Goal: Information Seeking & Learning: Learn about a topic

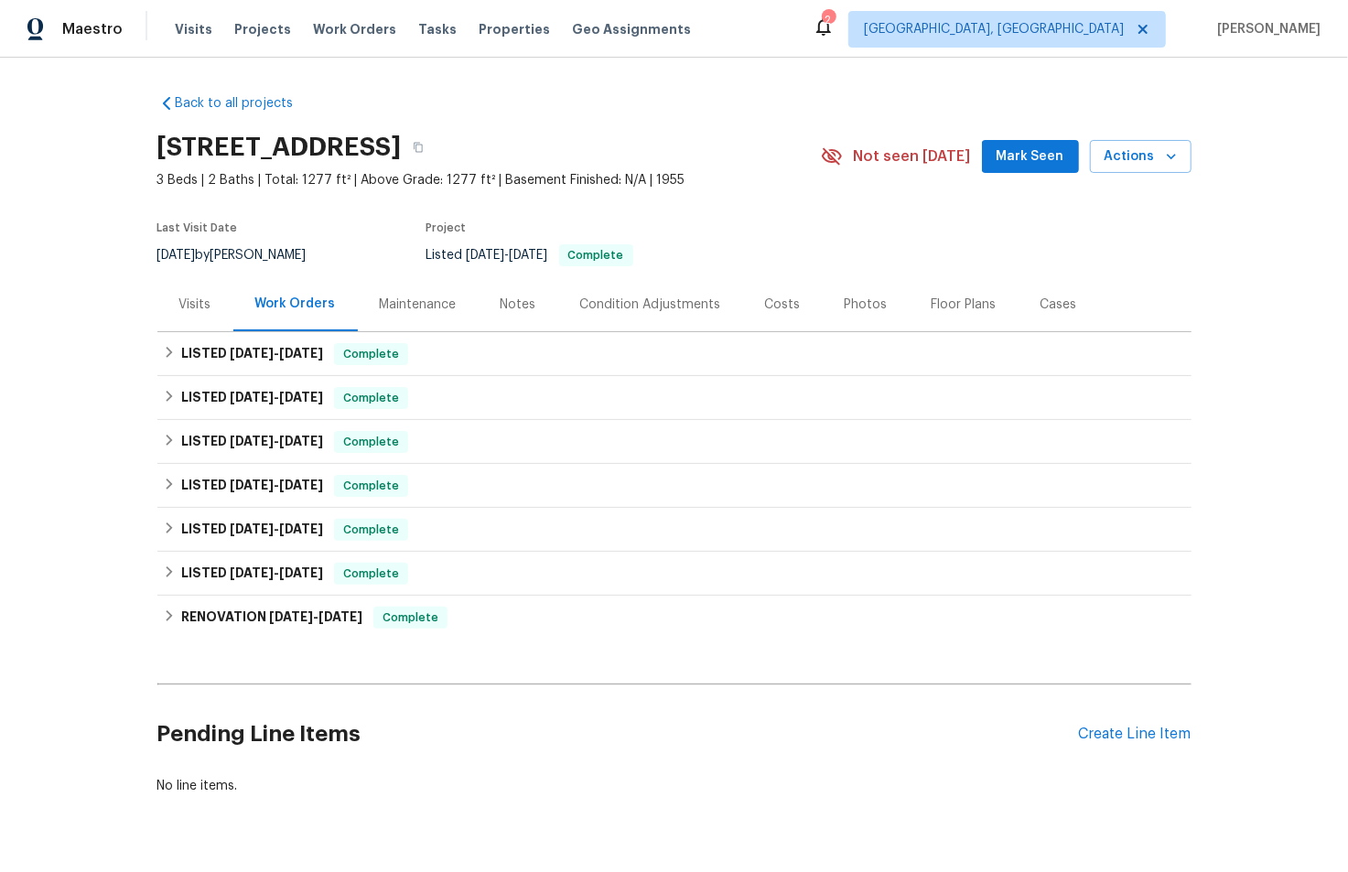
click at [167, 306] on div "Visits" at bounding box center [195, 304] width 76 height 54
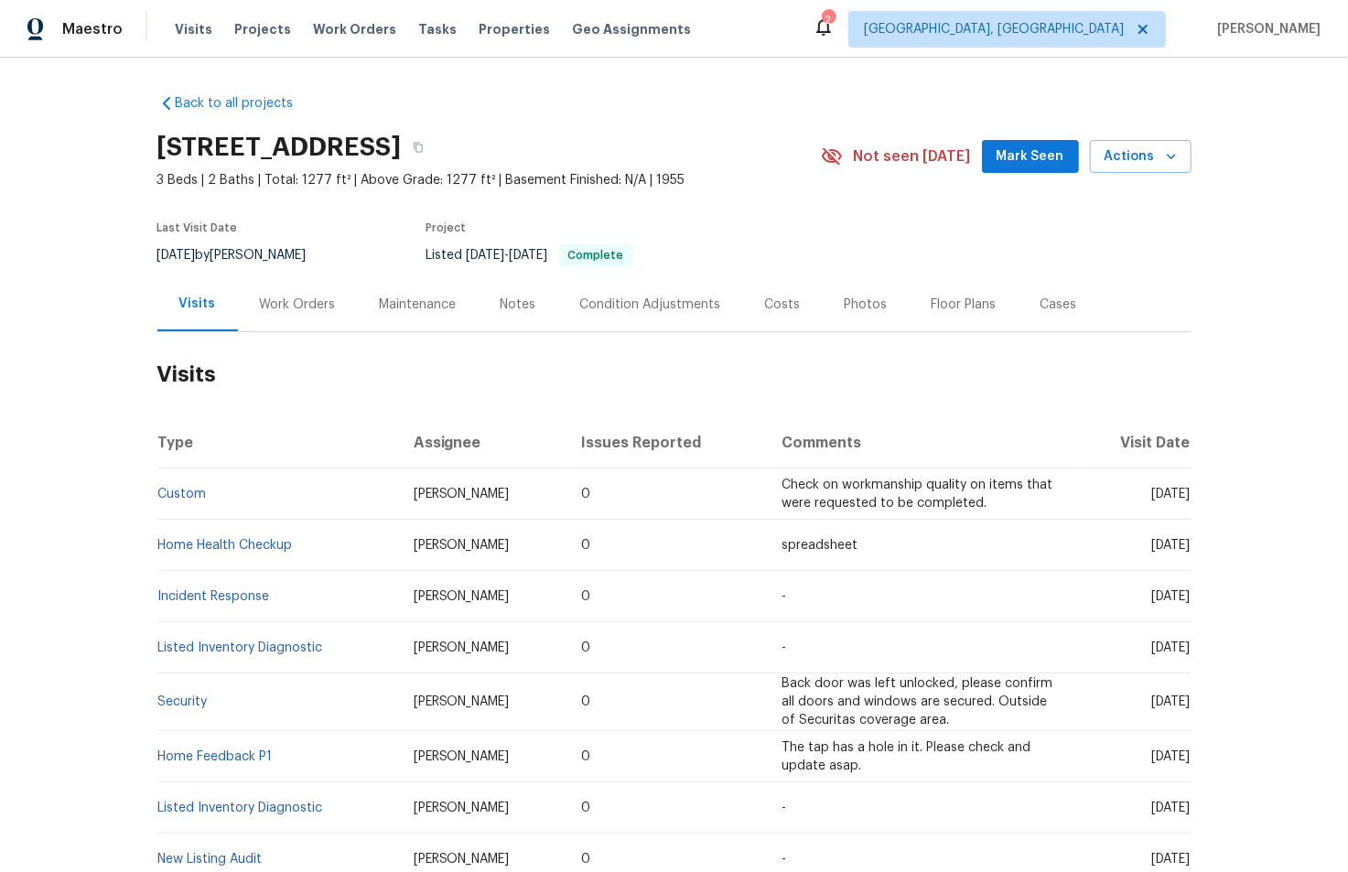
scroll to position [511, 0]
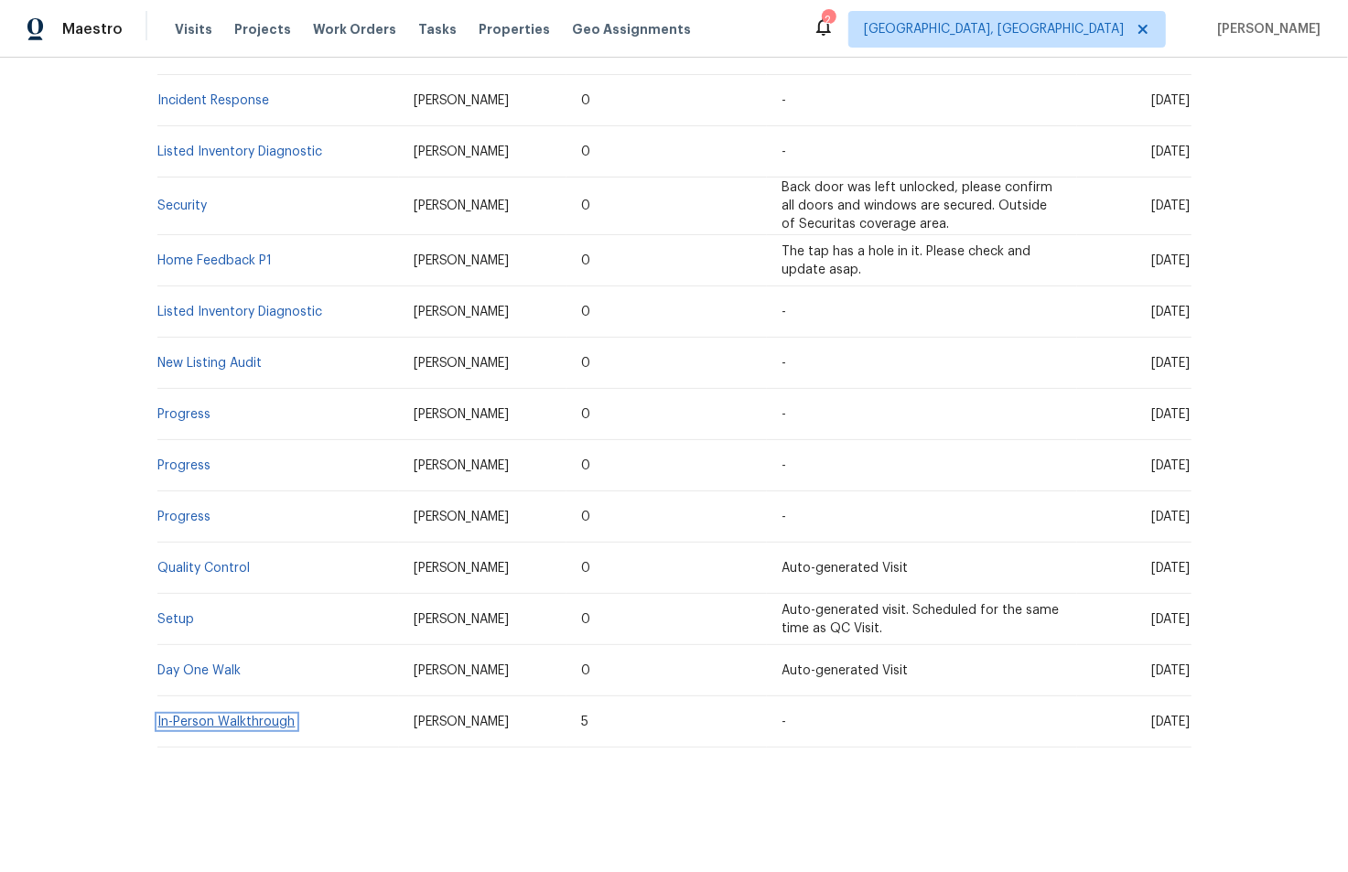
click at [185, 716] on link "In-Person Walkthrough" at bounding box center [226, 722] width 137 height 13
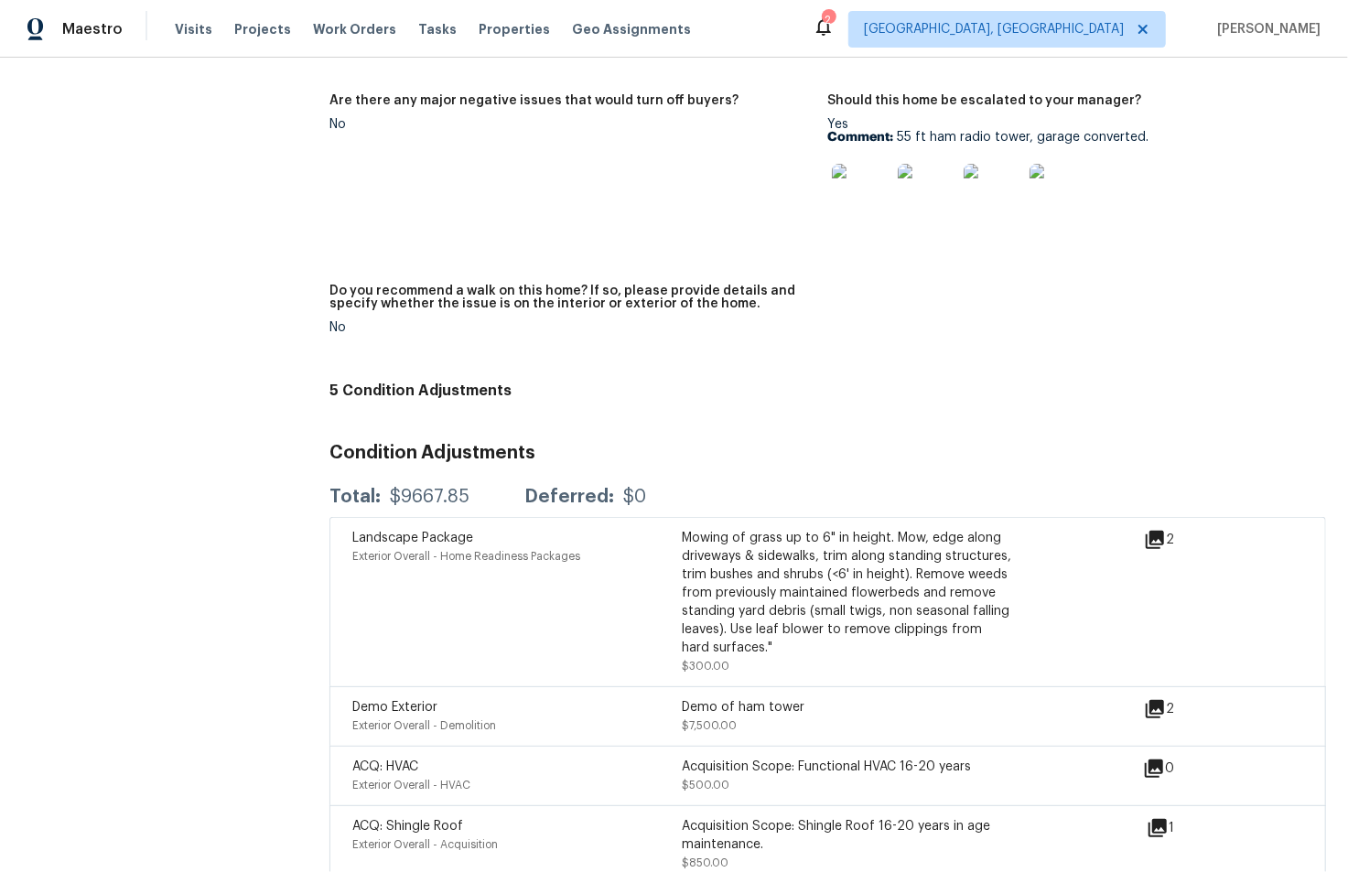
scroll to position [4162, 0]
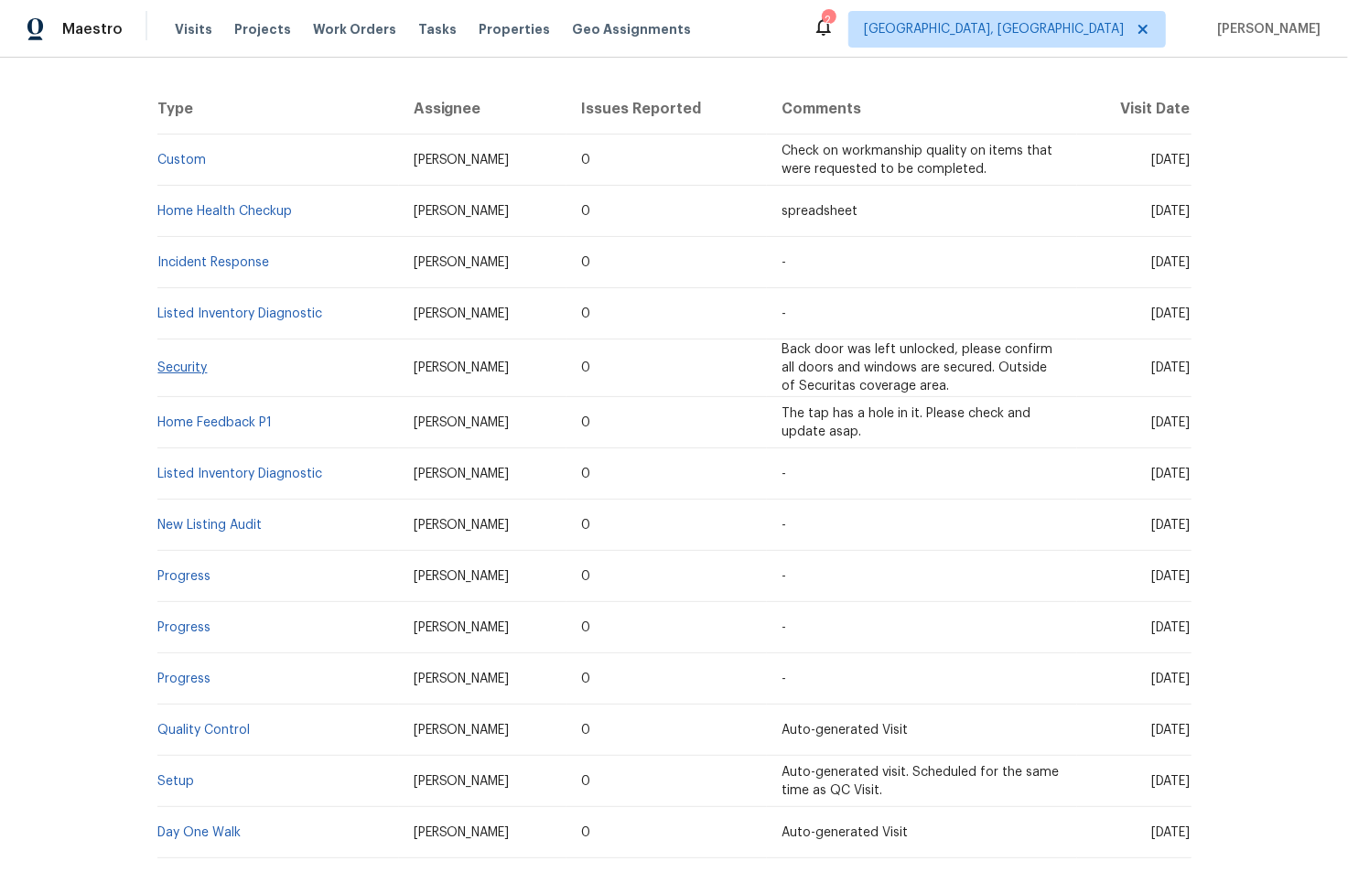
scroll to position [511, 0]
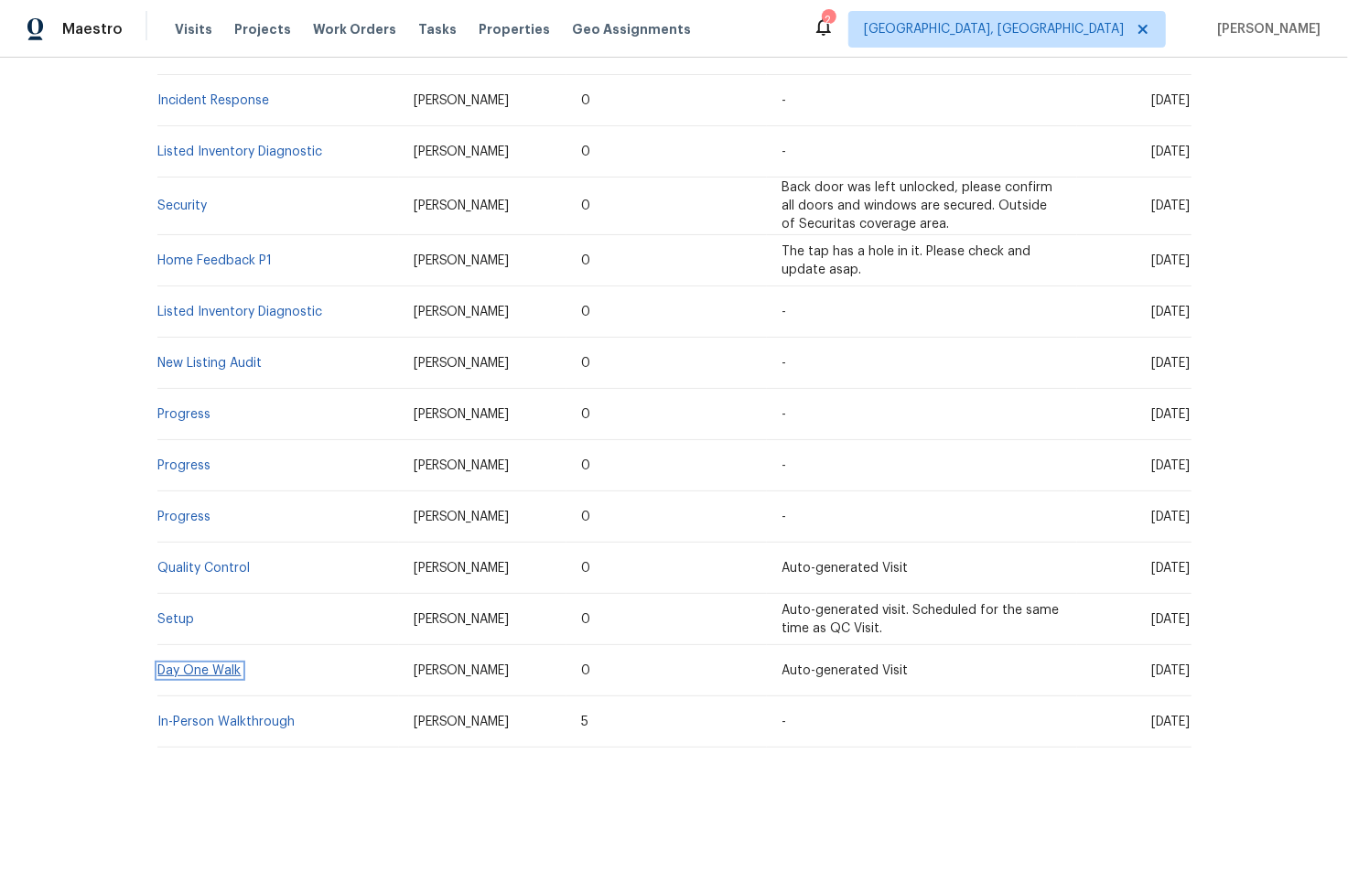
click at [181, 665] on link "Day One Walk" at bounding box center [199, 671] width 83 height 13
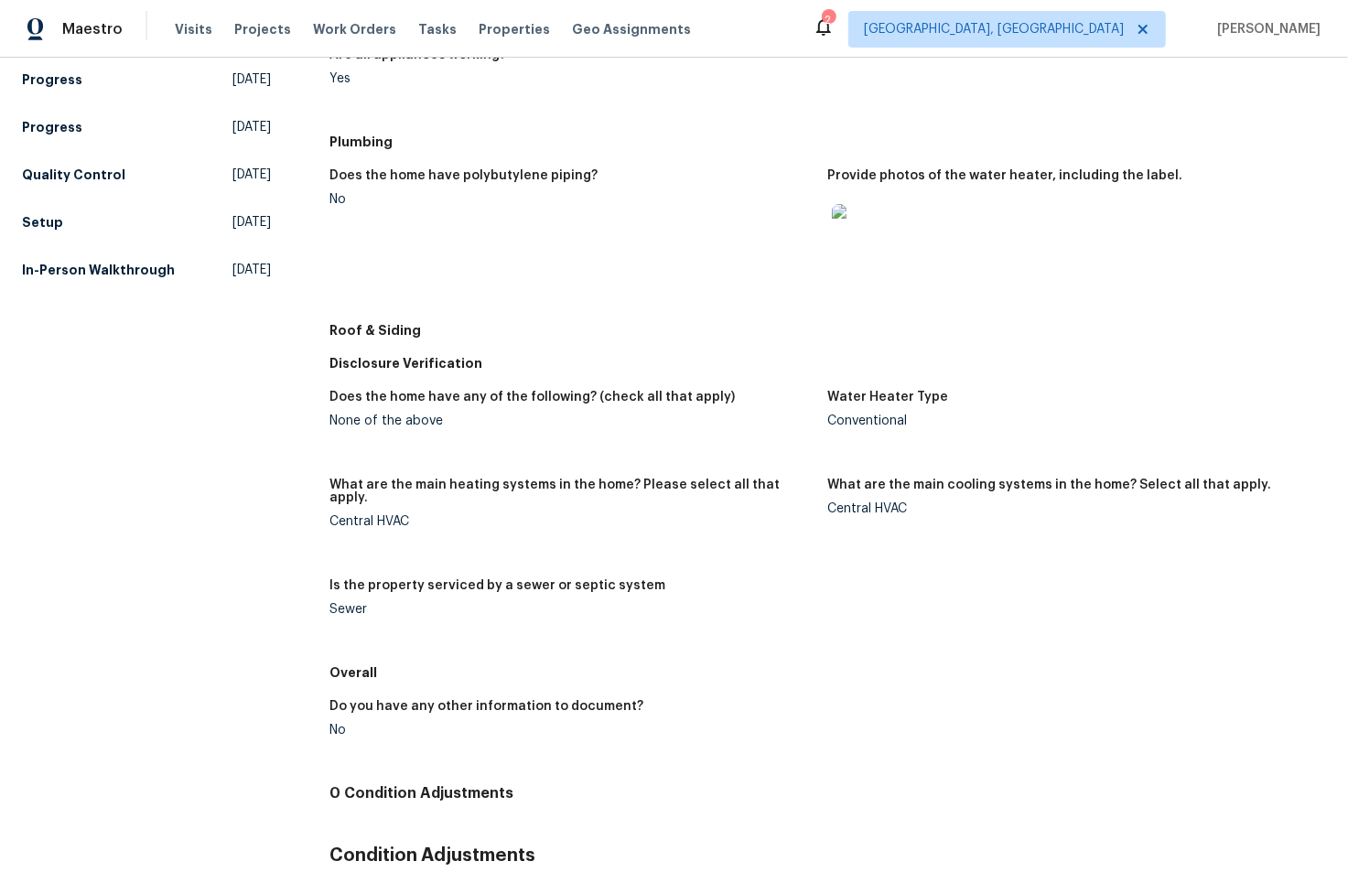
scroll to position [746, 0]
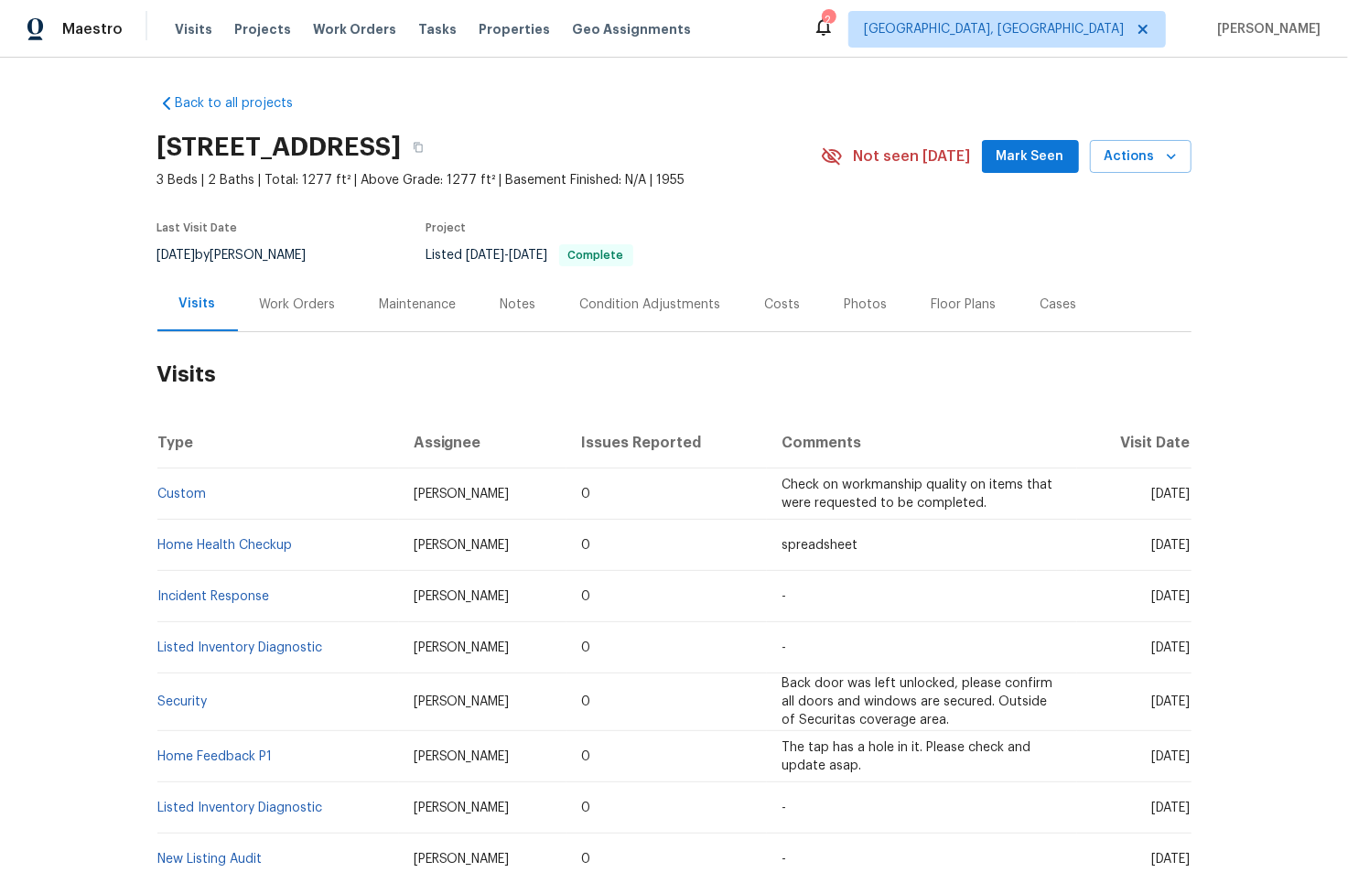
scroll to position [511, 0]
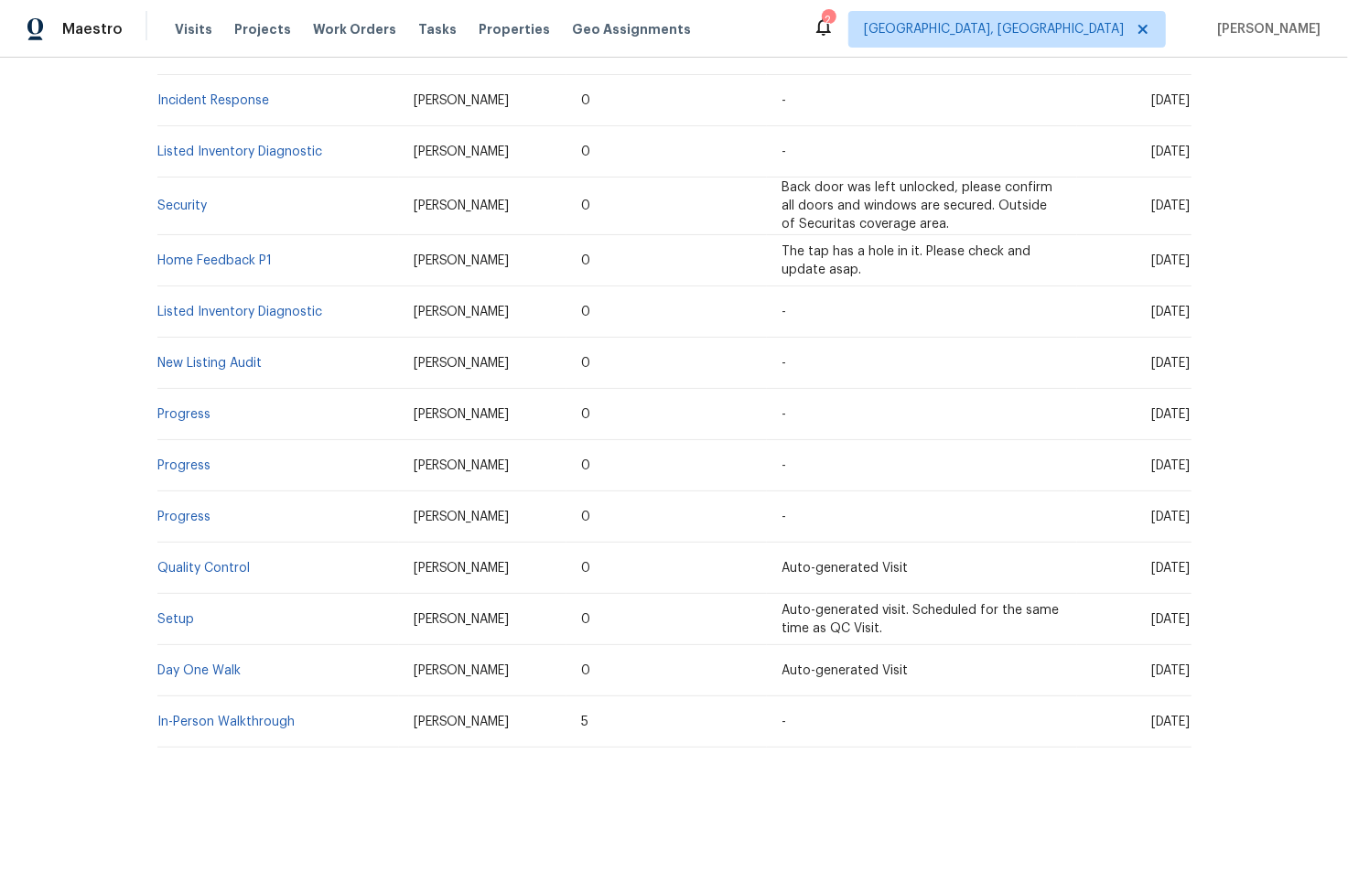
click at [161, 596] on td "Setup" at bounding box center [278, 619] width 242 height 51
click at [164, 613] on link "Setup" at bounding box center [176, 619] width 37 height 13
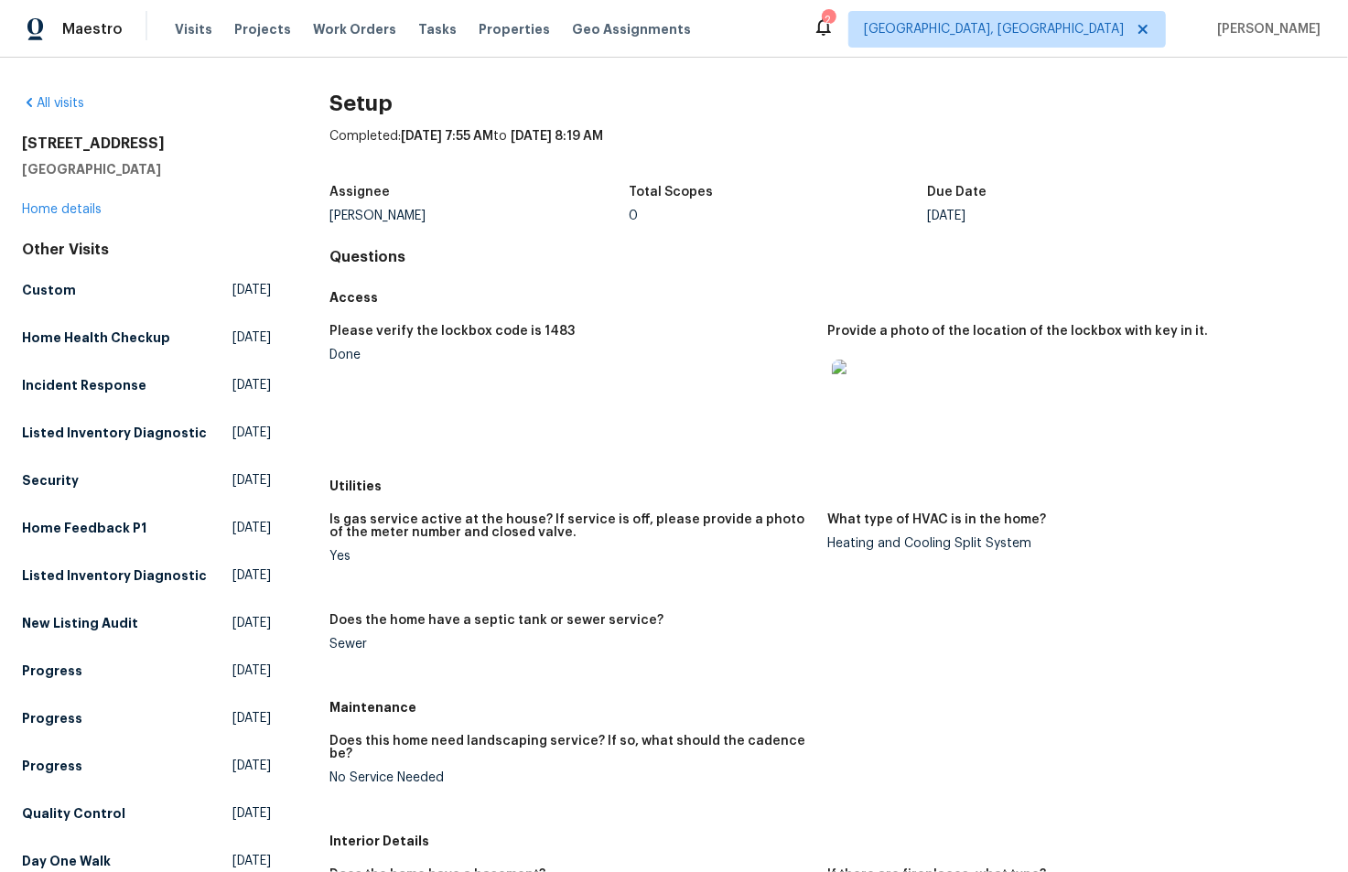
scroll to position [579, 0]
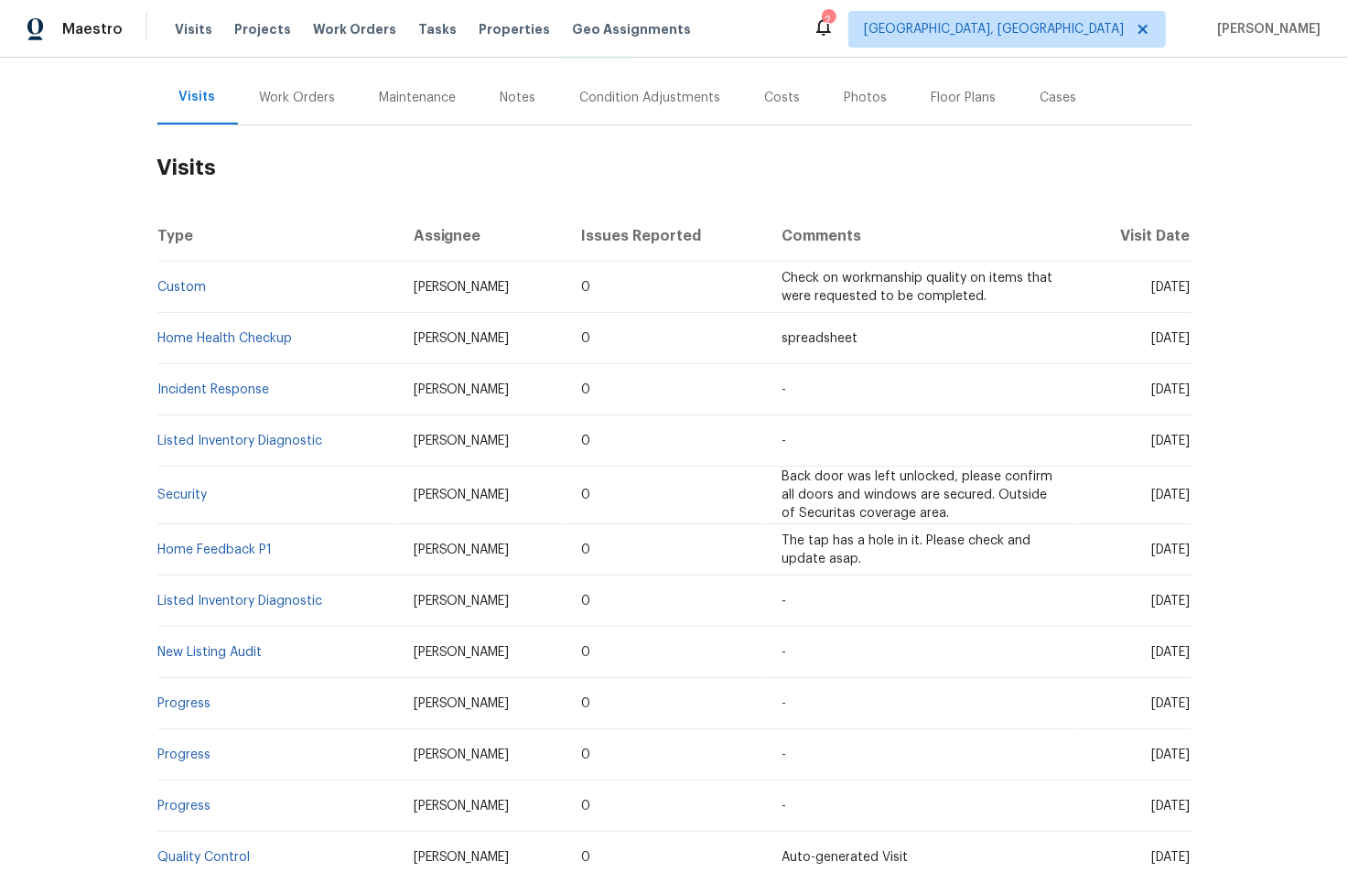
scroll to position [511, 0]
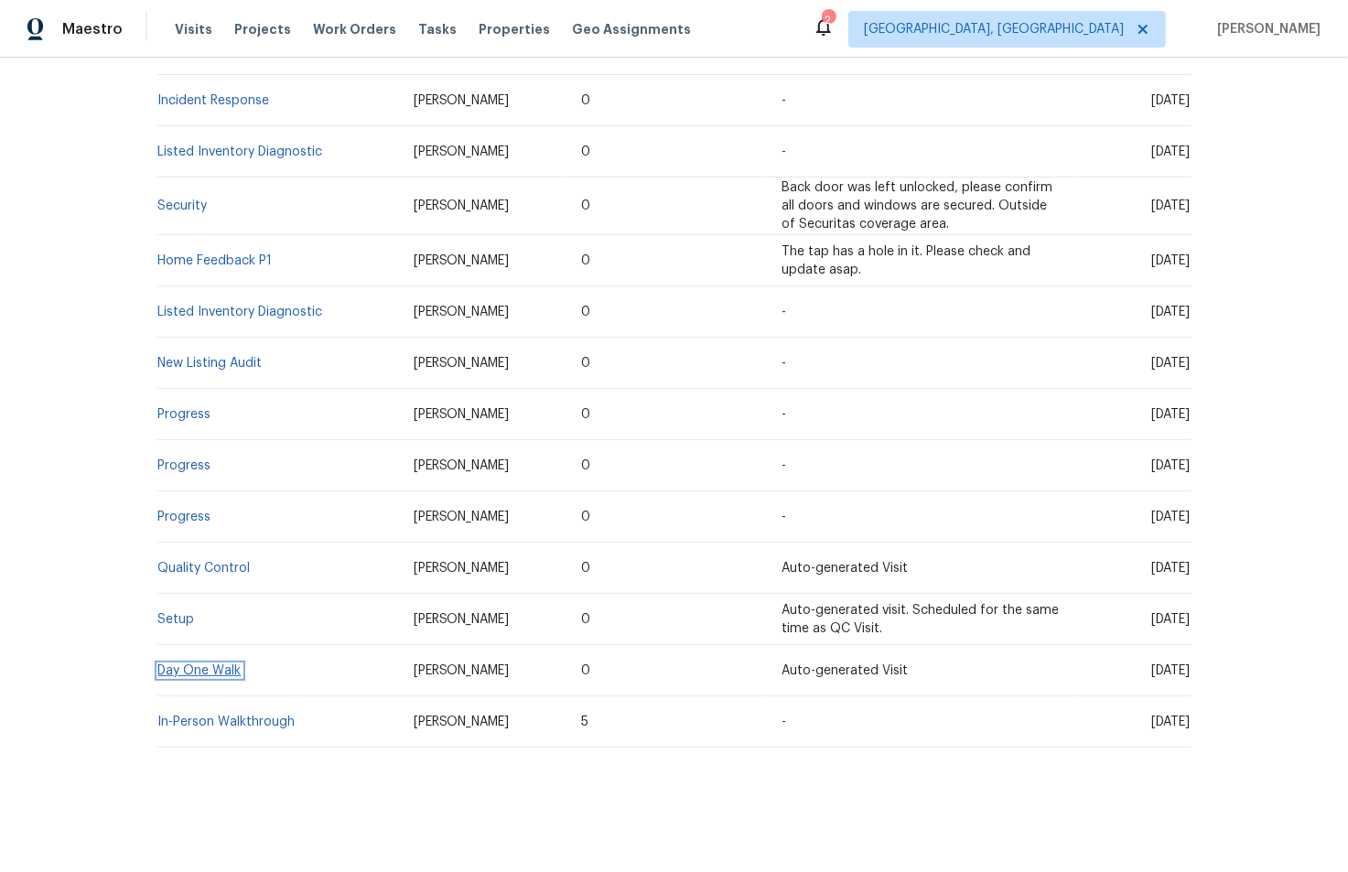
click at [189, 665] on link "Day One Walk" at bounding box center [199, 671] width 83 height 13
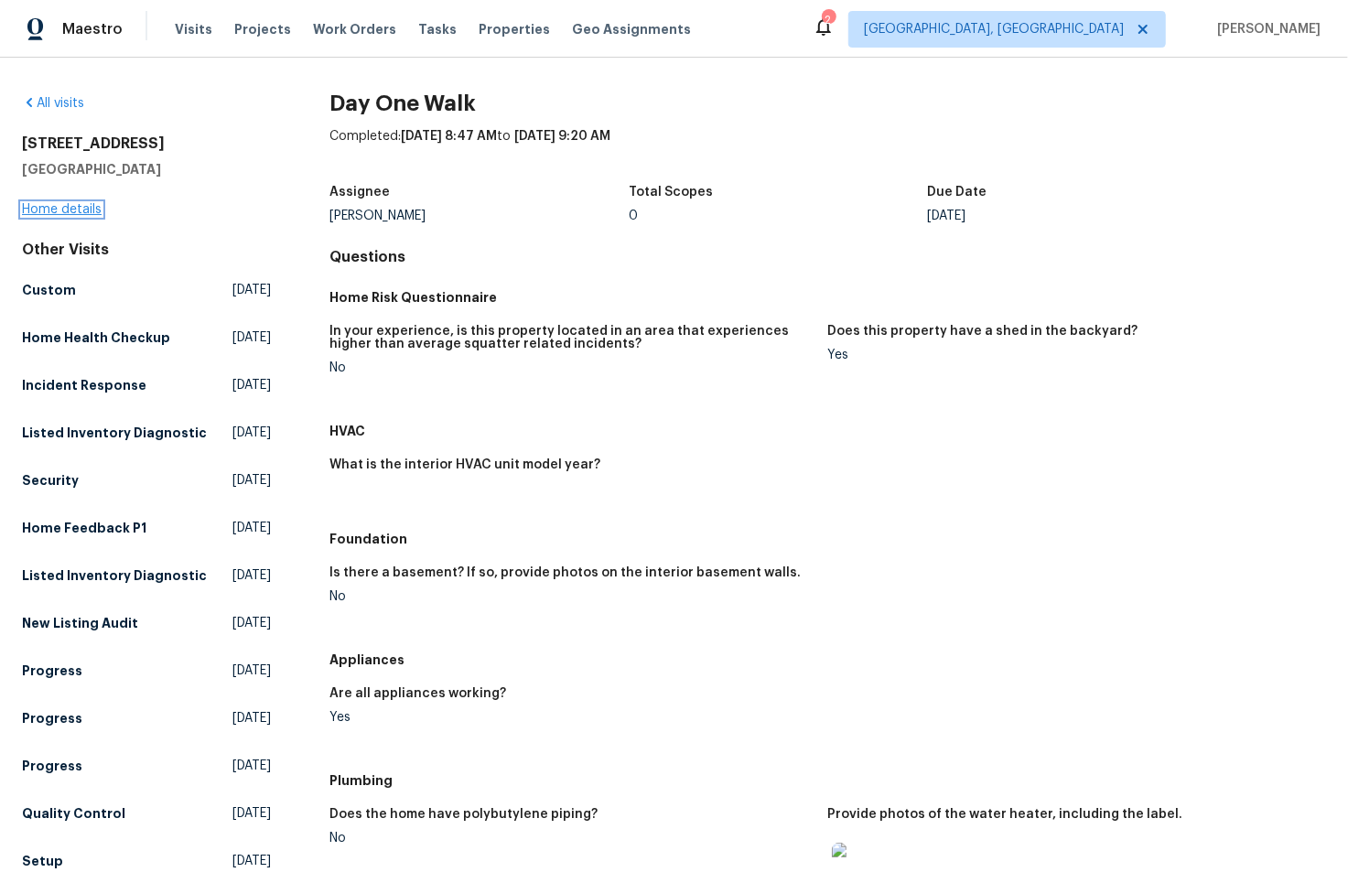
click at [43, 212] on link "Home details" at bounding box center [62, 209] width 80 height 13
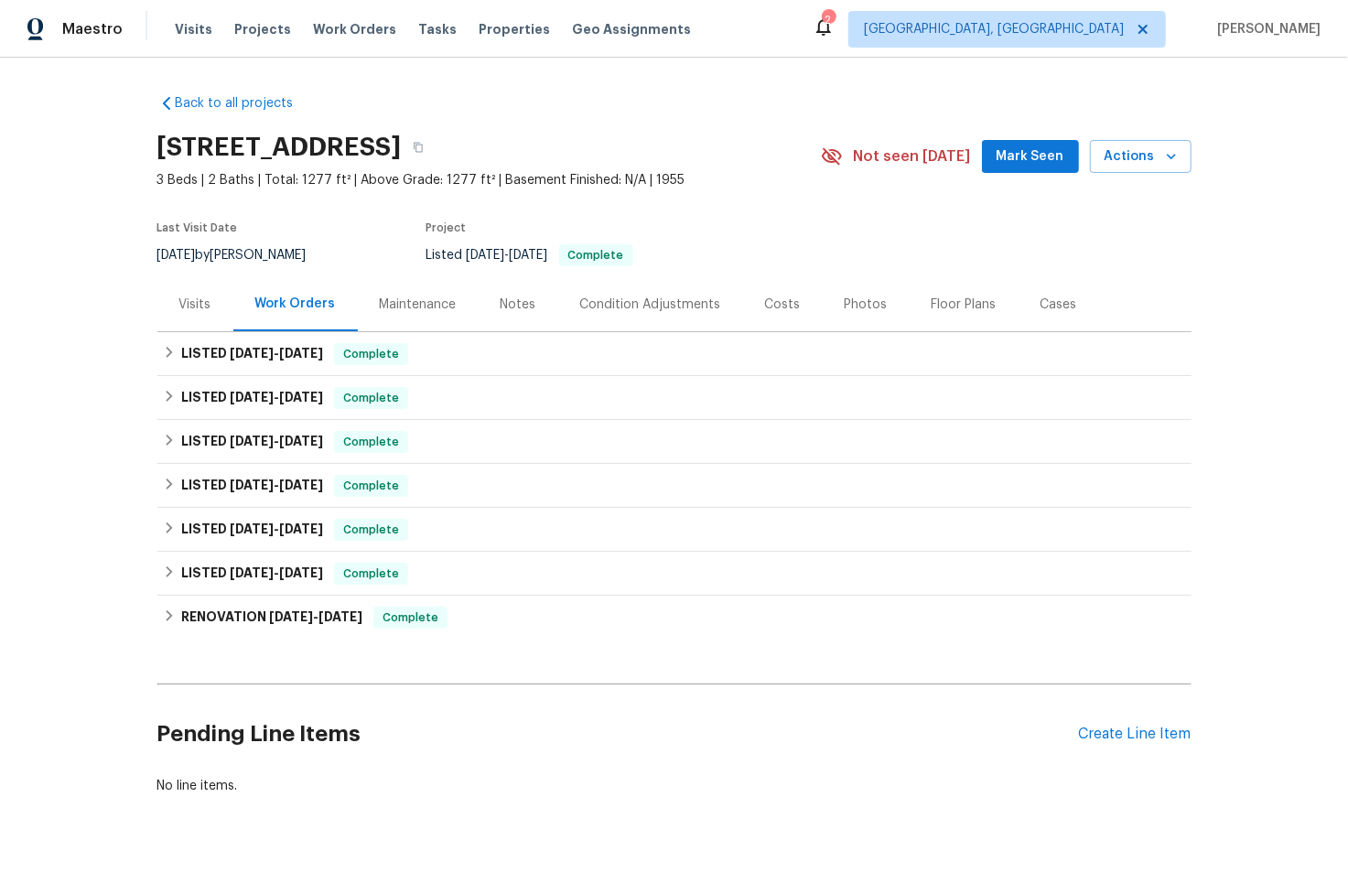
click at [845, 296] on div "Photos" at bounding box center [866, 305] width 43 height 18
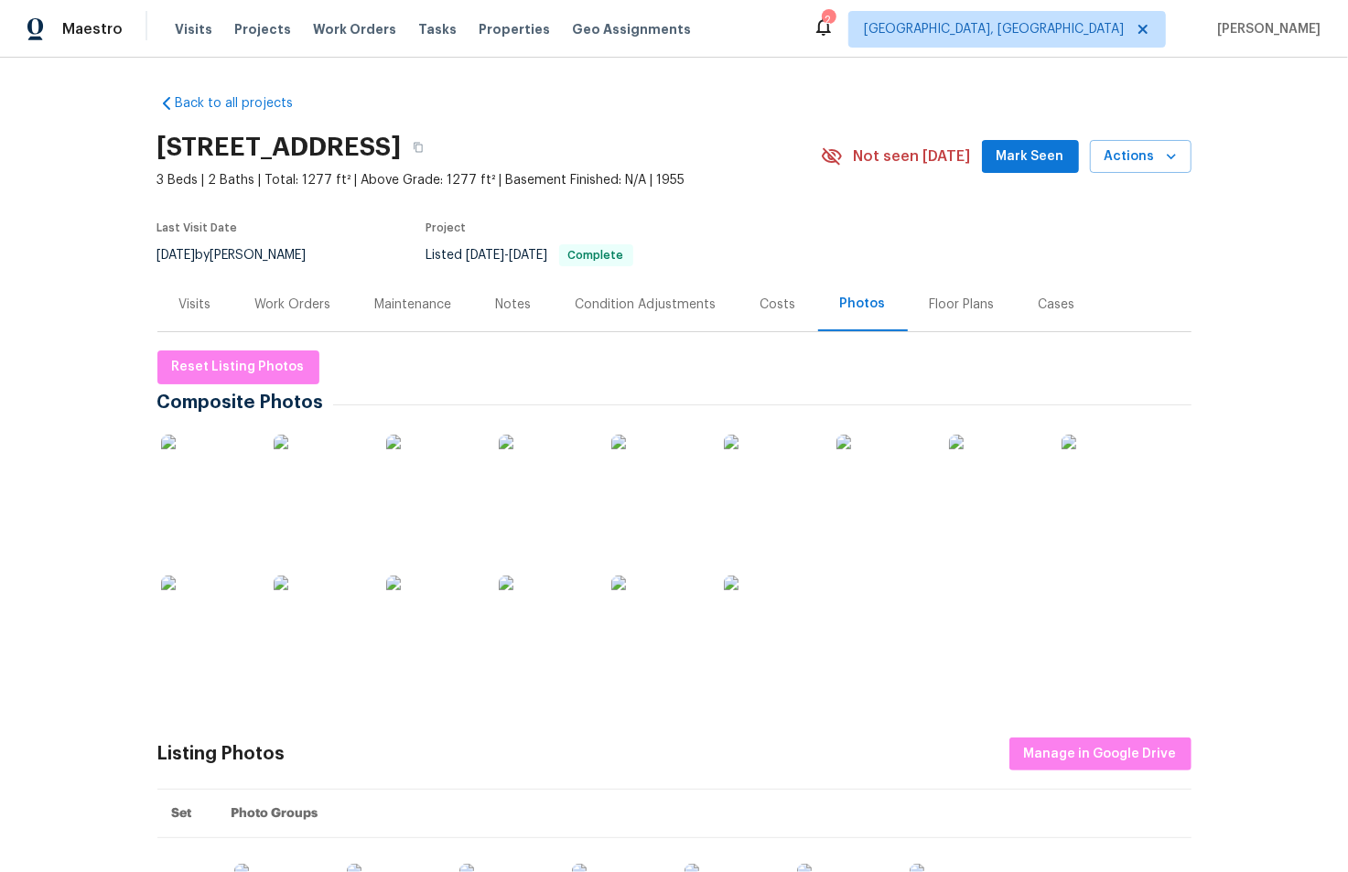
click at [761, 622] on img at bounding box center [770, 622] width 92 height 92
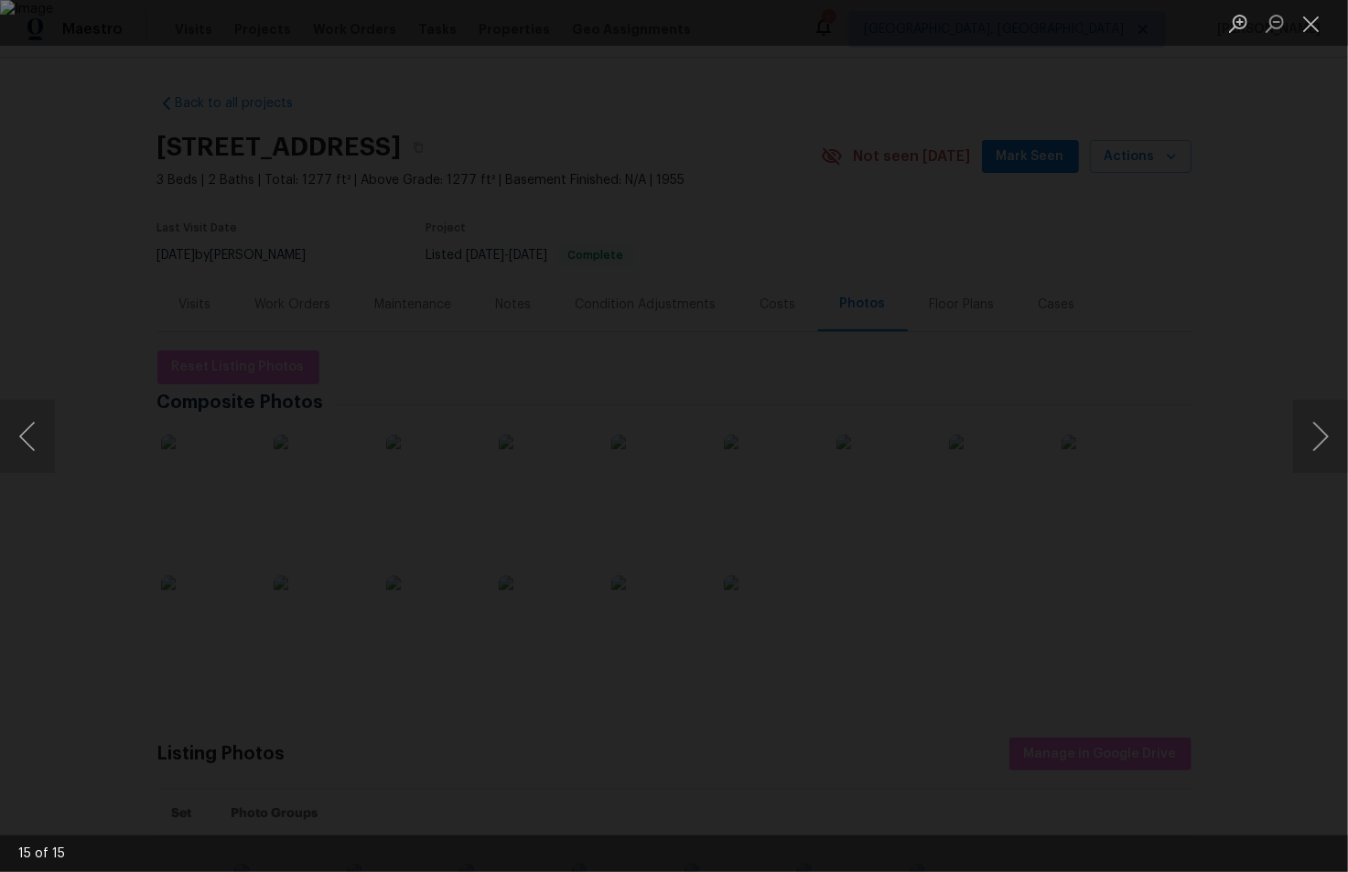
click at [1225, 399] on div "Lightbox" at bounding box center [674, 436] width 1348 height 872
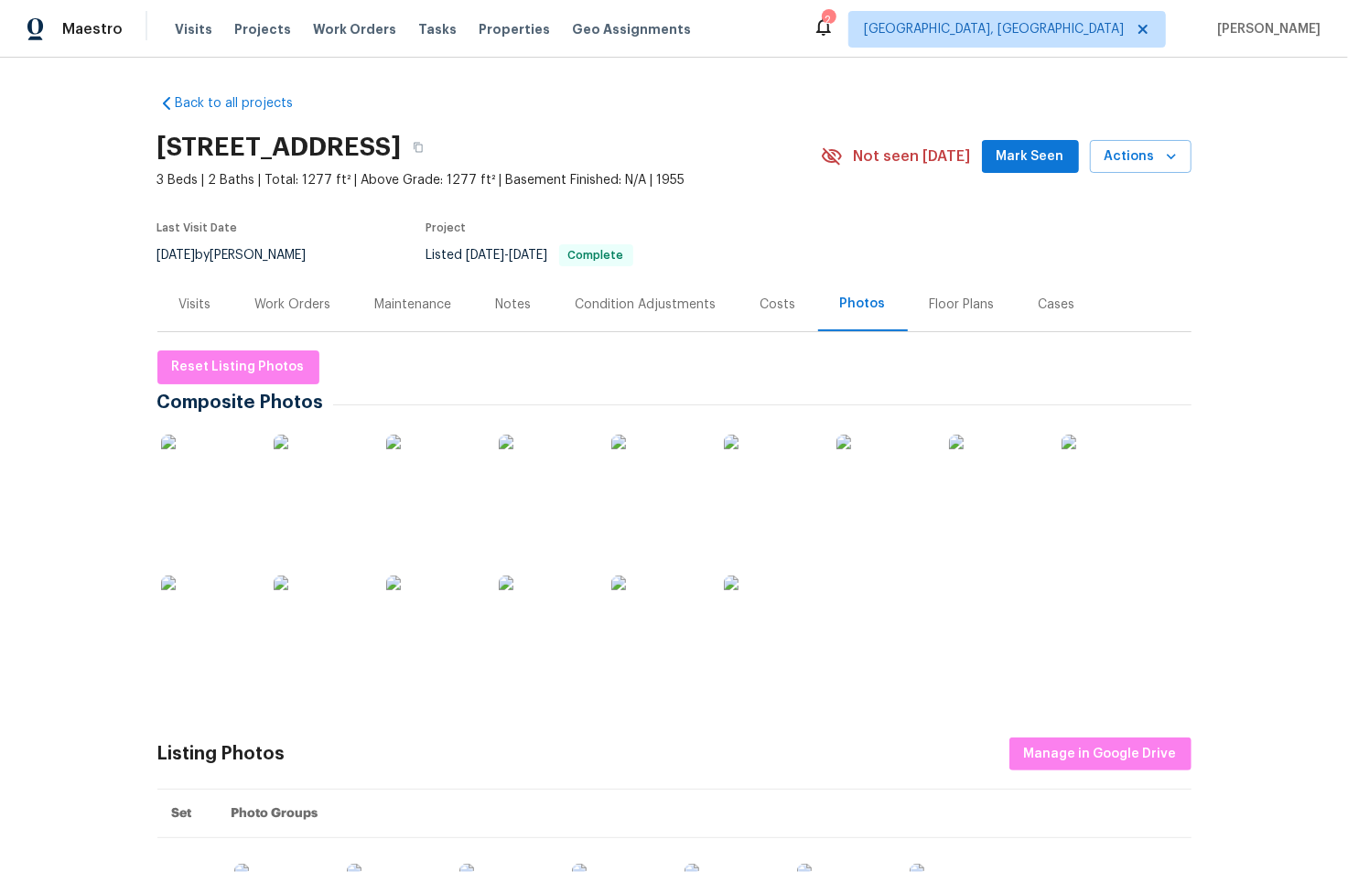
click at [287, 298] on div "Work Orders" at bounding box center [293, 305] width 76 height 18
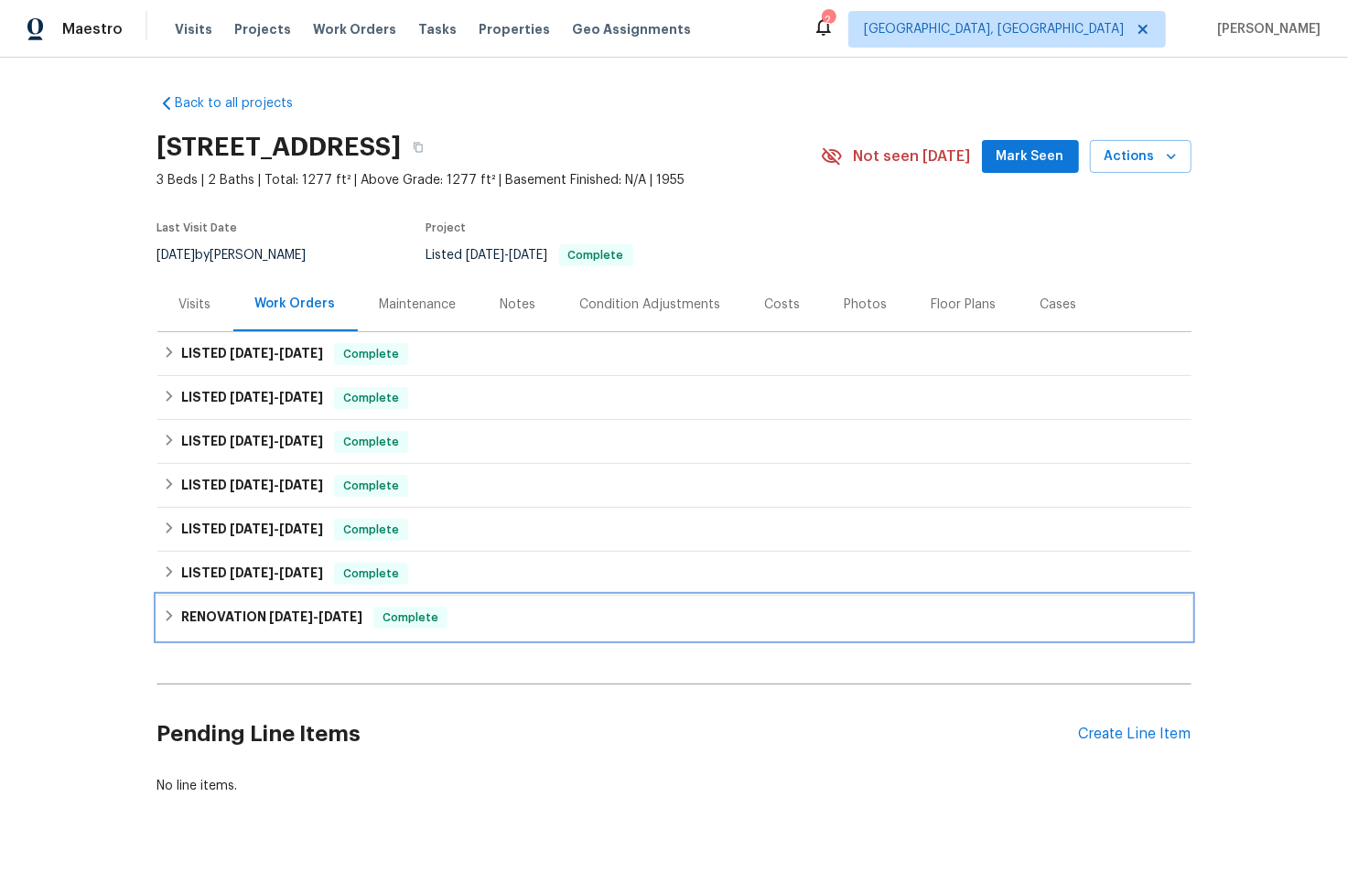
click at [280, 600] on div "RENOVATION [DATE] - [DATE] Complete" at bounding box center [674, 618] width 1034 height 44
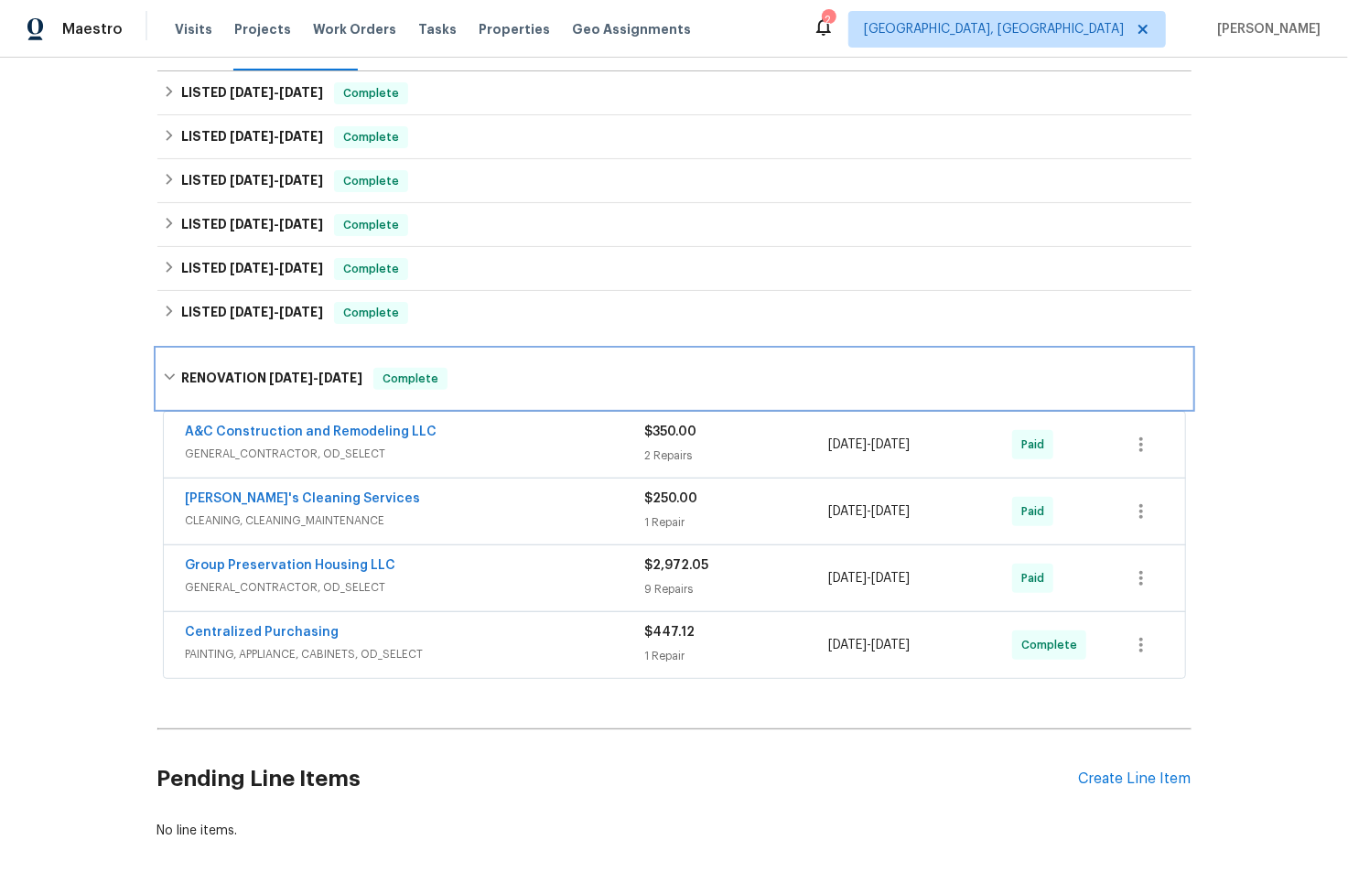
scroll to position [364, 0]
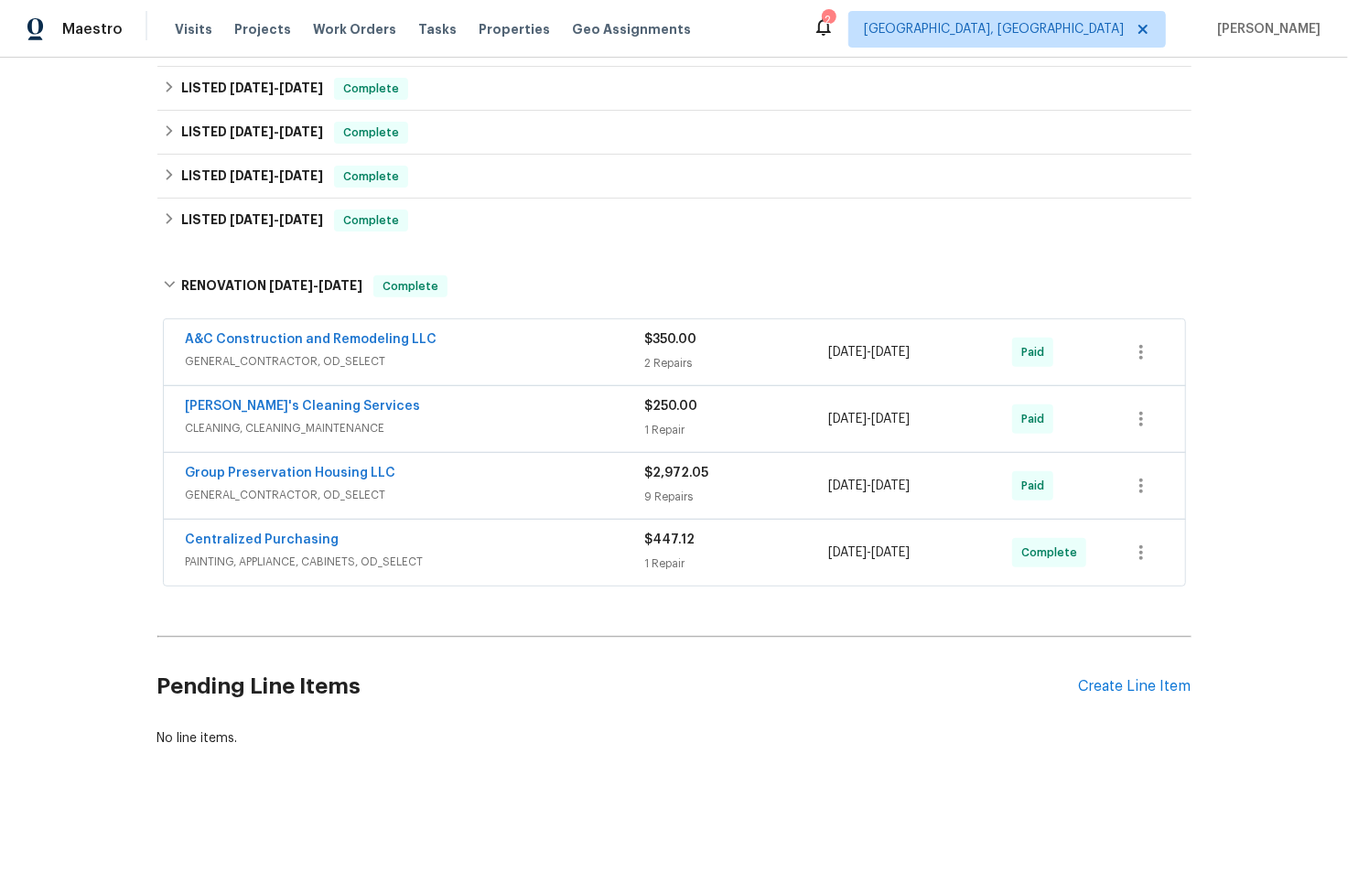
click at [391, 553] on span "PAINTING, APPLIANCE, CABINETS, OD_SELECT" at bounding box center [416, 562] width 460 height 18
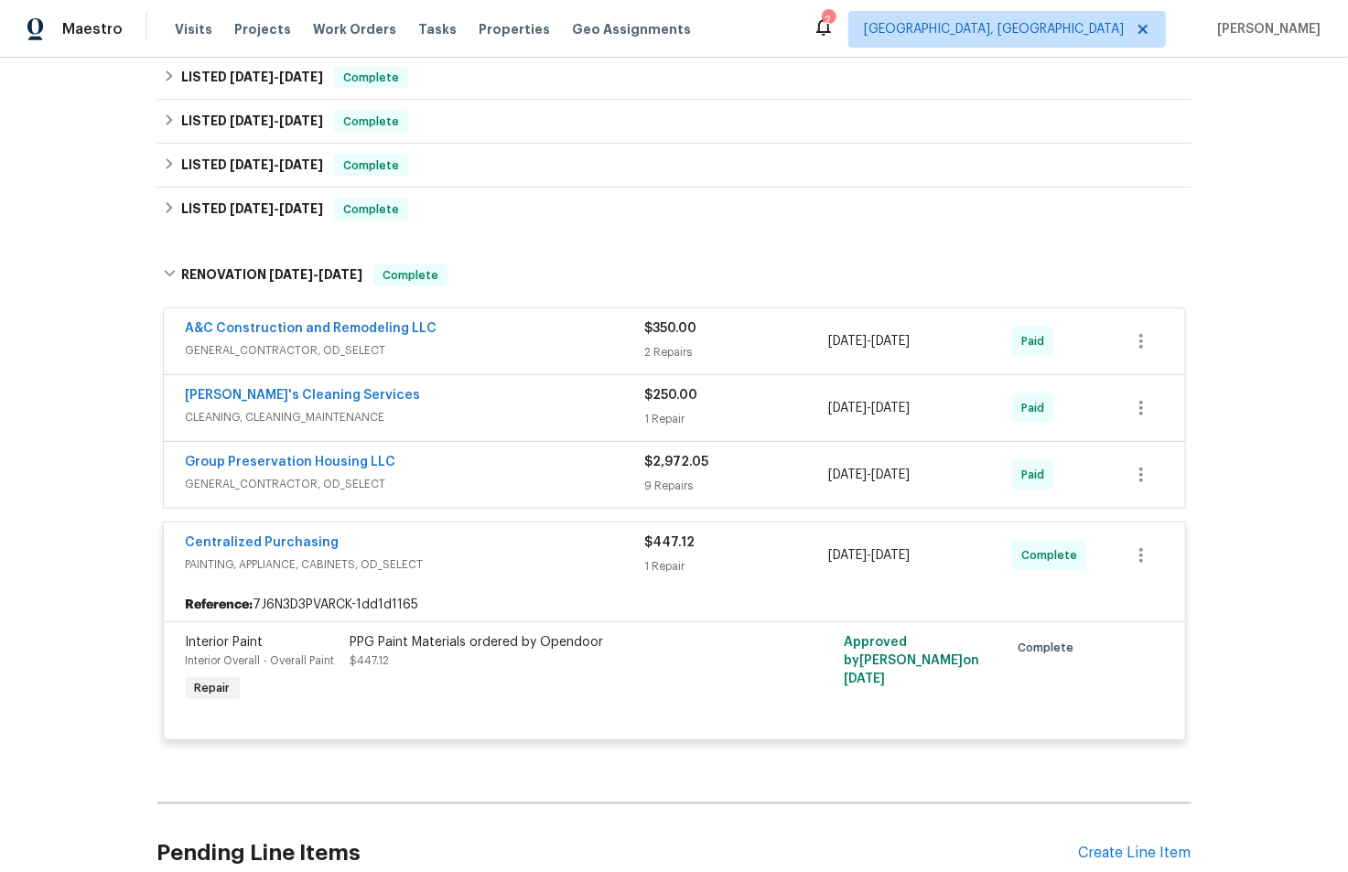
click at [434, 470] on div "Group Preservation Housing LLC" at bounding box center [416, 464] width 460 height 22
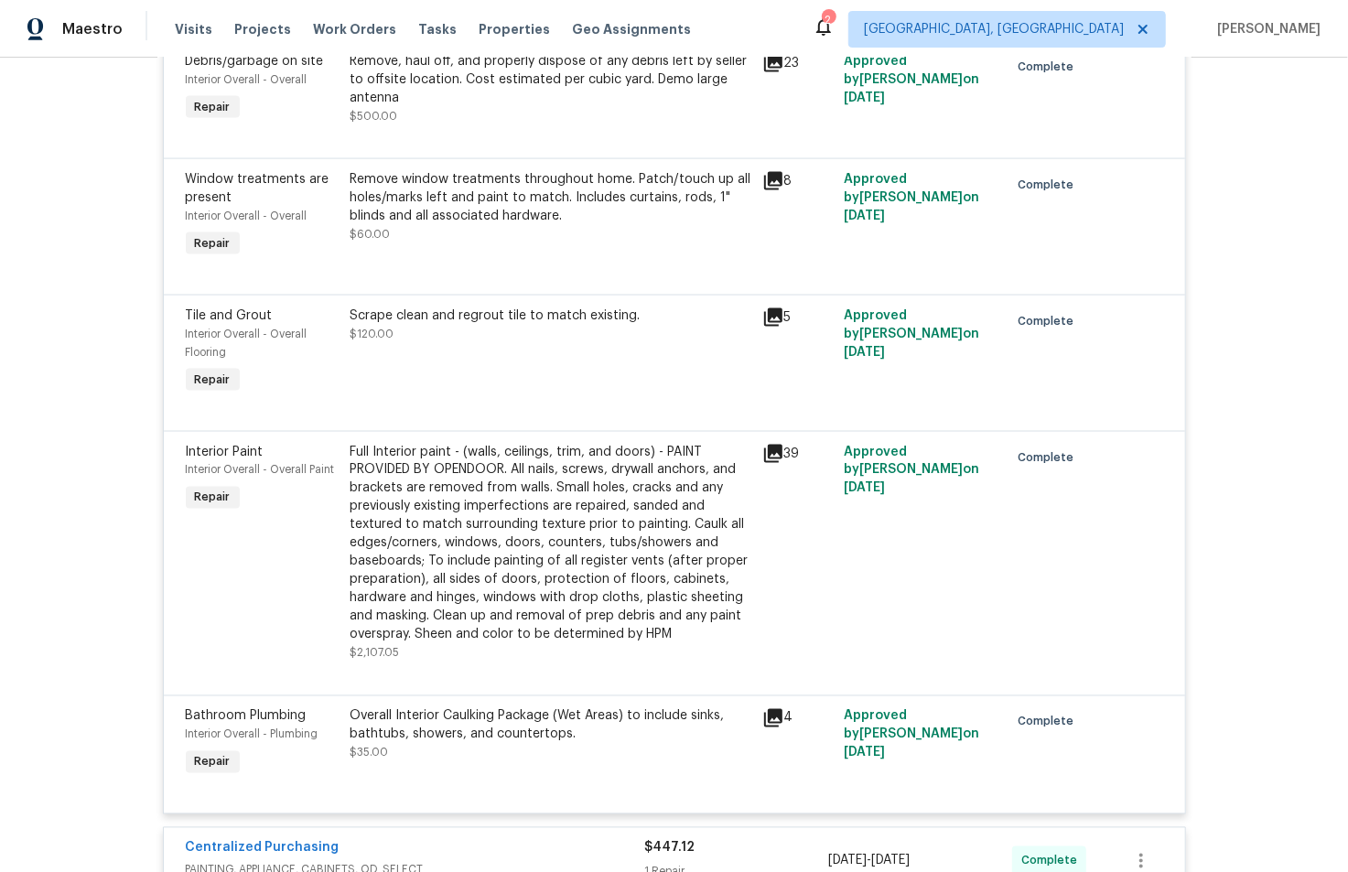
scroll to position [1931, 0]
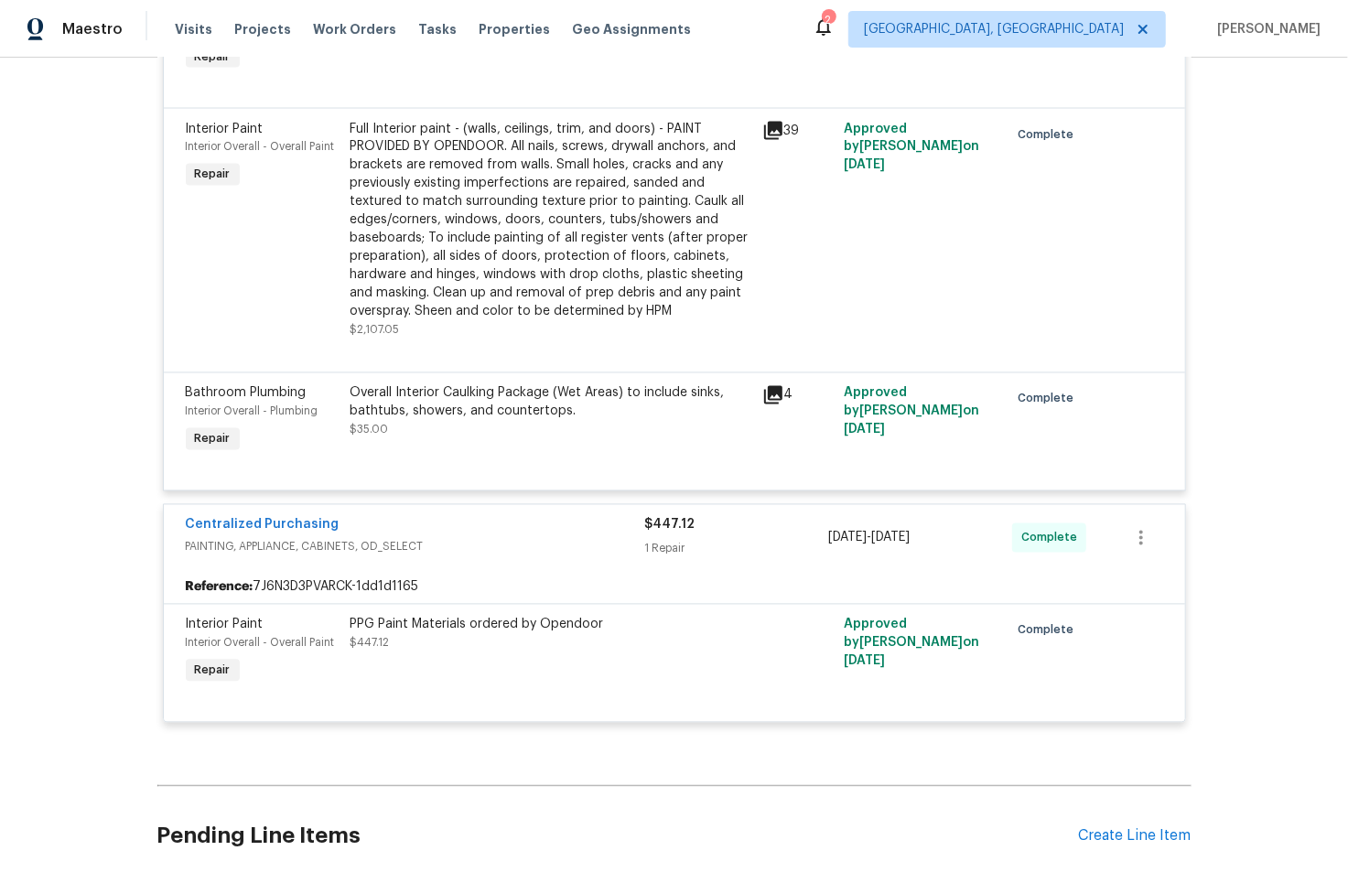
click at [427, 557] on span "PAINTING, APPLIANCE, CABINETS, OD_SELECT" at bounding box center [416, 547] width 460 height 18
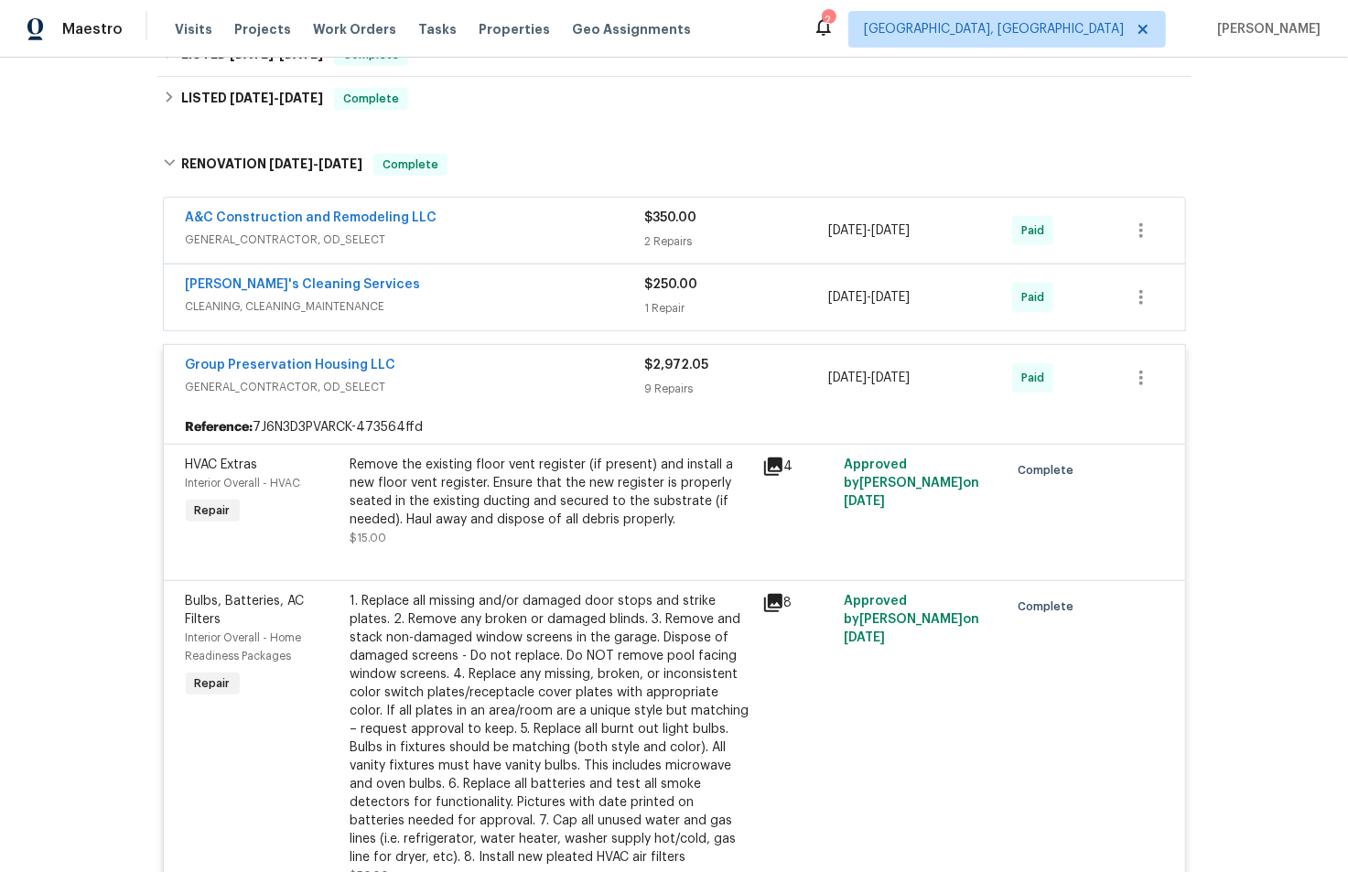
scroll to position [280, 0]
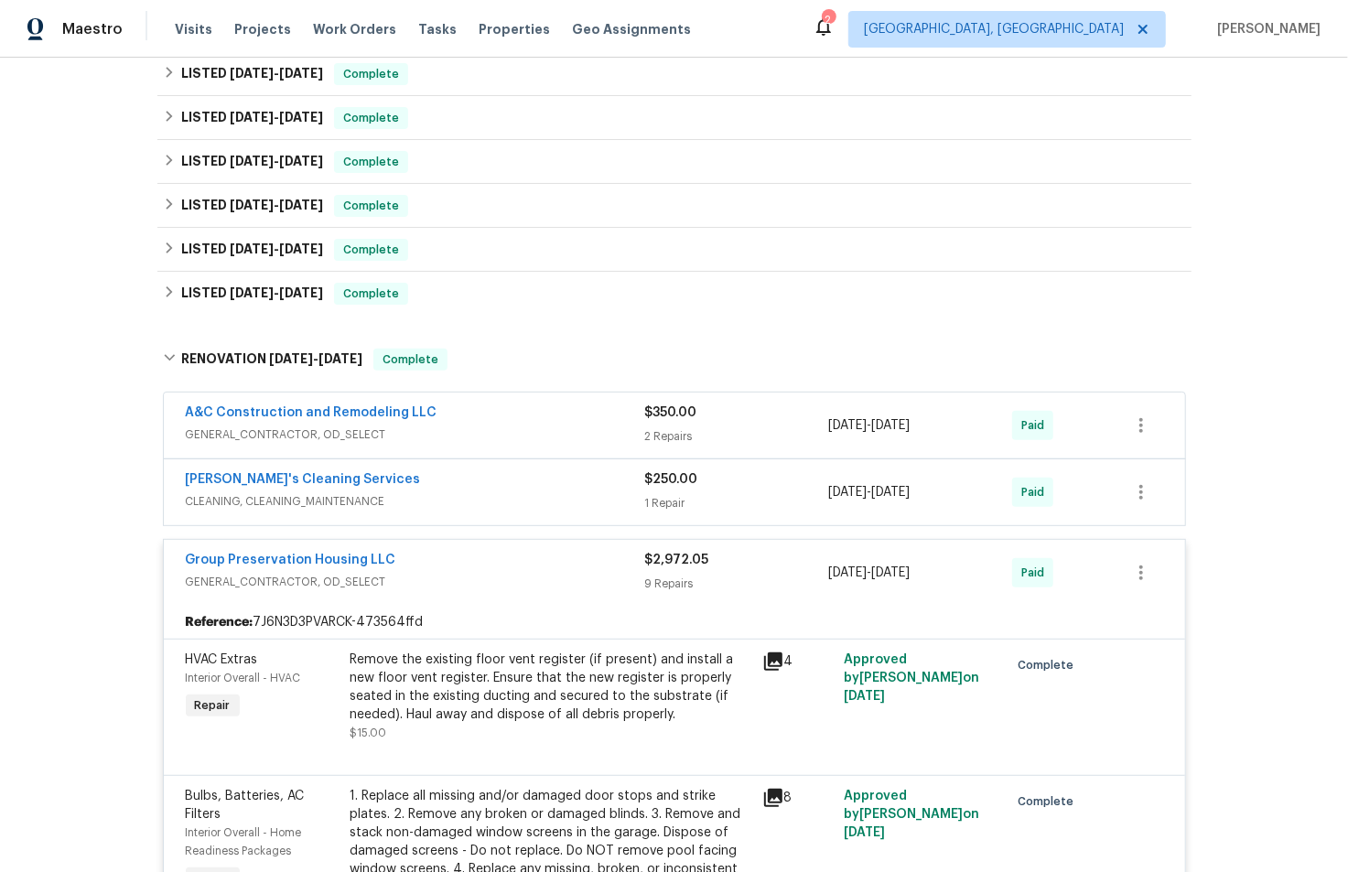
click at [422, 570] on div "Group Preservation Housing LLC" at bounding box center [416, 562] width 460 height 22
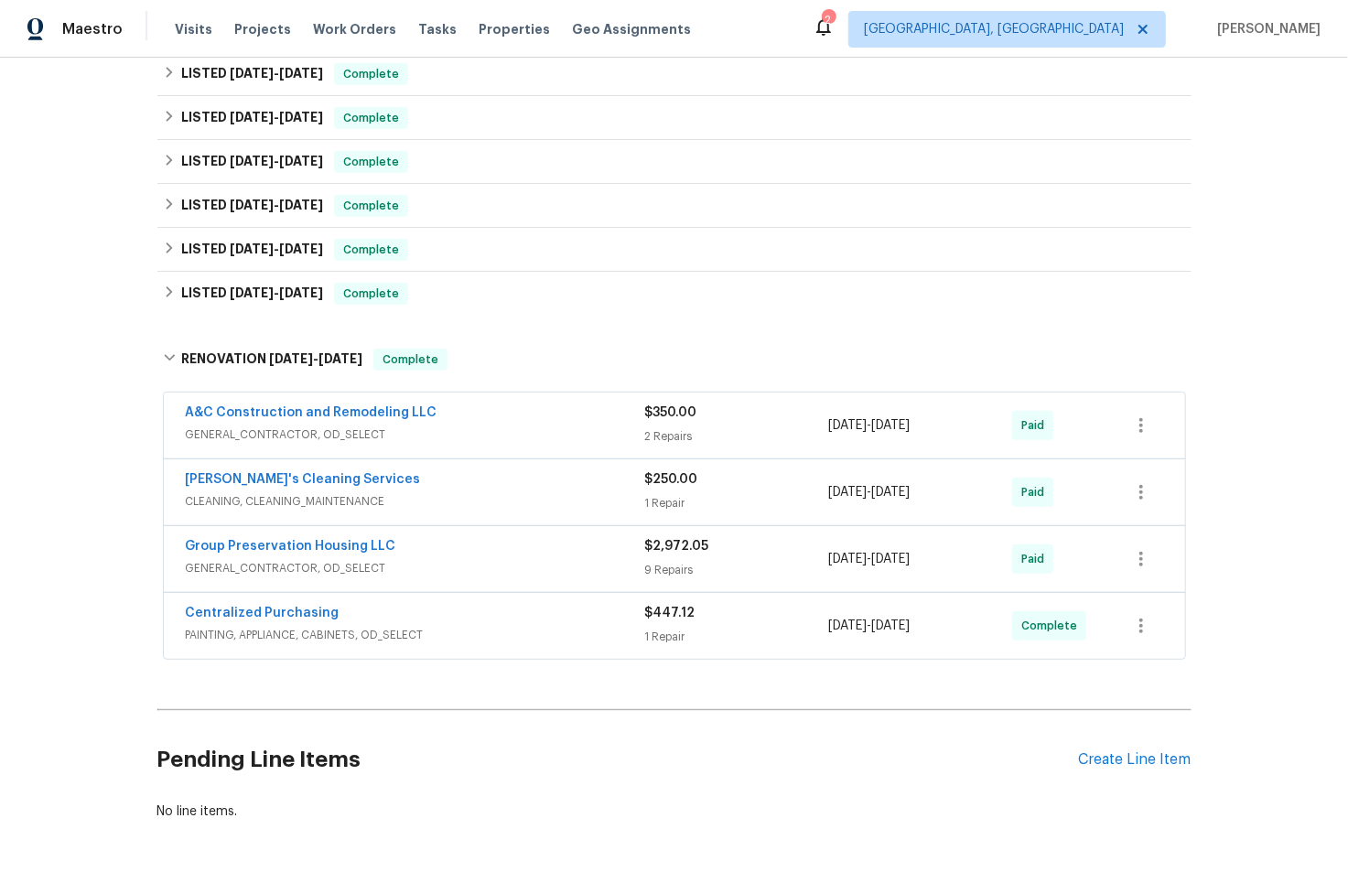
click at [428, 478] on div "[PERSON_NAME]'s Cleaning Services" at bounding box center [416, 482] width 460 height 22
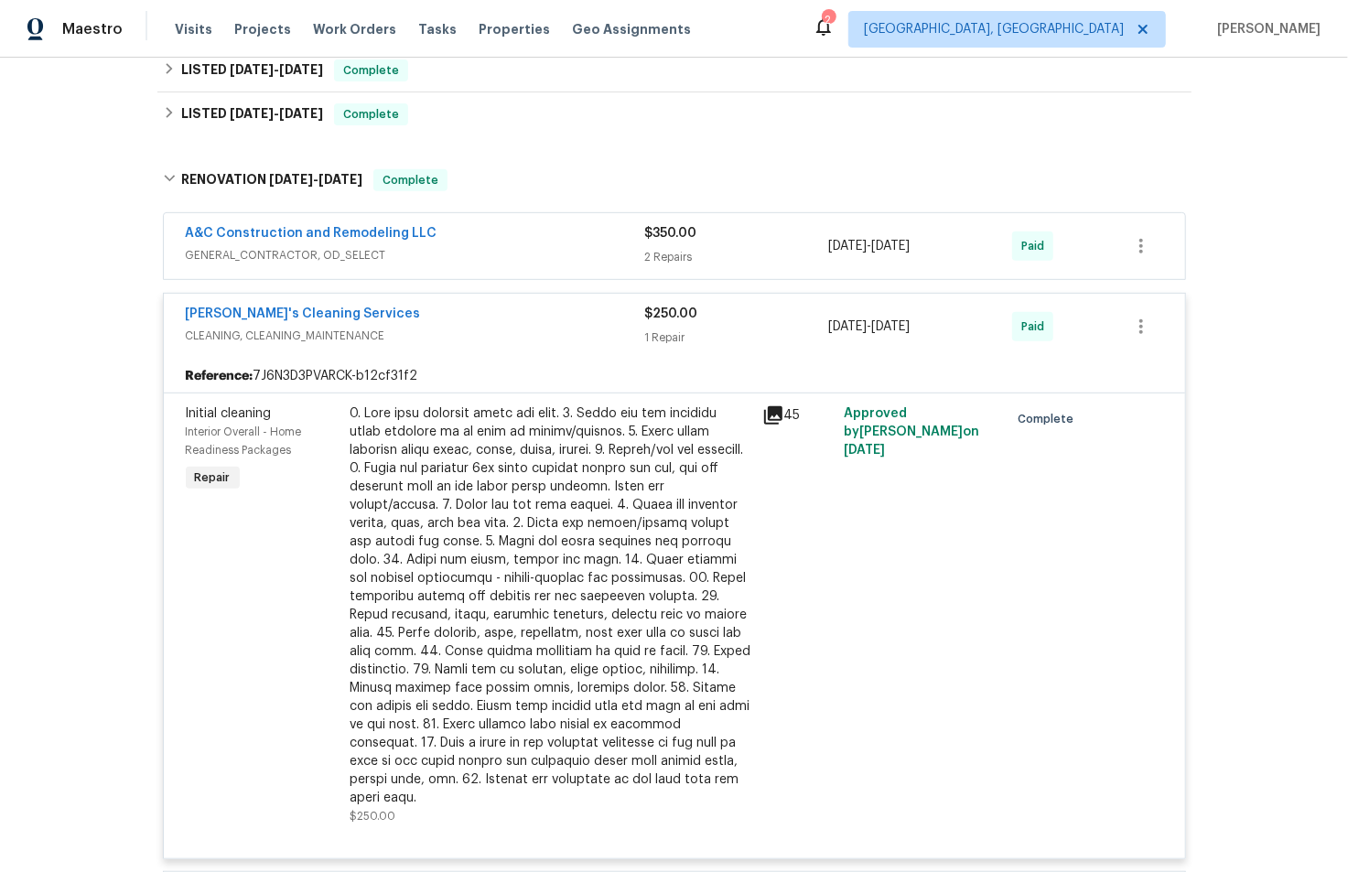
scroll to position [274, 0]
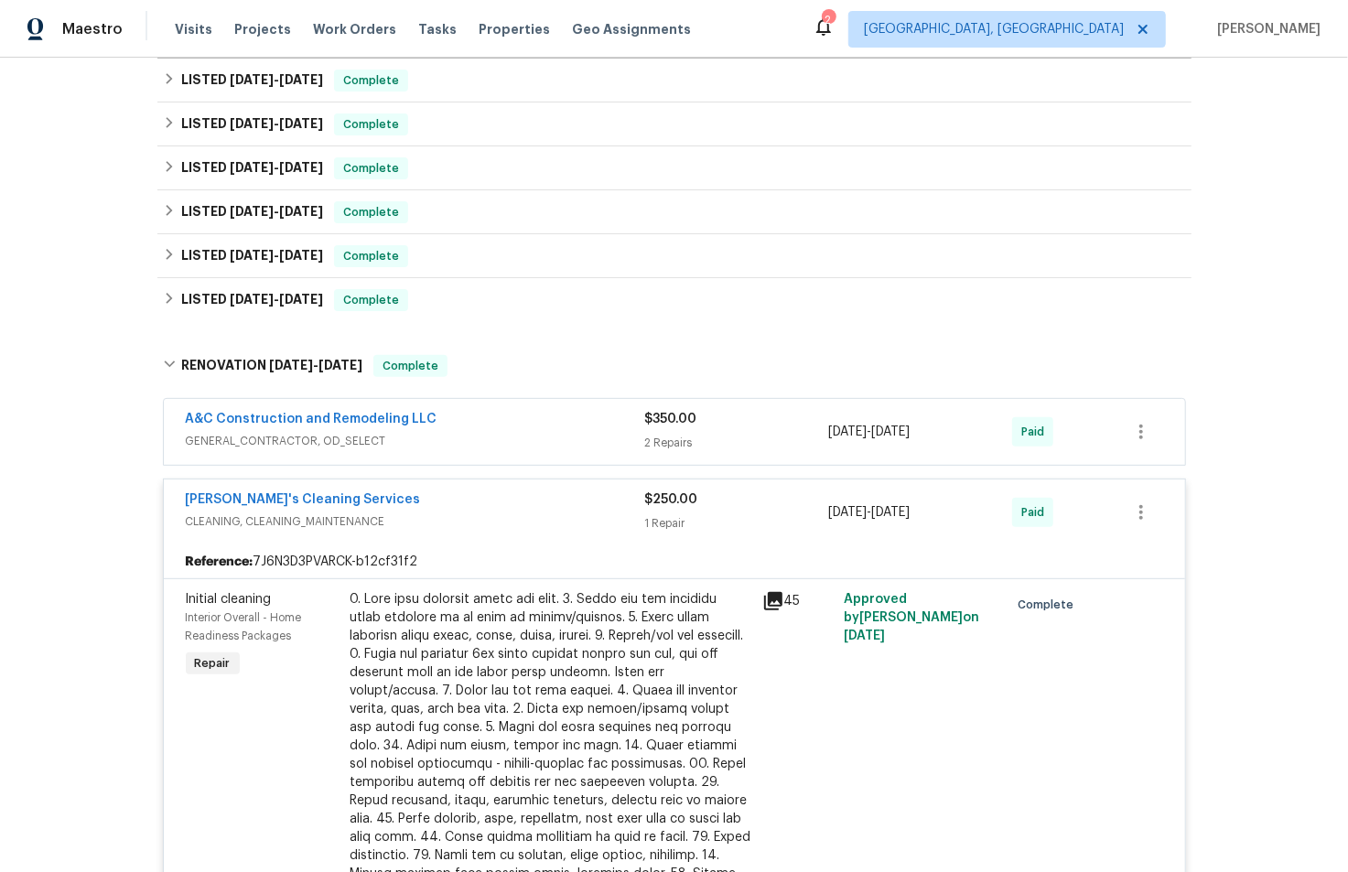
click at [449, 514] on span "CLEANING, CLEANING_MAINTENANCE" at bounding box center [416, 522] width 460 height 18
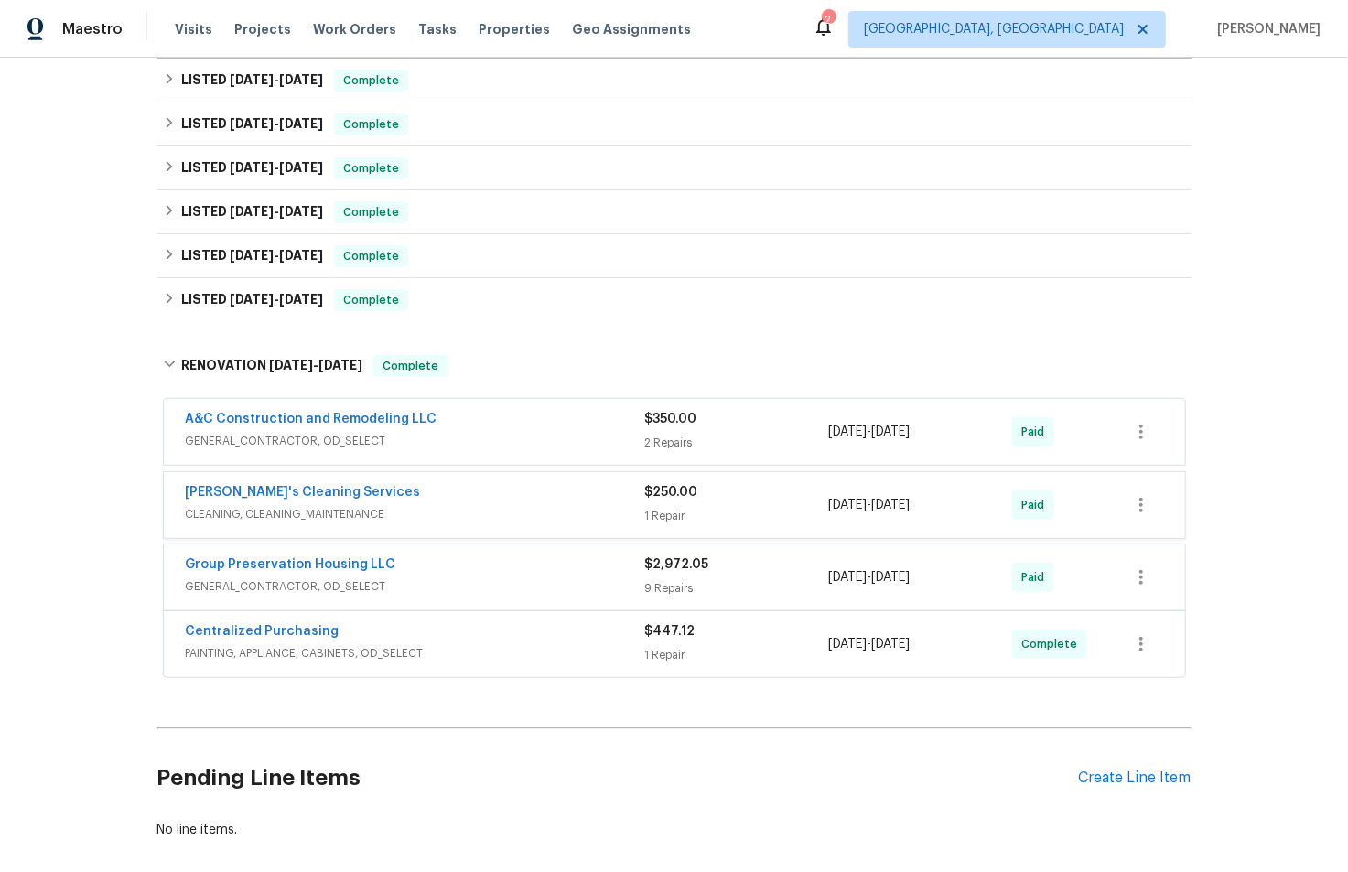
click at [462, 435] on span "GENERAL_CONTRACTOR, OD_SELECT" at bounding box center [416, 441] width 460 height 18
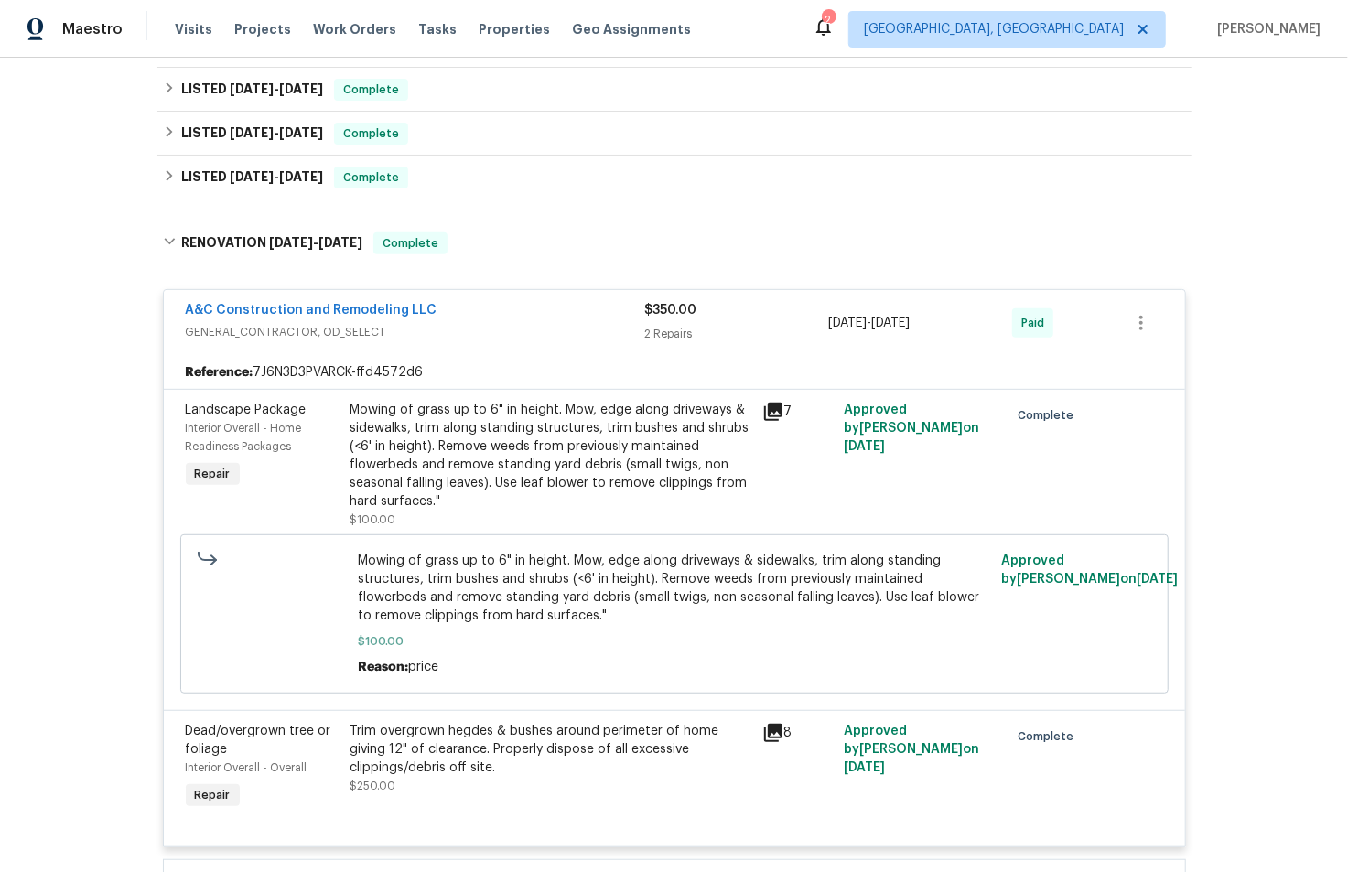
scroll to position [358, 0]
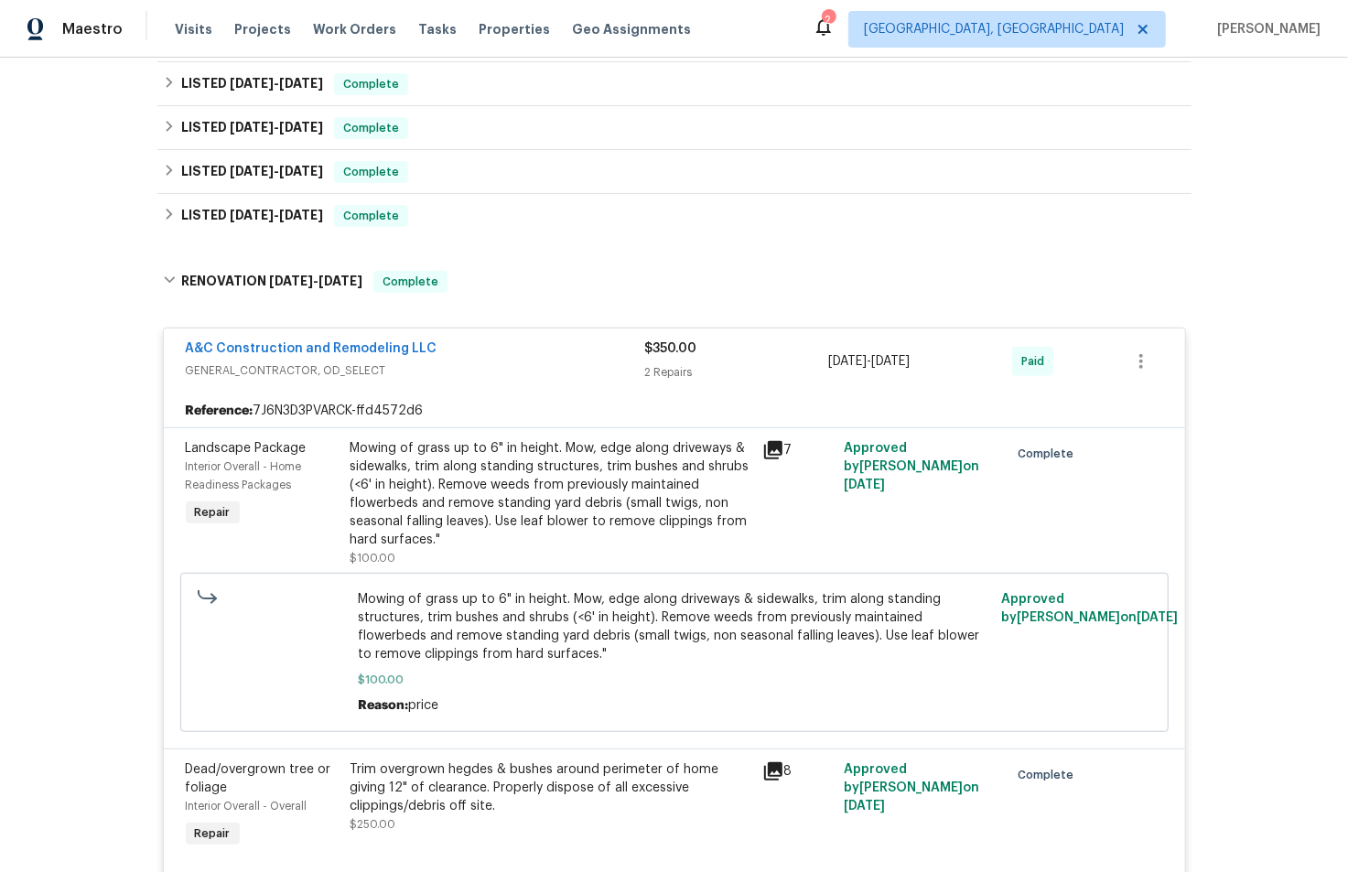
click at [456, 345] on div "A&C Construction and Remodeling LLC" at bounding box center [416, 351] width 460 height 22
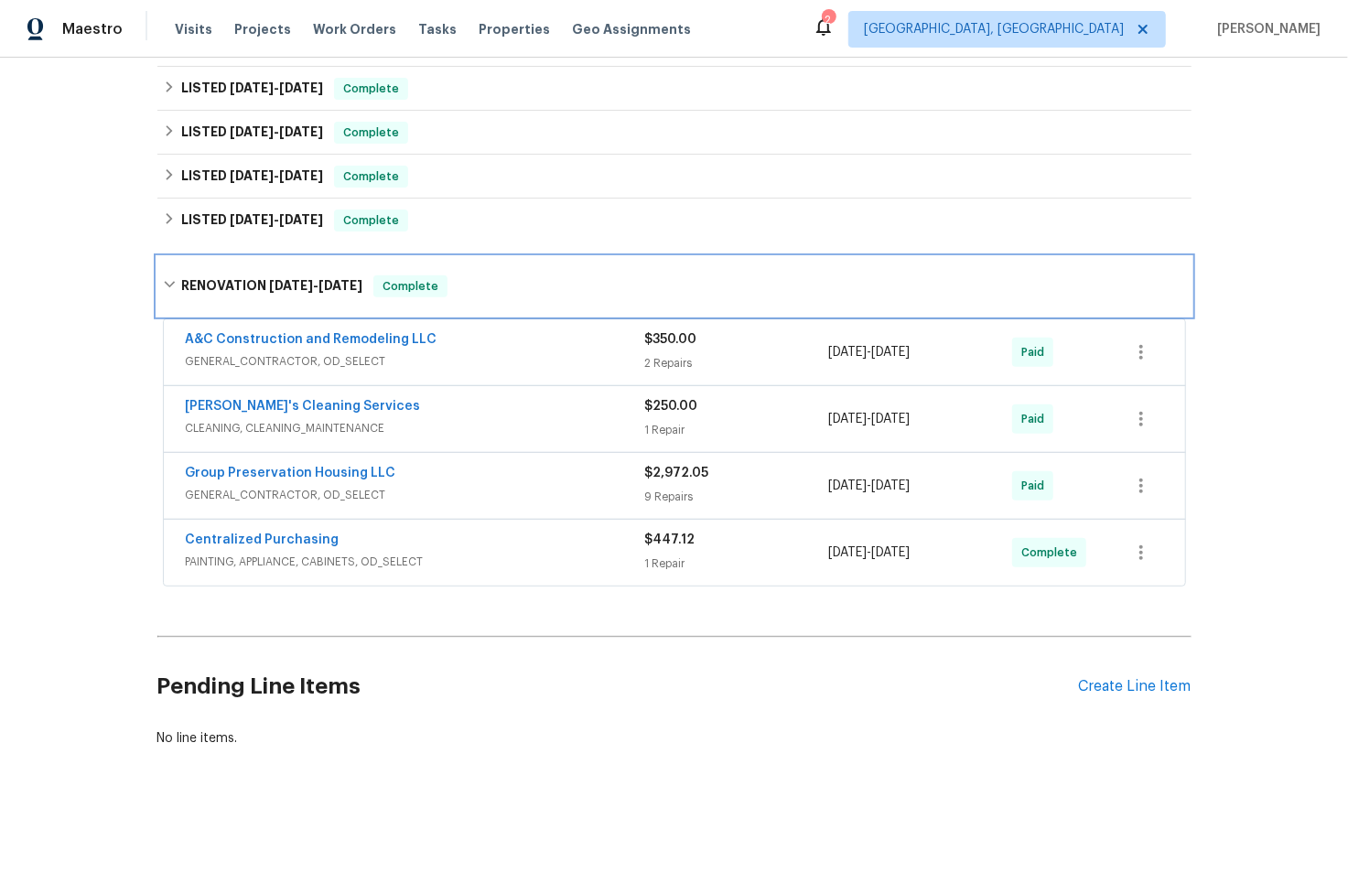
click at [298, 261] on div "RENOVATION [DATE] - [DATE] Complete" at bounding box center [674, 286] width 1034 height 59
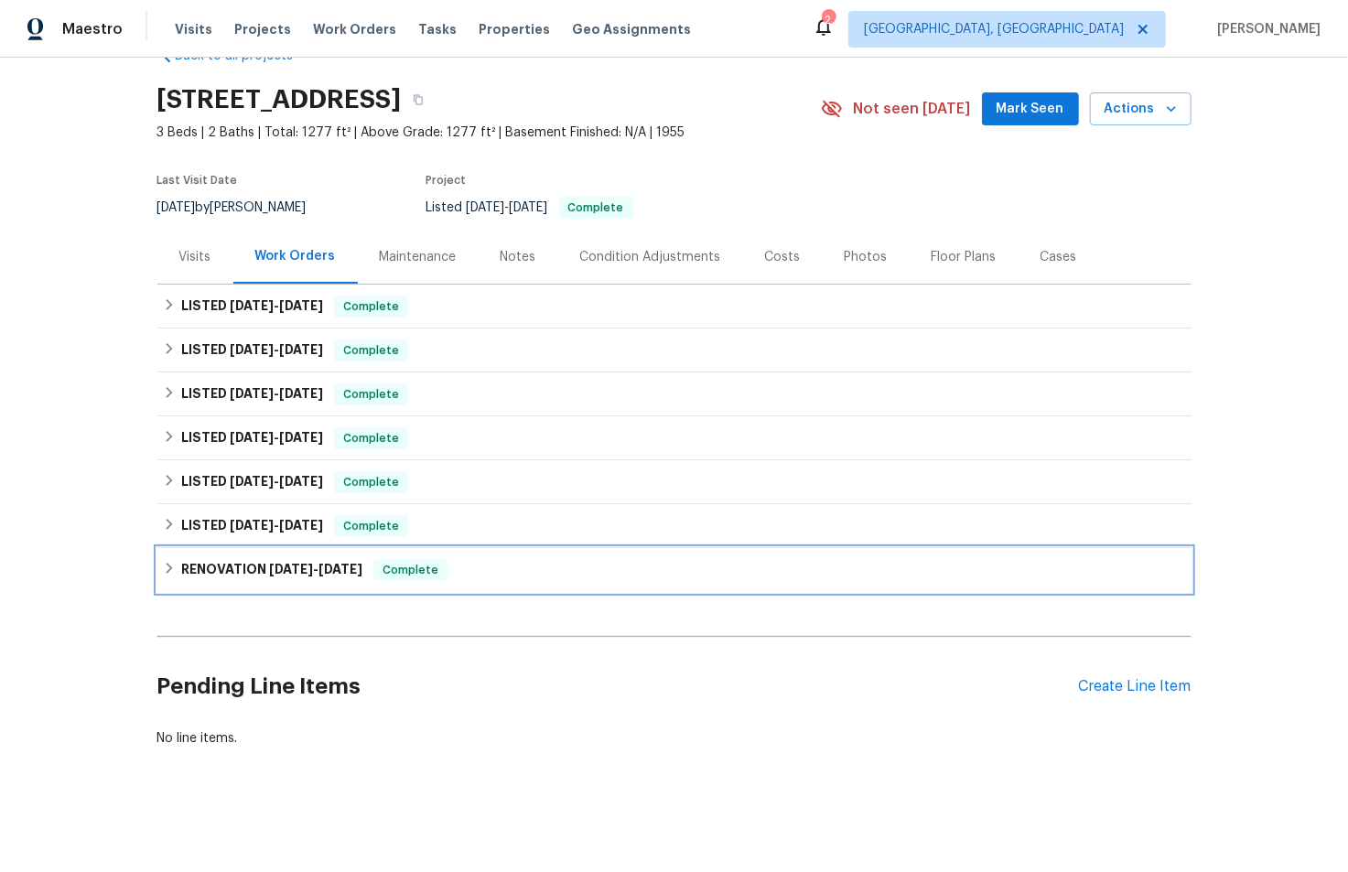
scroll to position [61, 0]
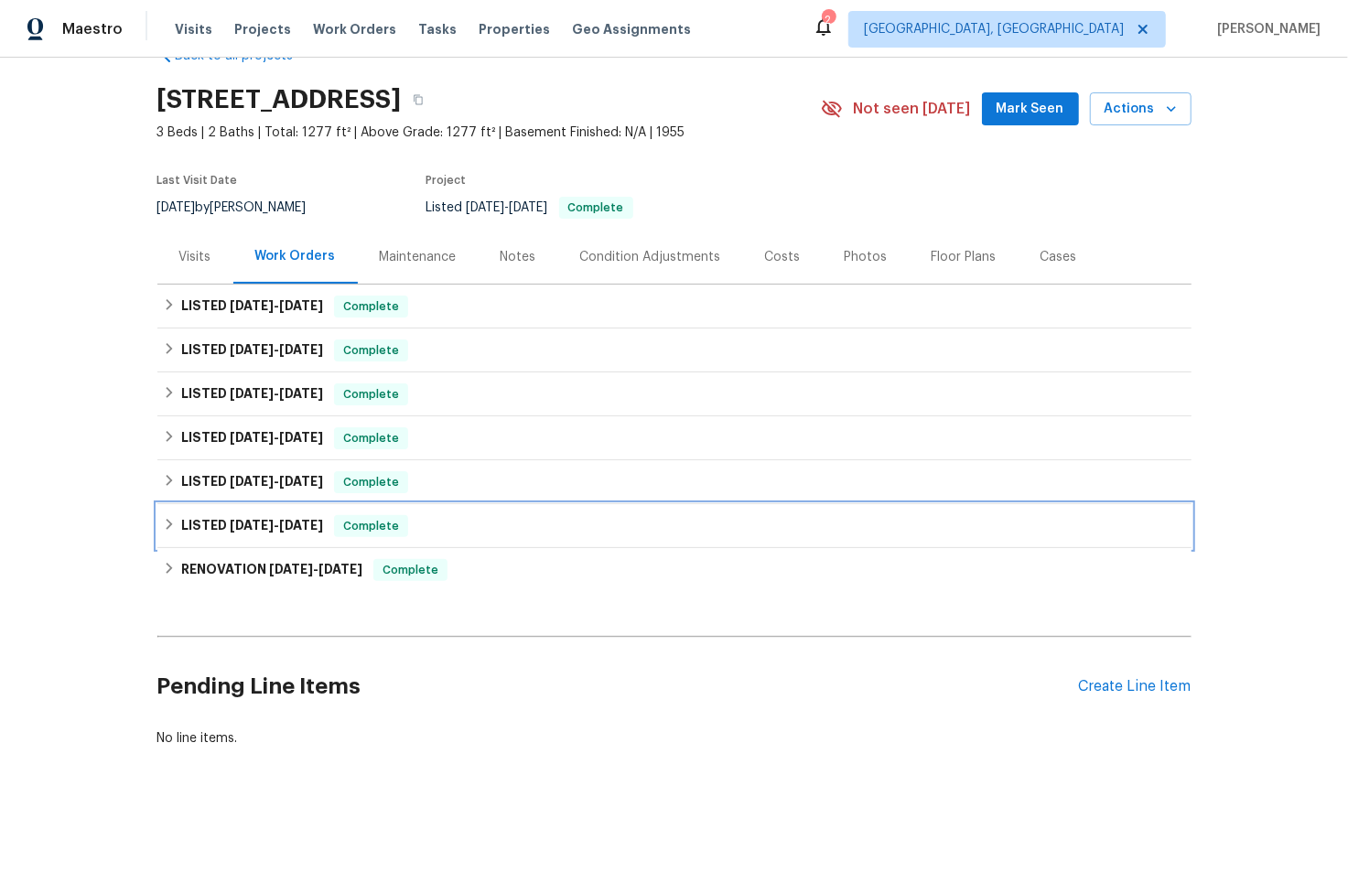
click at [317, 519] on span "[DATE]" at bounding box center [301, 525] width 44 height 13
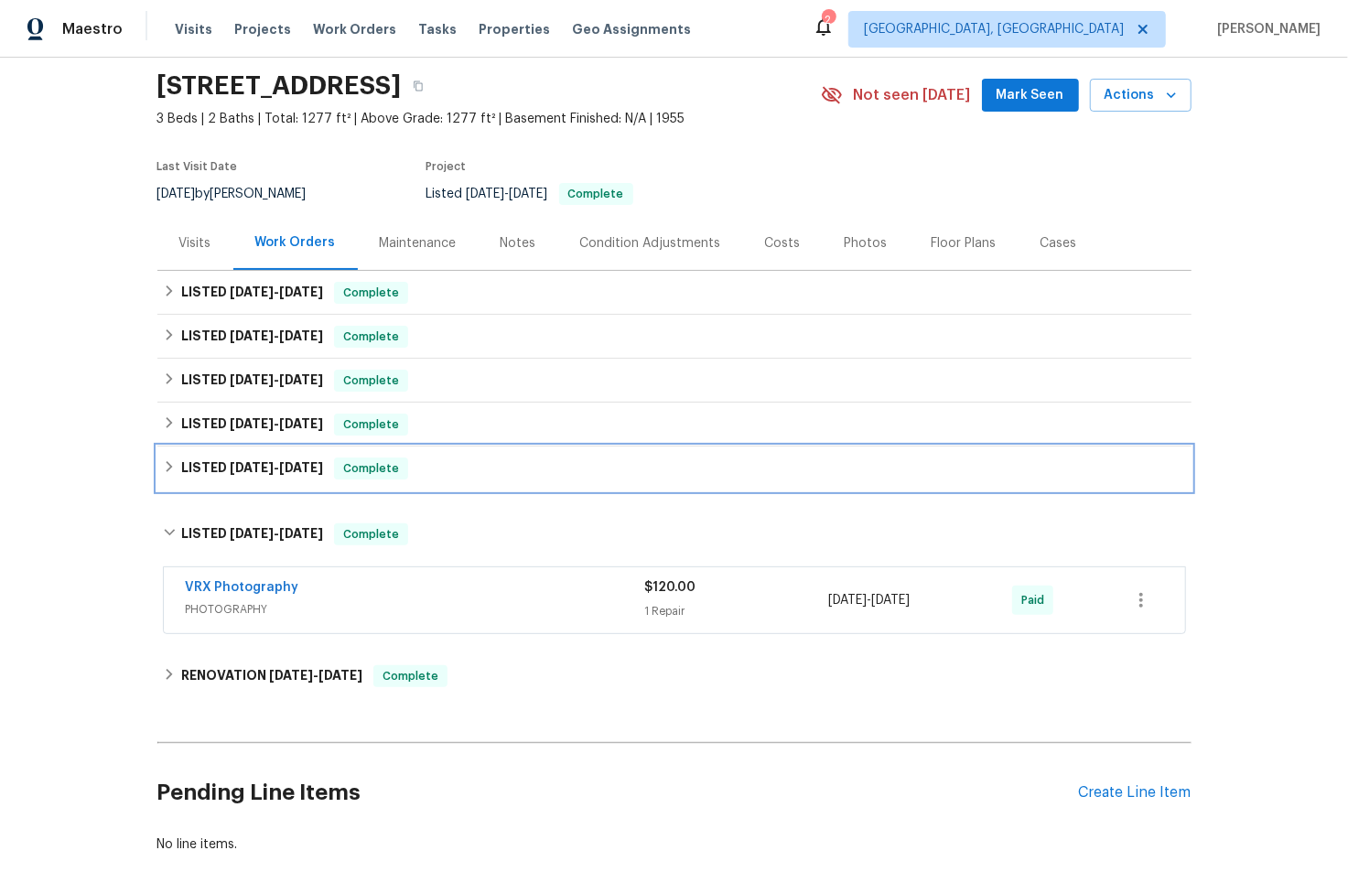
click at [298, 474] on h6 "LISTED [DATE] - [DATE]" at bounding box center [252, 469] width 142 height 22
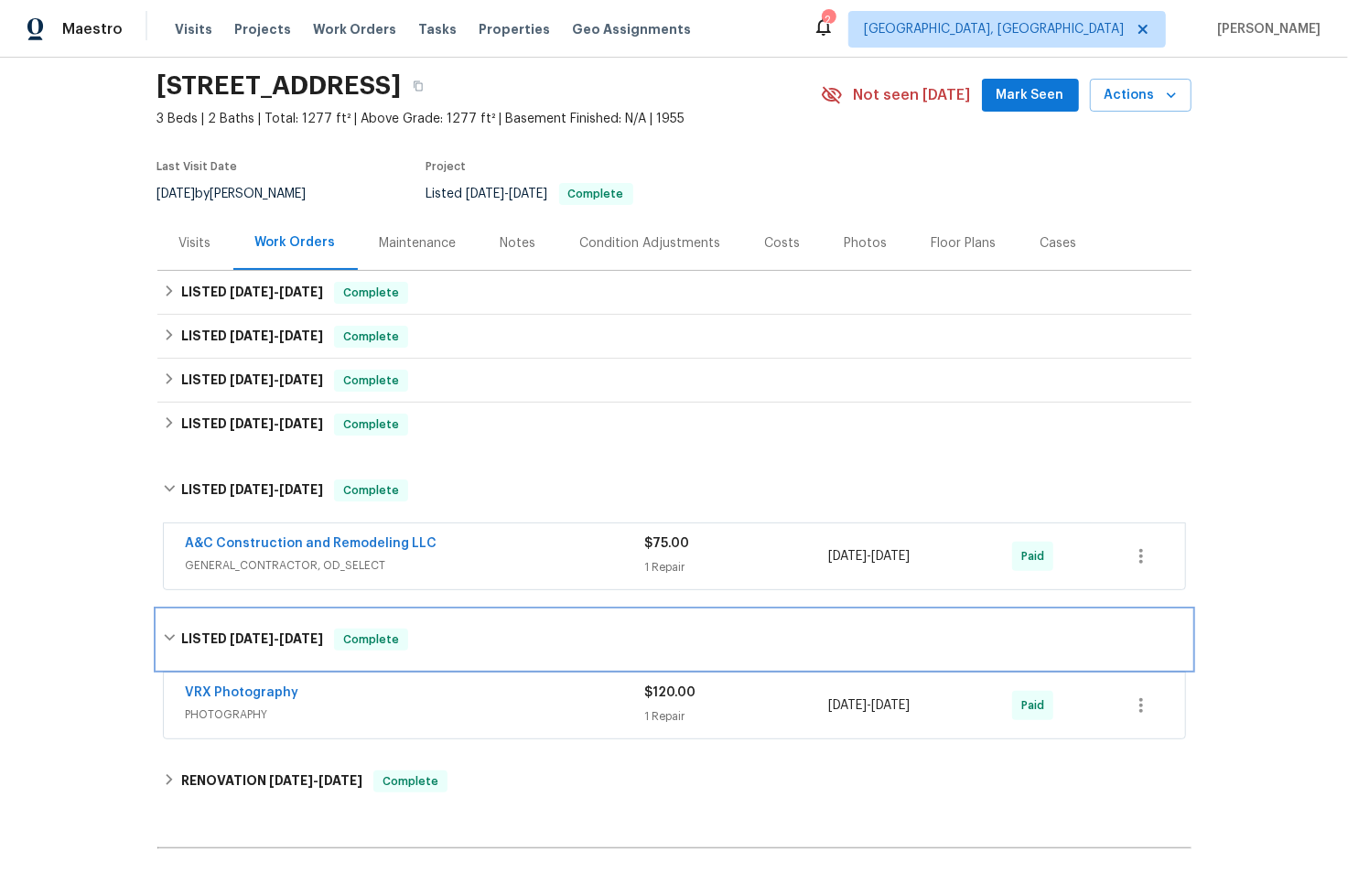
click at [278, 631] on h6 "LISTED [DATE] - [DATE]" at bounding box center [252, 640] width 142 height 22
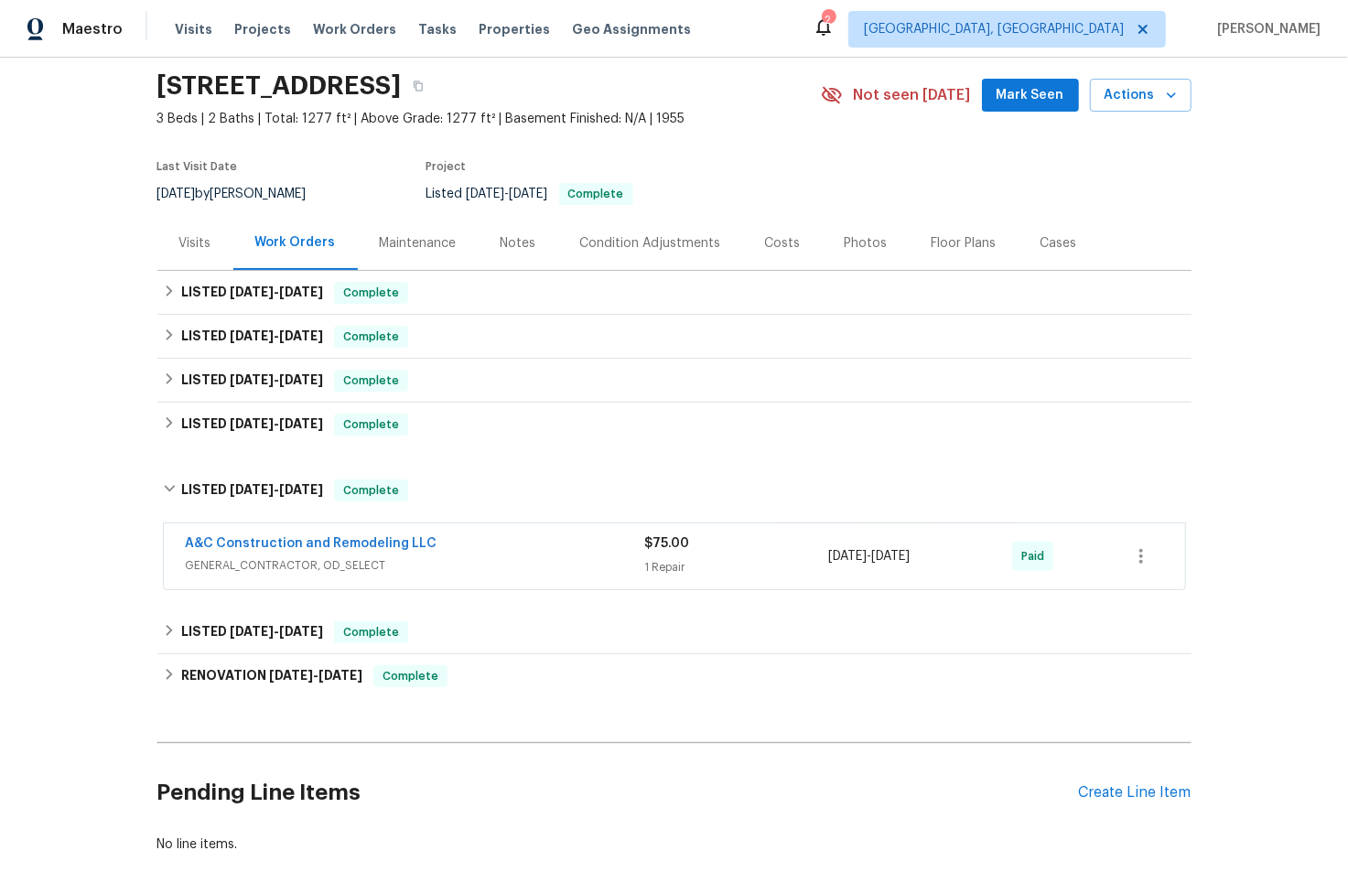
click at [482, 564] on span "GENERAL_CONTRACTOR, OD_SELECT" at bounding box center [416, 566] width 460 height 18
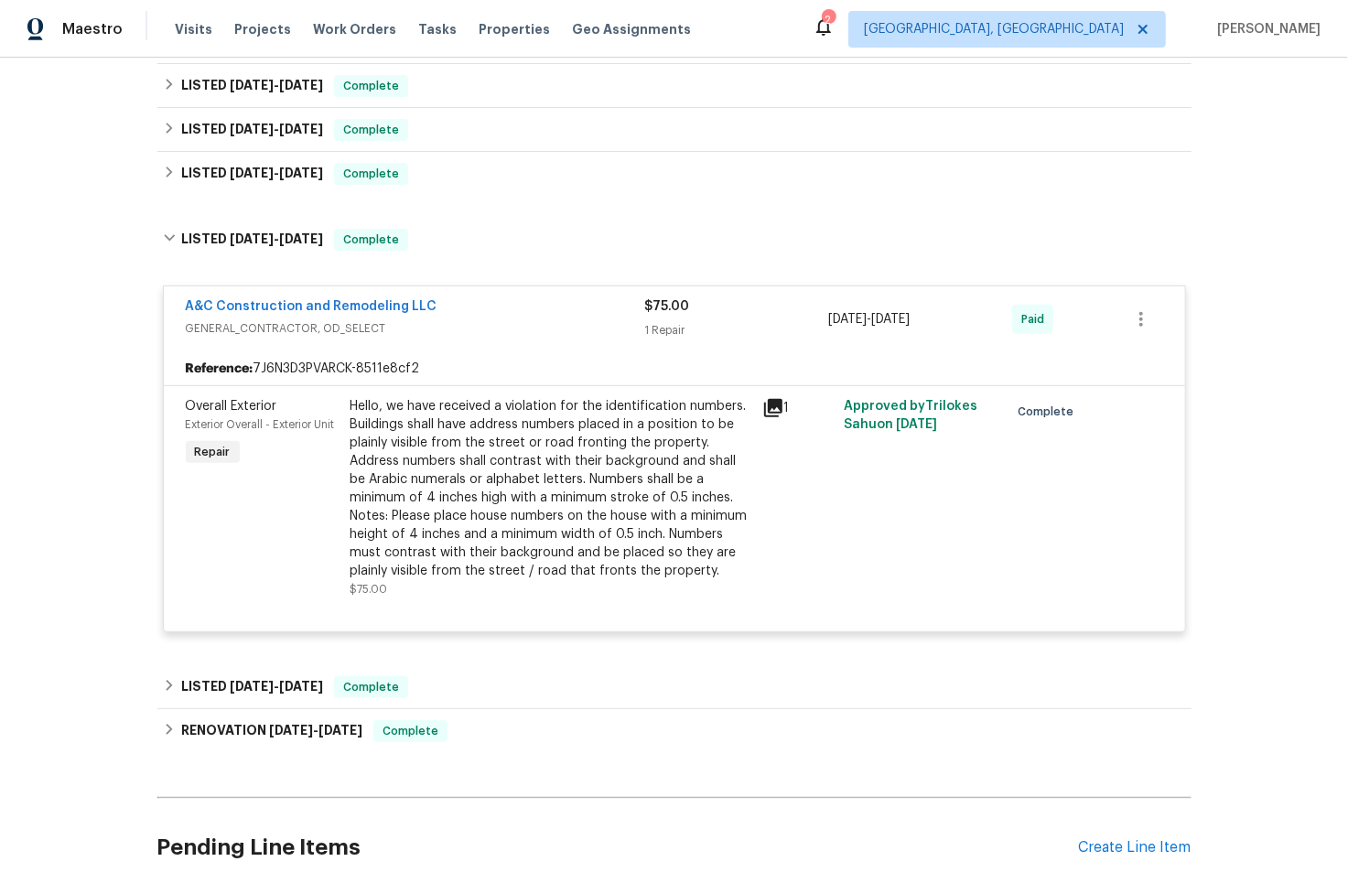
scroll to position [308, 0]
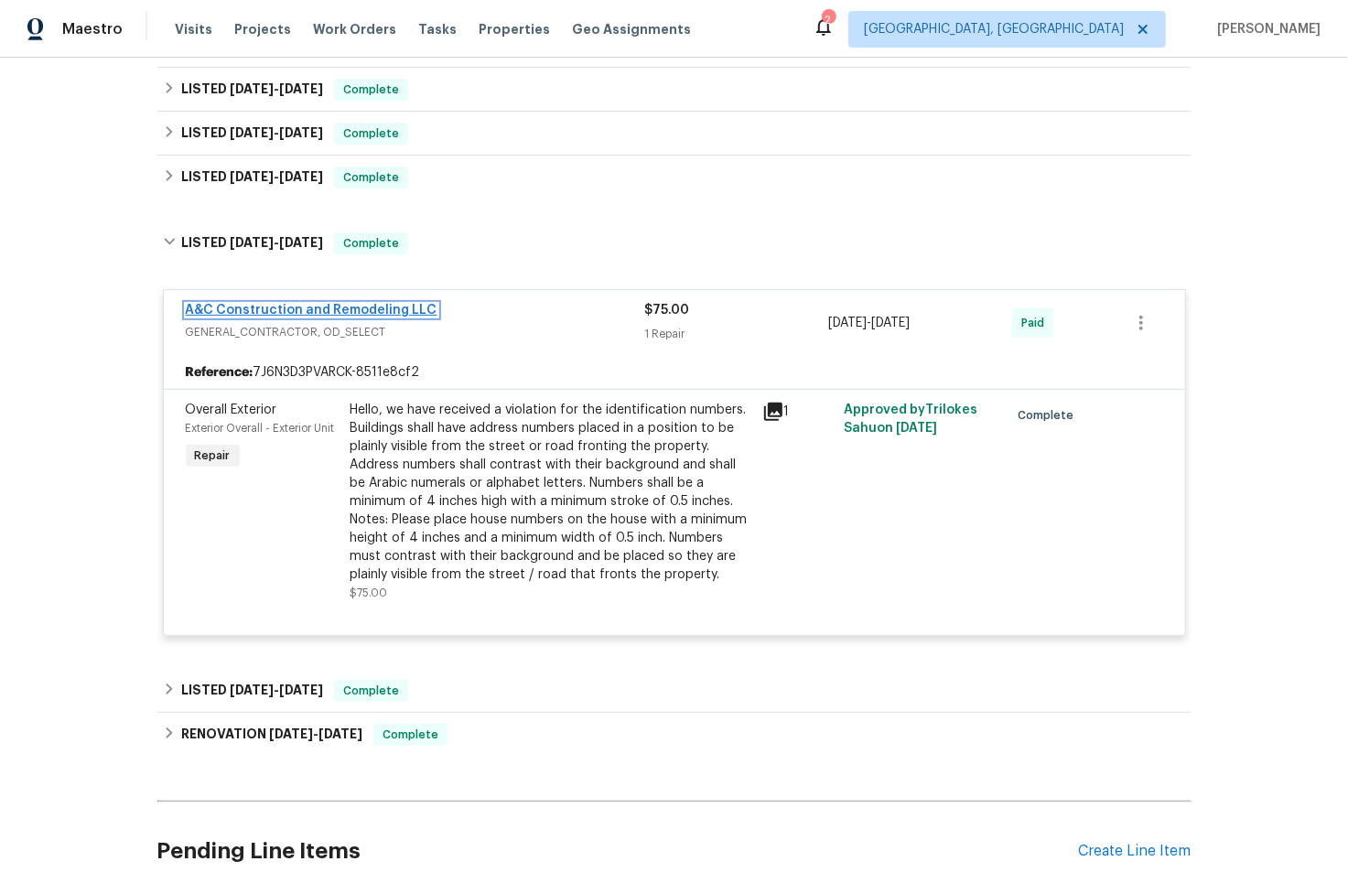
click at [287, 312] on link "A&C Construction and Remodeling LLC" at bounding box center [312, 310] width 252 height 13
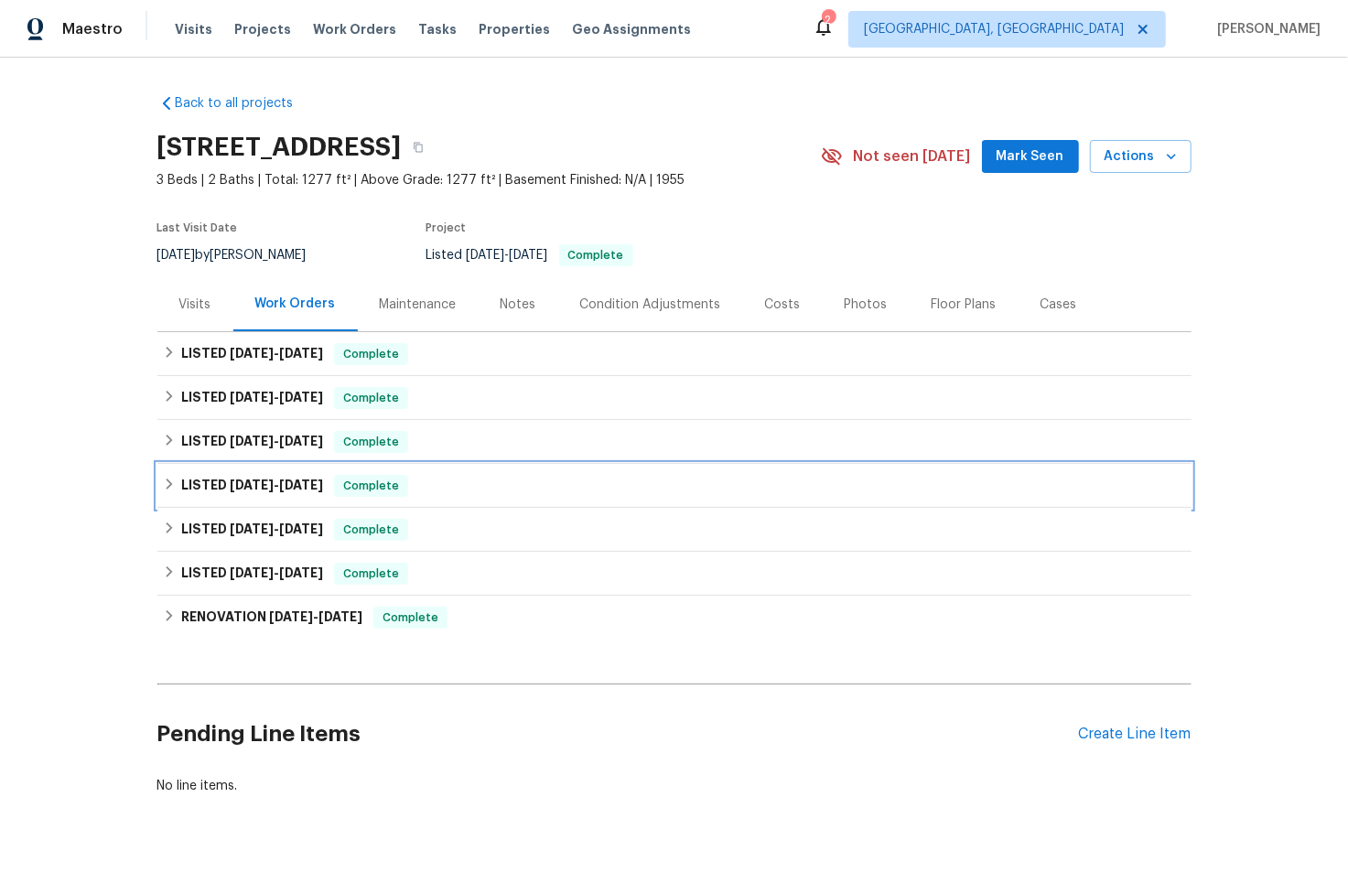
click at [239, 480] on span "[DATE]" at bounding box center [252, 485] width 44 height 13
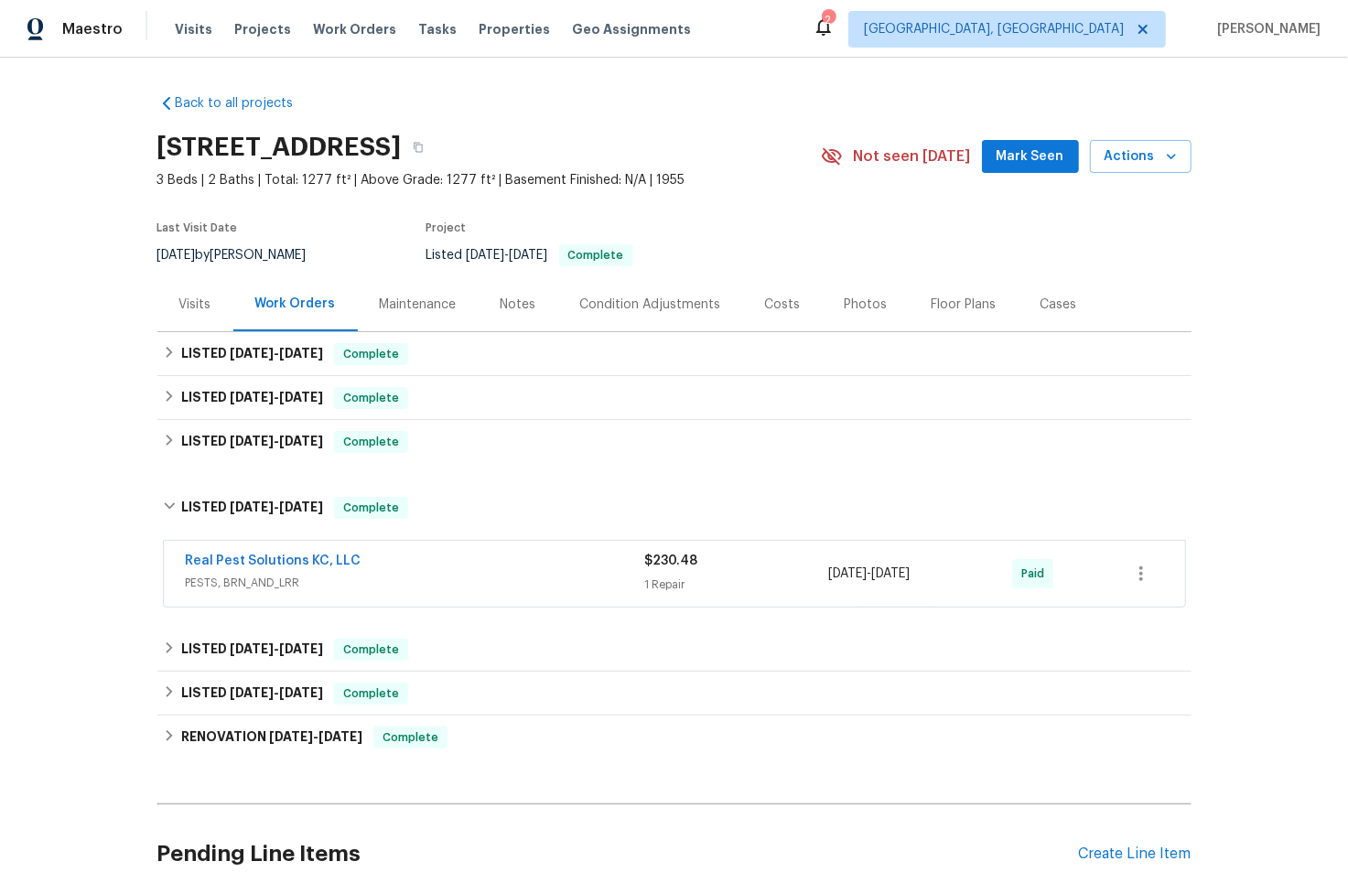
click at [426, 578] on span "PESTS, BRN_AND_LRR" at bounding box center [416, 583] width 460 height 18
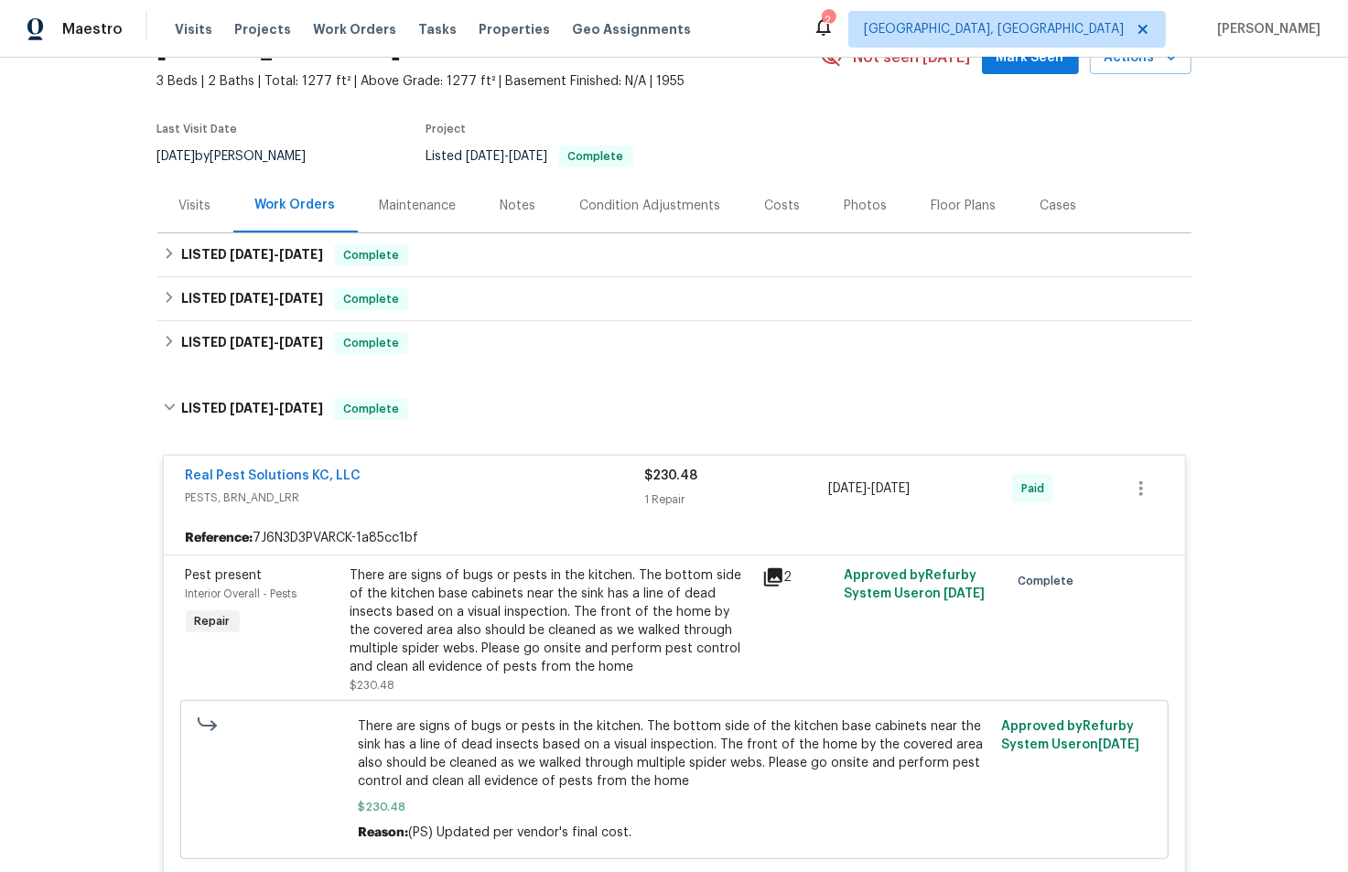
scroll to position [220, 0]
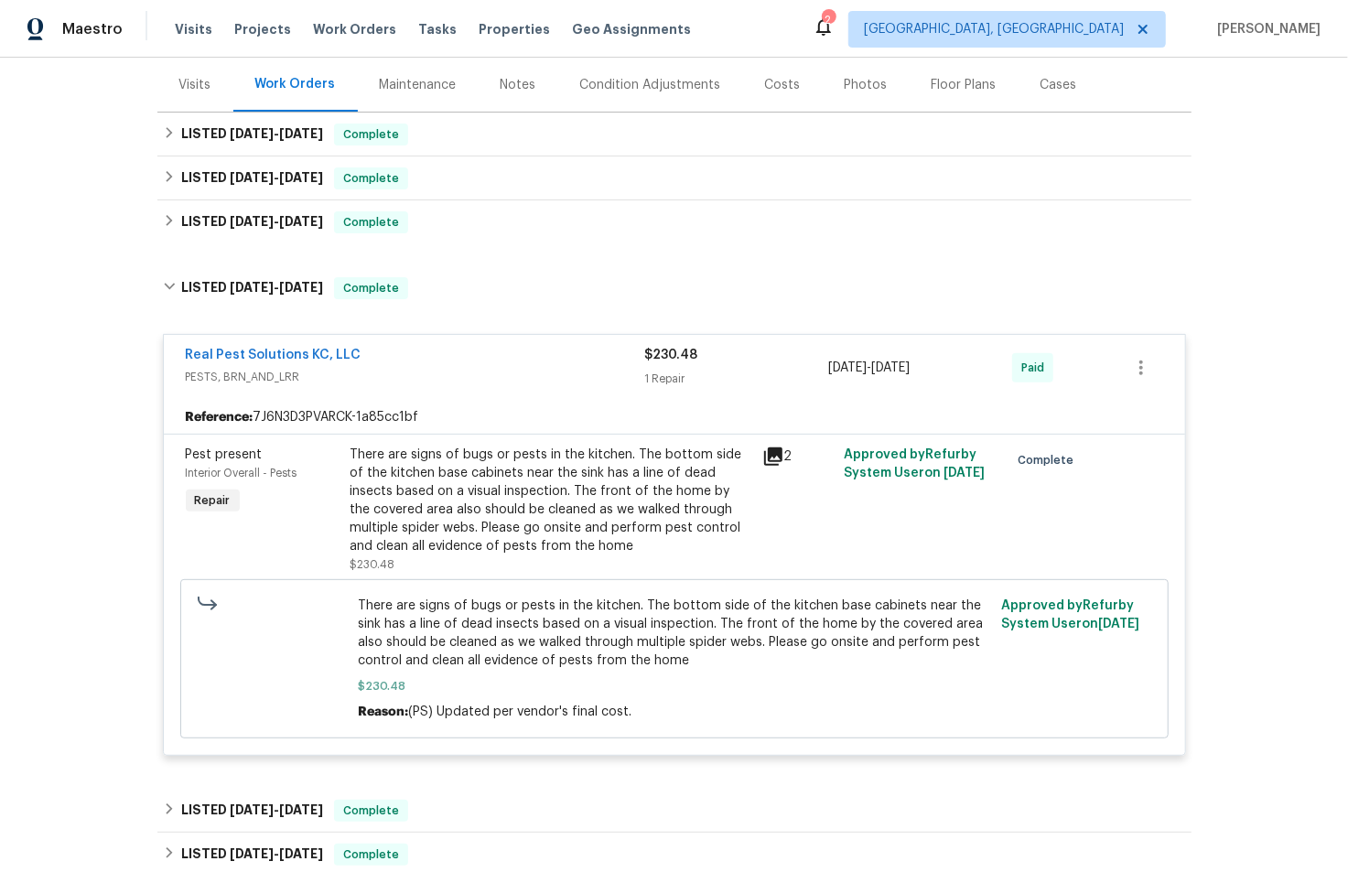
click at [438, 360] on div "Real Pest Solutions KC, LLC" at bounding box center [416, 357] width 460 height 22
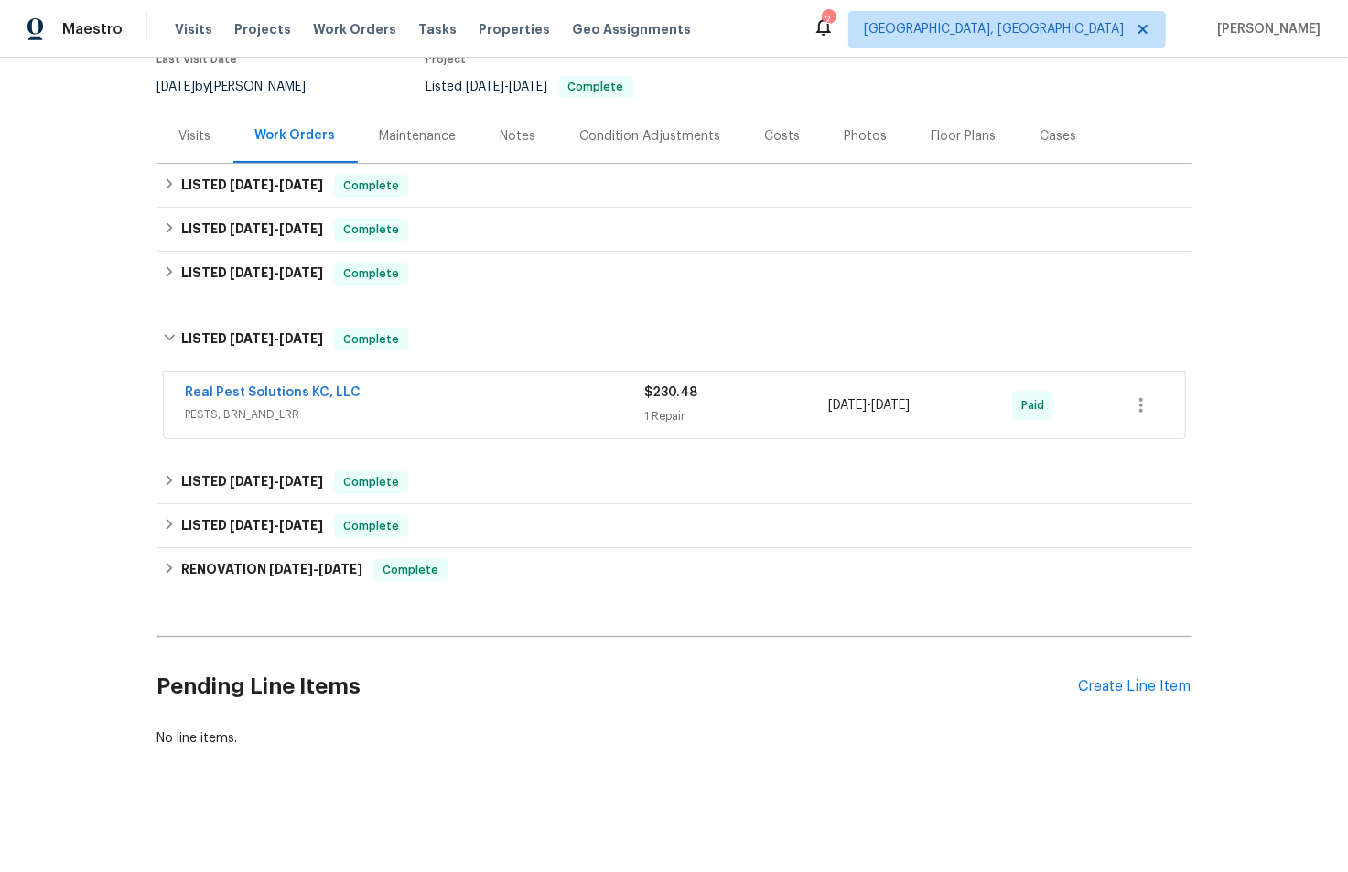
scroll to position [180, 0]
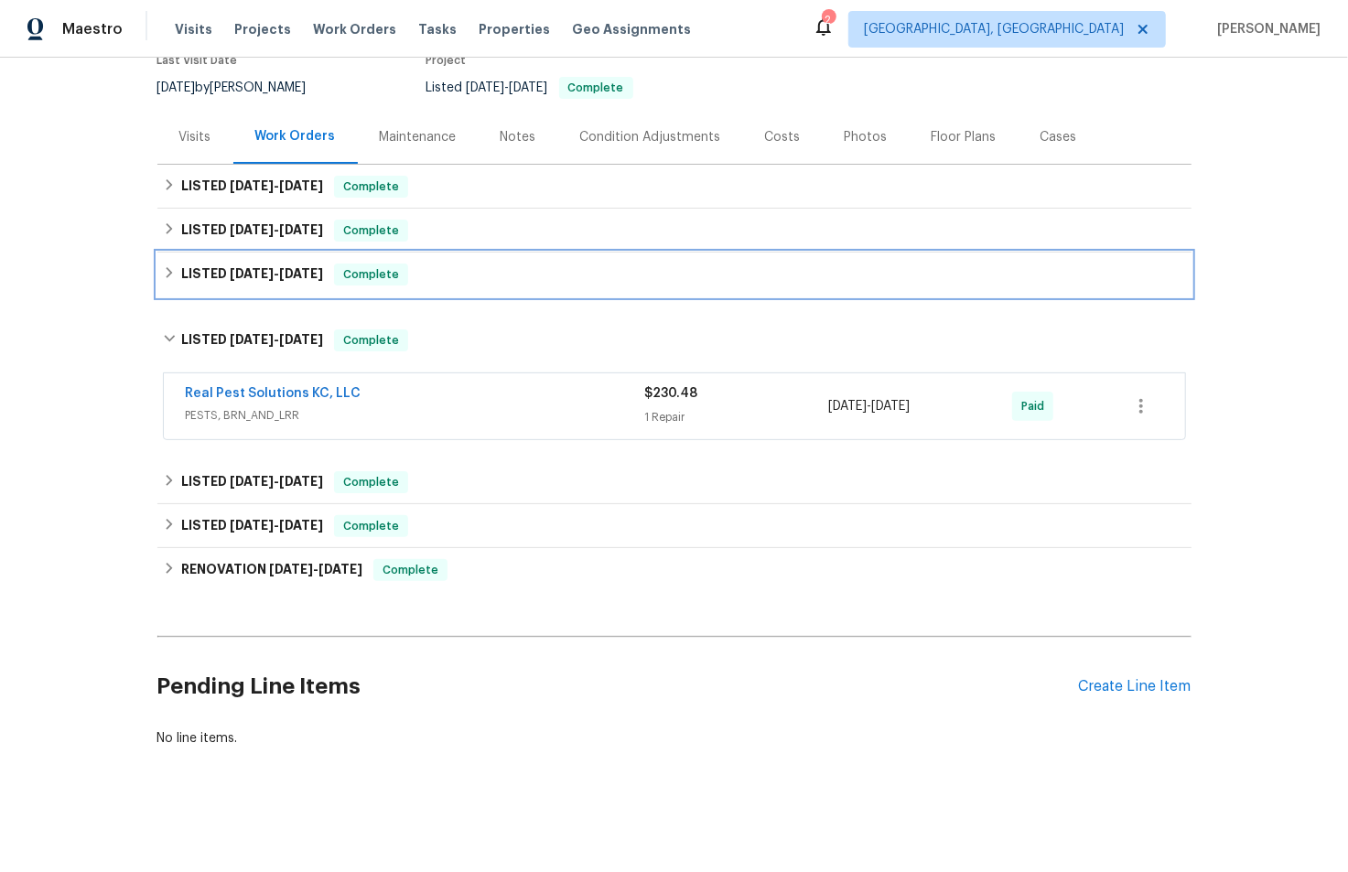
click at [279, 267] on span "[DATE]" at bounding box center [301, 273] width 44 height 13
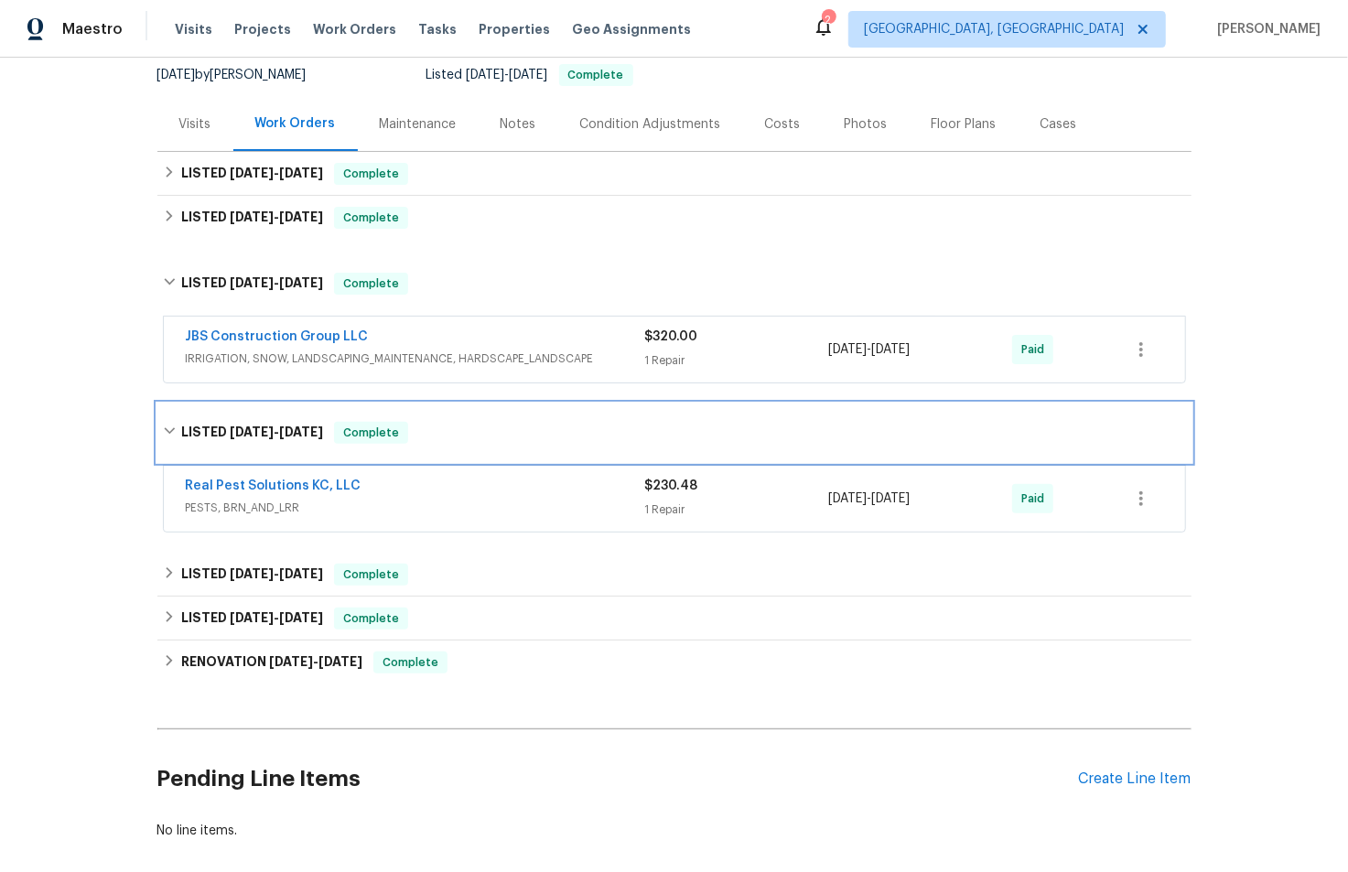
click at [289, 414] on div "LISTED 6/24/25 - 6/26/25 Complete" at bounding box center [674, 433] width 1034 height 59
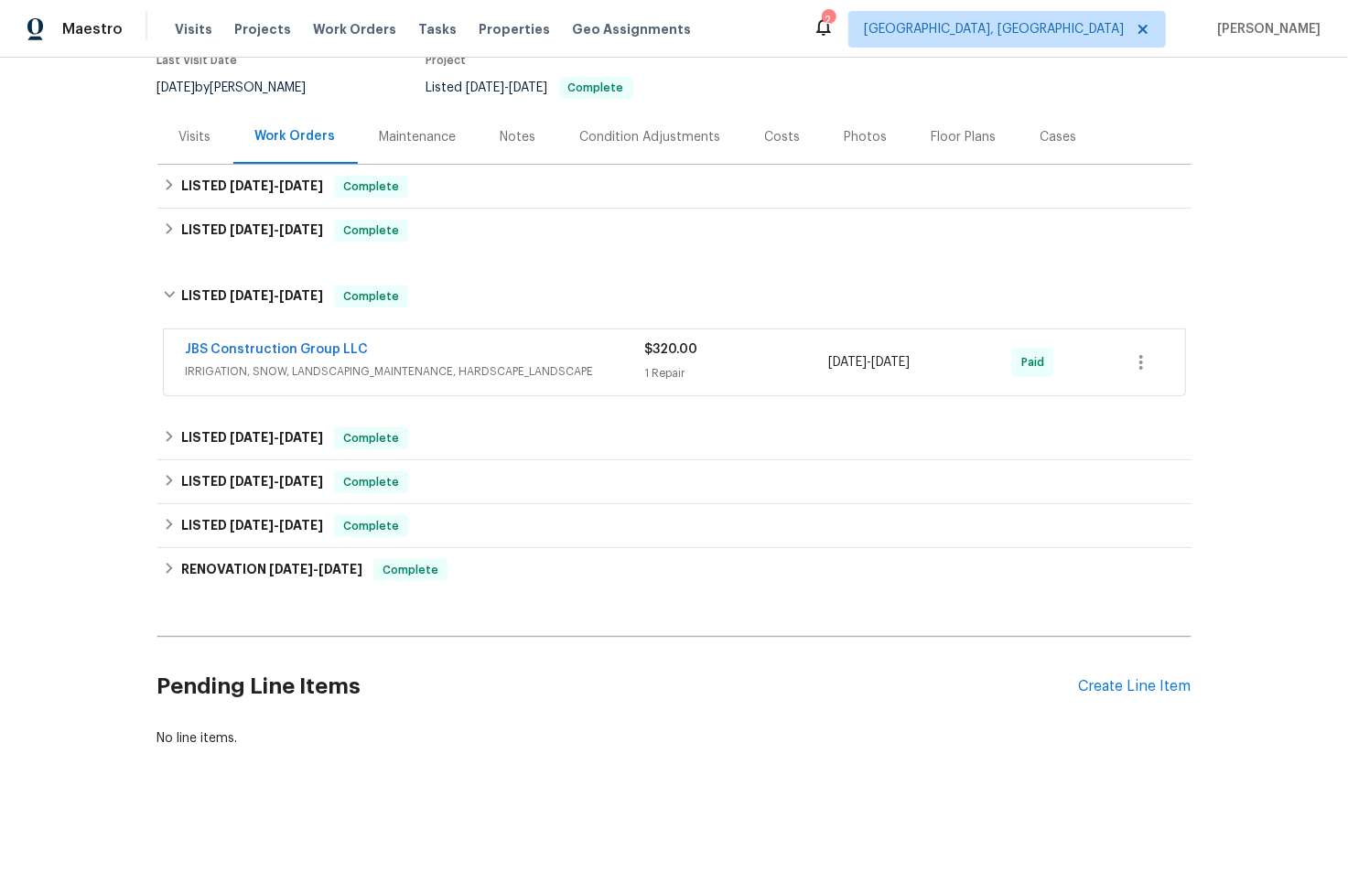
click at [453, 343] on div "JBS Construction Group LLC" at bounding box center [416, 352] width 460 height 22
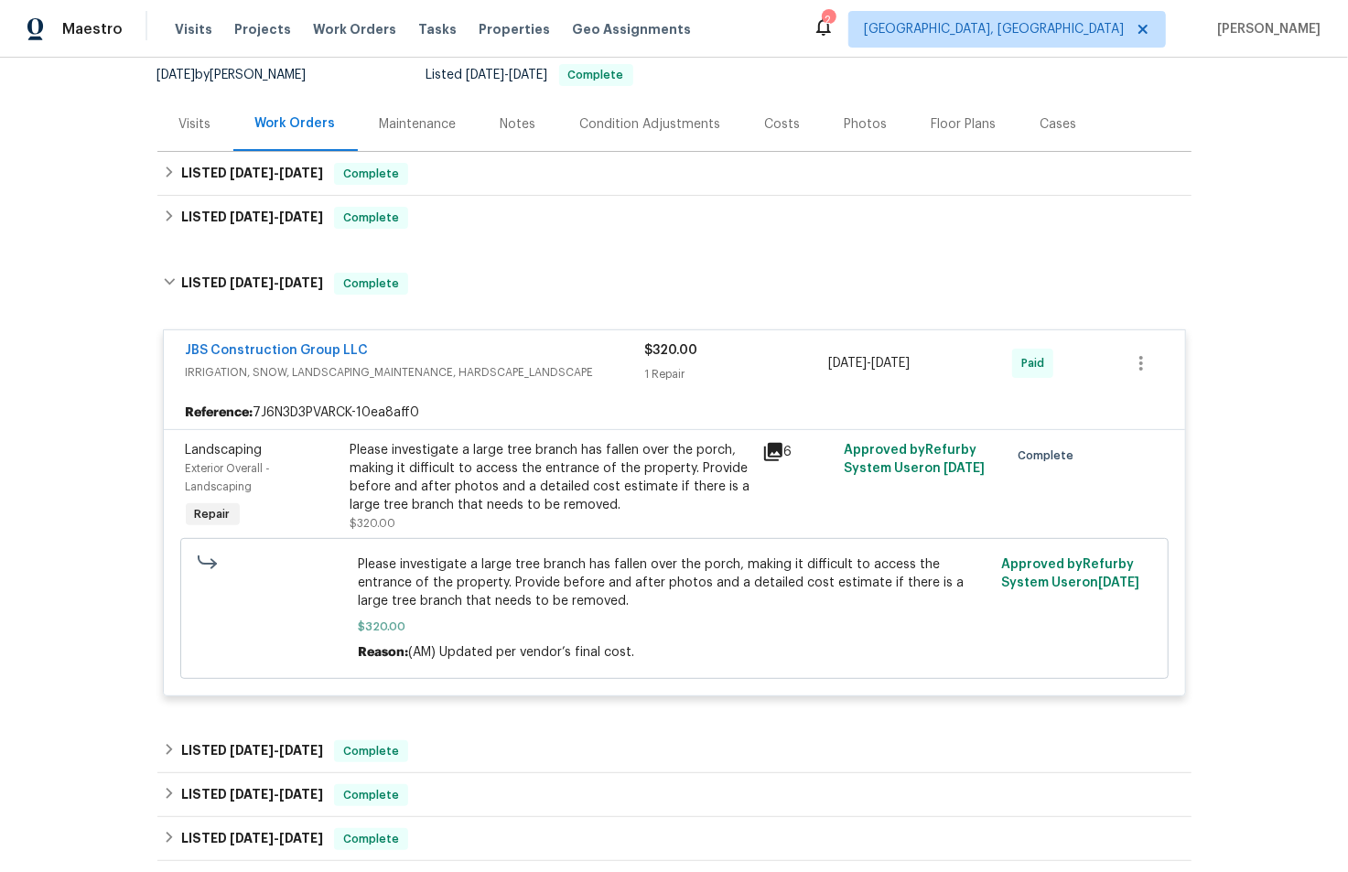
click at [448, 353] on div "JBS Construction Group LLC" at bounding box center [416, 352] width 460 height 22
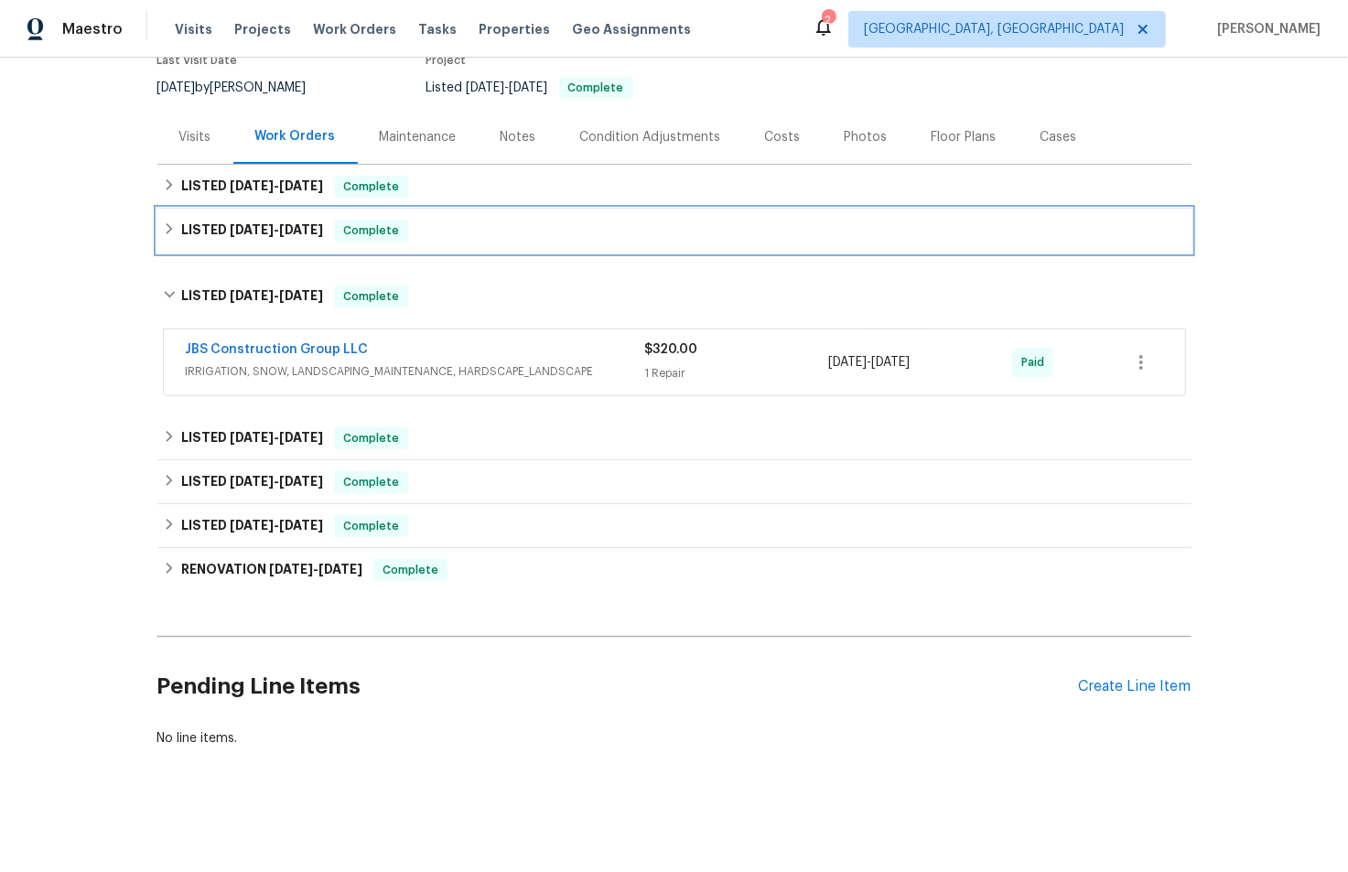
click at [301, 223] on span "[DATE]" at bounding box center [301, 229] width 44 height 13
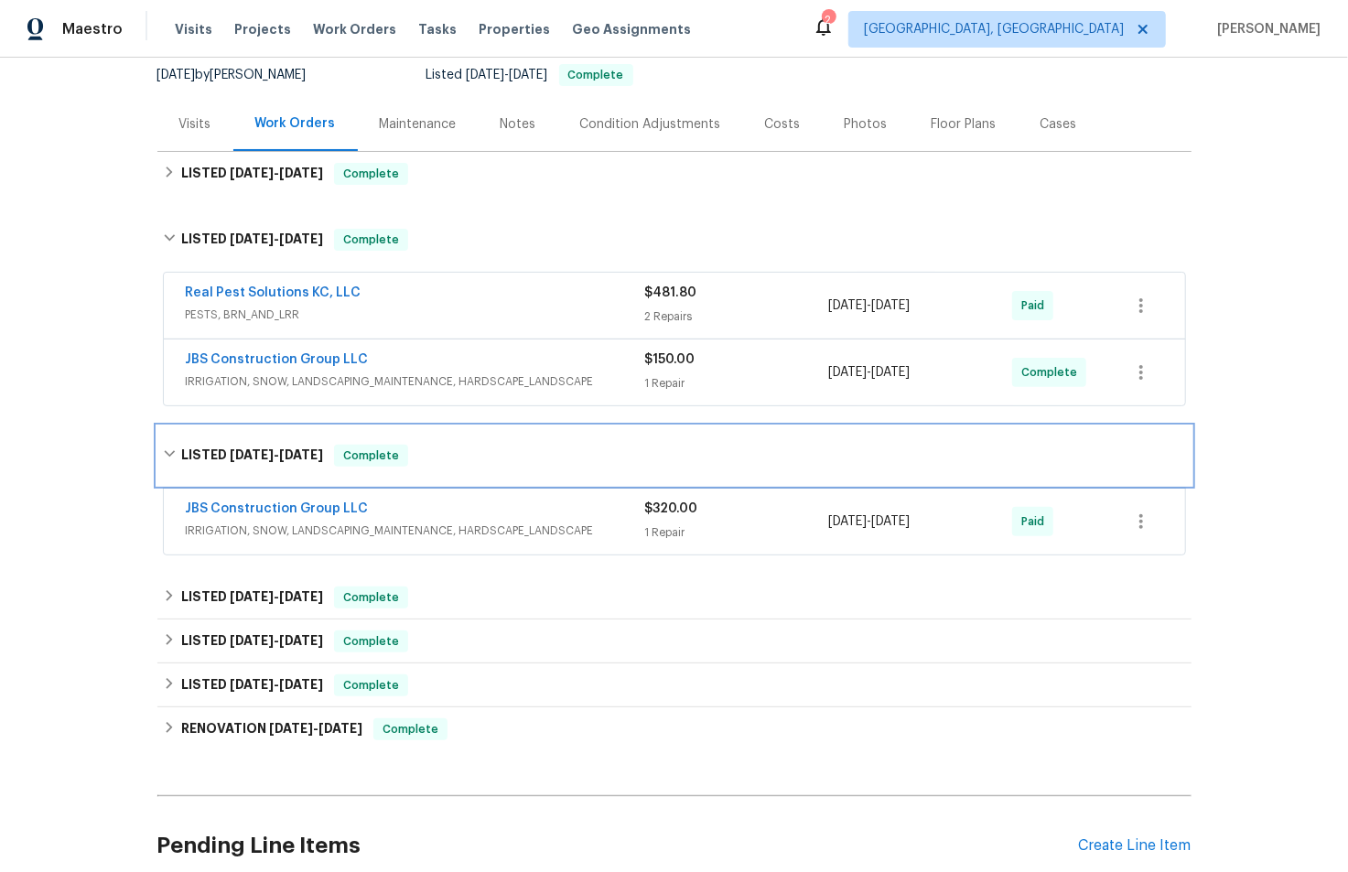
click at [310, 465] on div "LISTED 8/1/25 - 8/5/25 Complete" at bounding box center [674, 456] width 1034 height 59
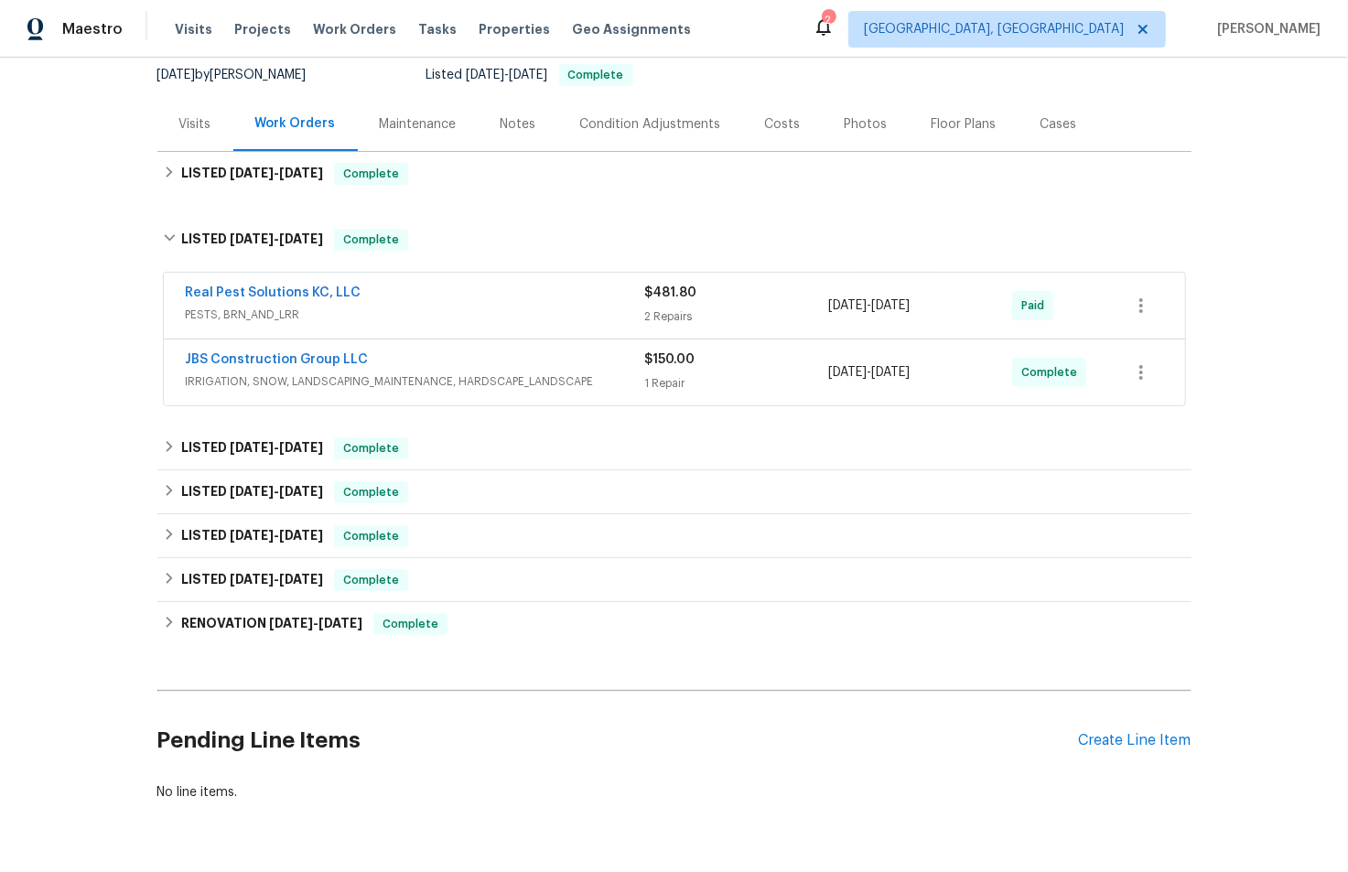
click at [468, 358] on div "JBS Construction Group LLC" at bounding box center [416, 362] width 460 height 22
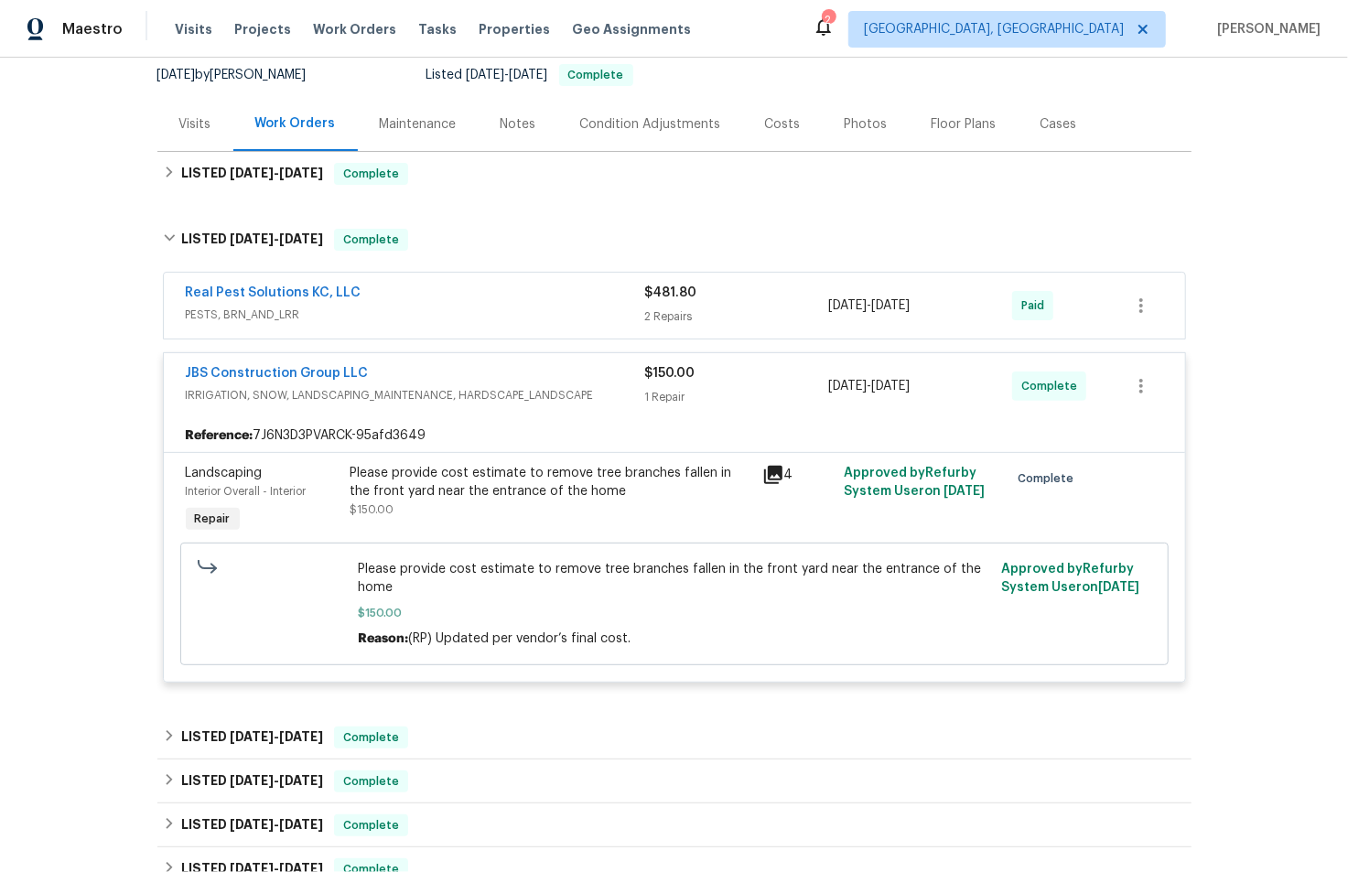
click at [449, 367] on div "JBS Construction Group LLC" at bounding box center [416, 375] width 460 height 22
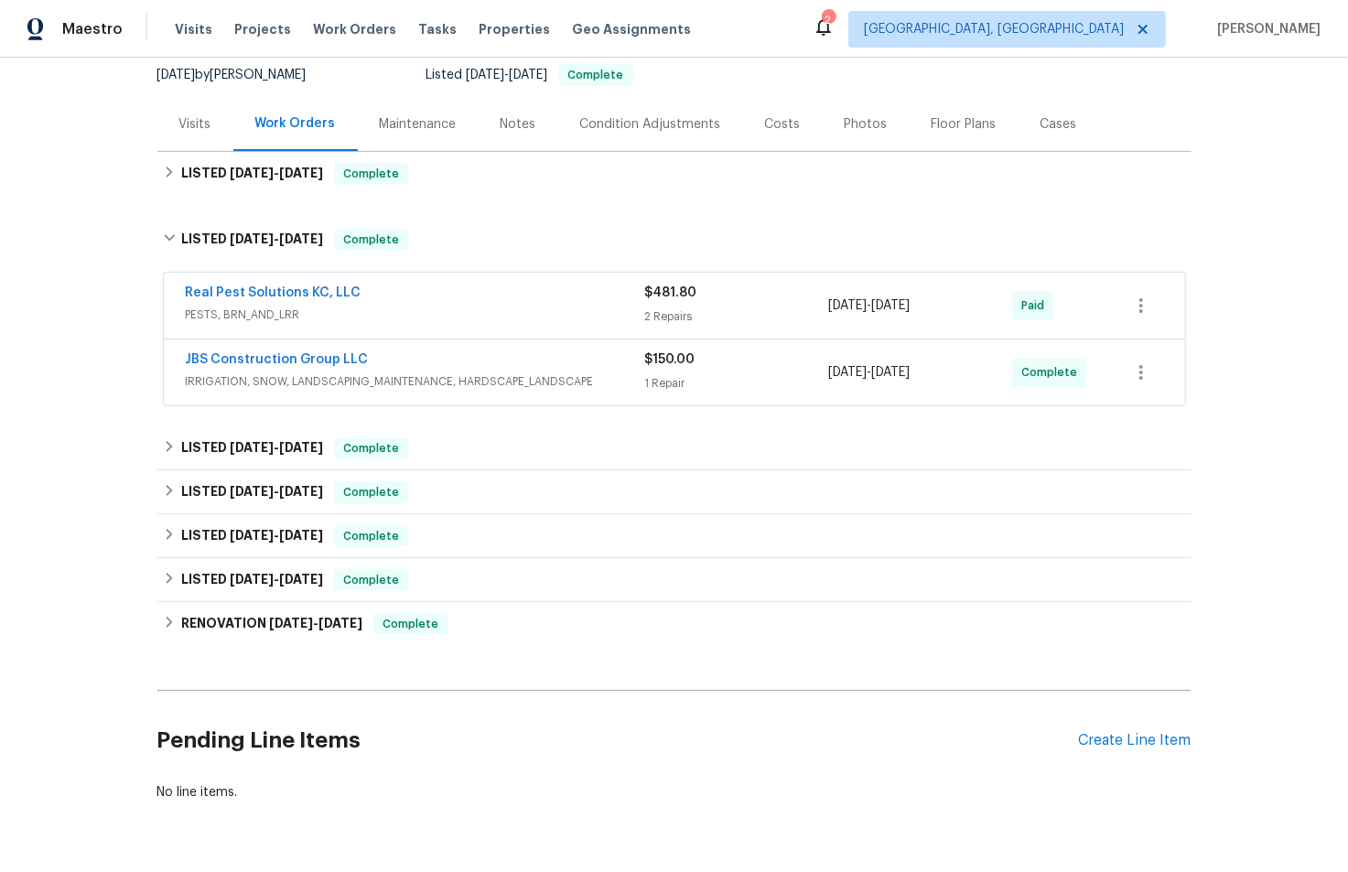
click at [421, 296] on div "Real Pest Solutions KC, LLC" at bounding box center [416, 295] width 460 height 22
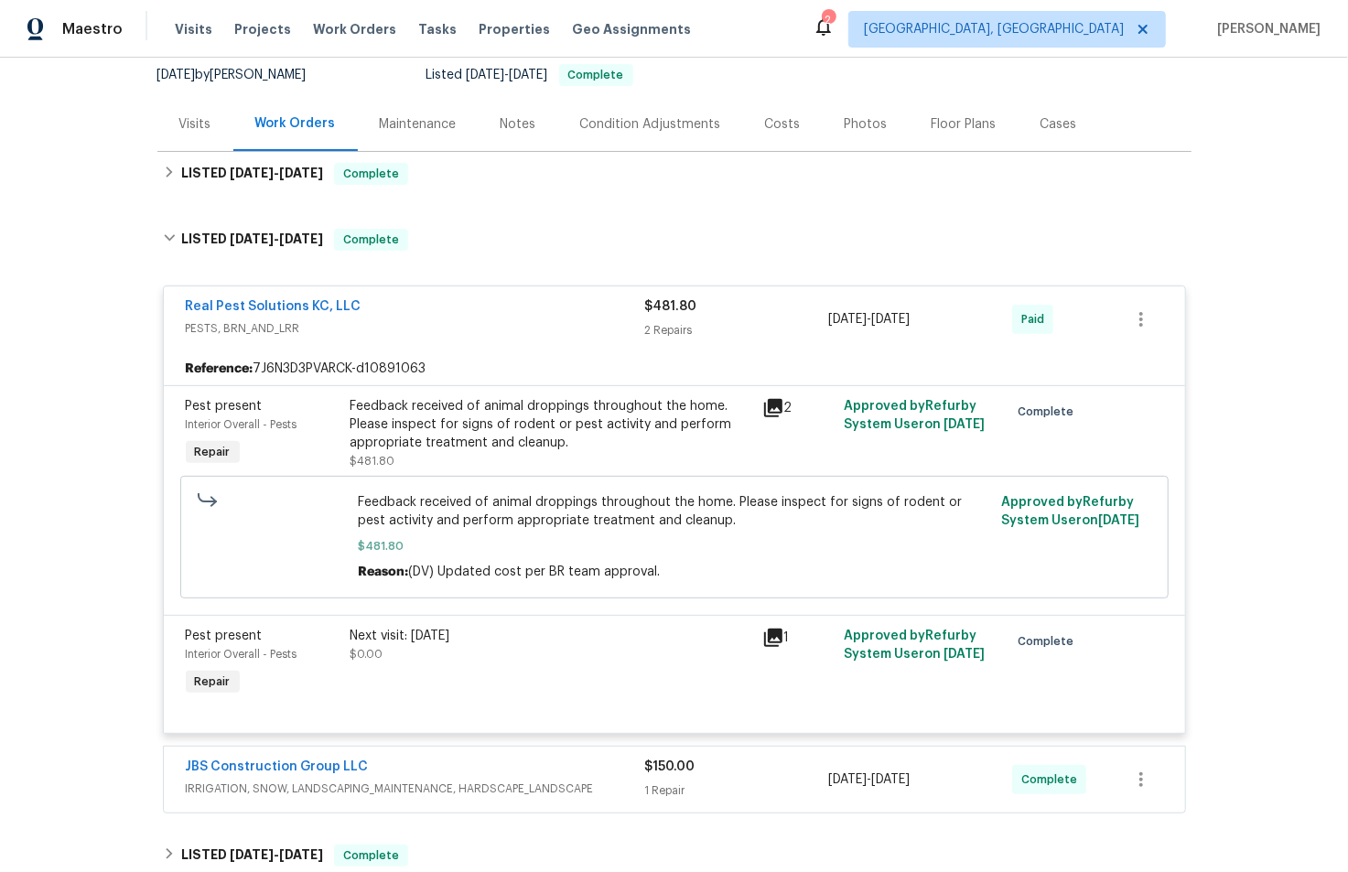
click at [421, 296] on div "Real Pest Solutions KC, LLC PESTS, BRN_AND_LRR $481.80 2 Repairs 8/12/2025 - 9/…" at bounding box center [675, 320] width 1022 height 66
click at [397, 307] on div "Real Pest Solutions KC, LLC" at bounding box center [416, 309] width 460 height 22
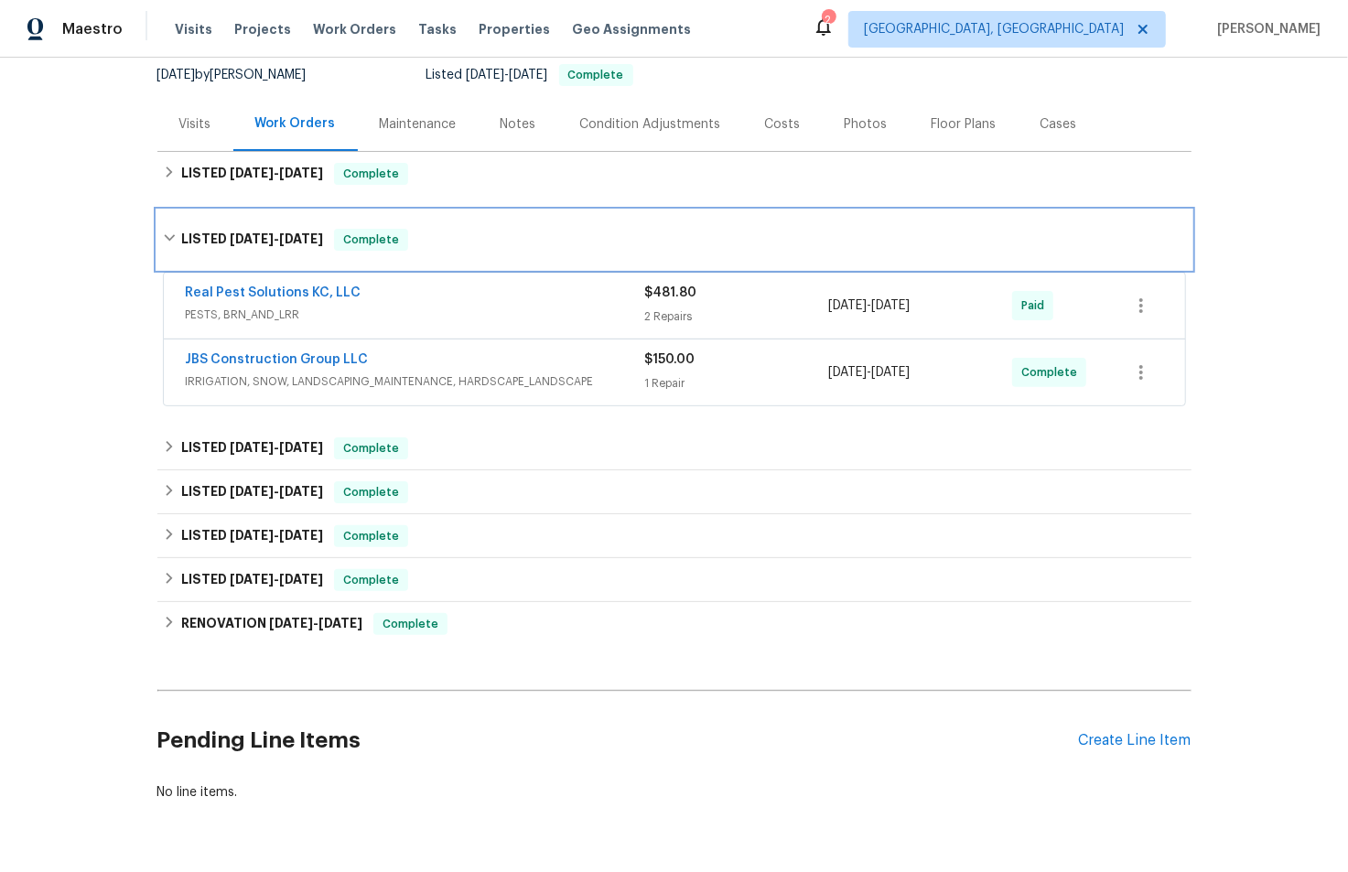
click at [296, 241] on span "[DATE]" at bounding box center [301, 239] width 44 height 13
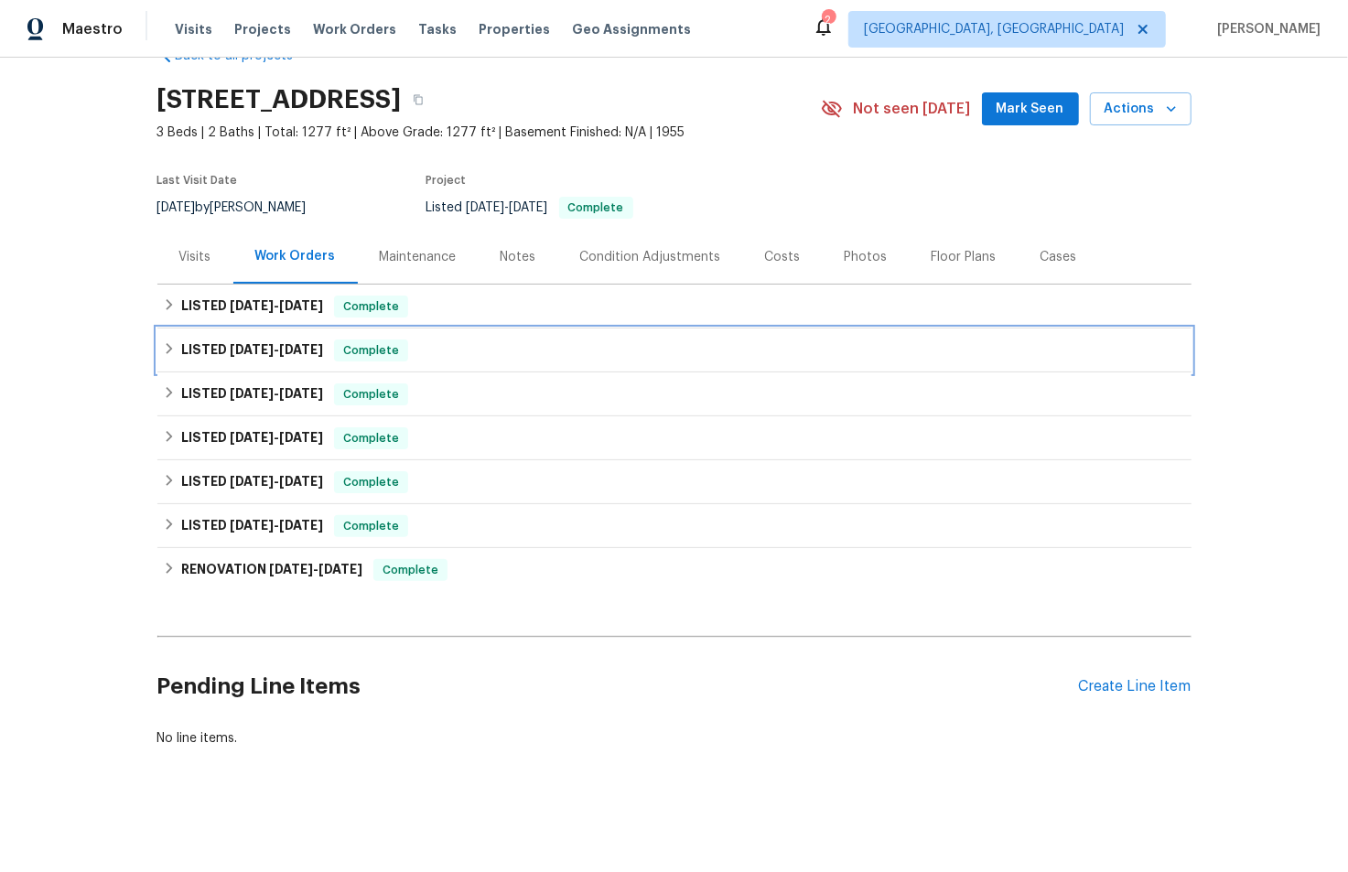
scroll to position [61, 0]
click at [279, 299] on span "[DATE]" at bounding box center [301, 305] width 44 height 13
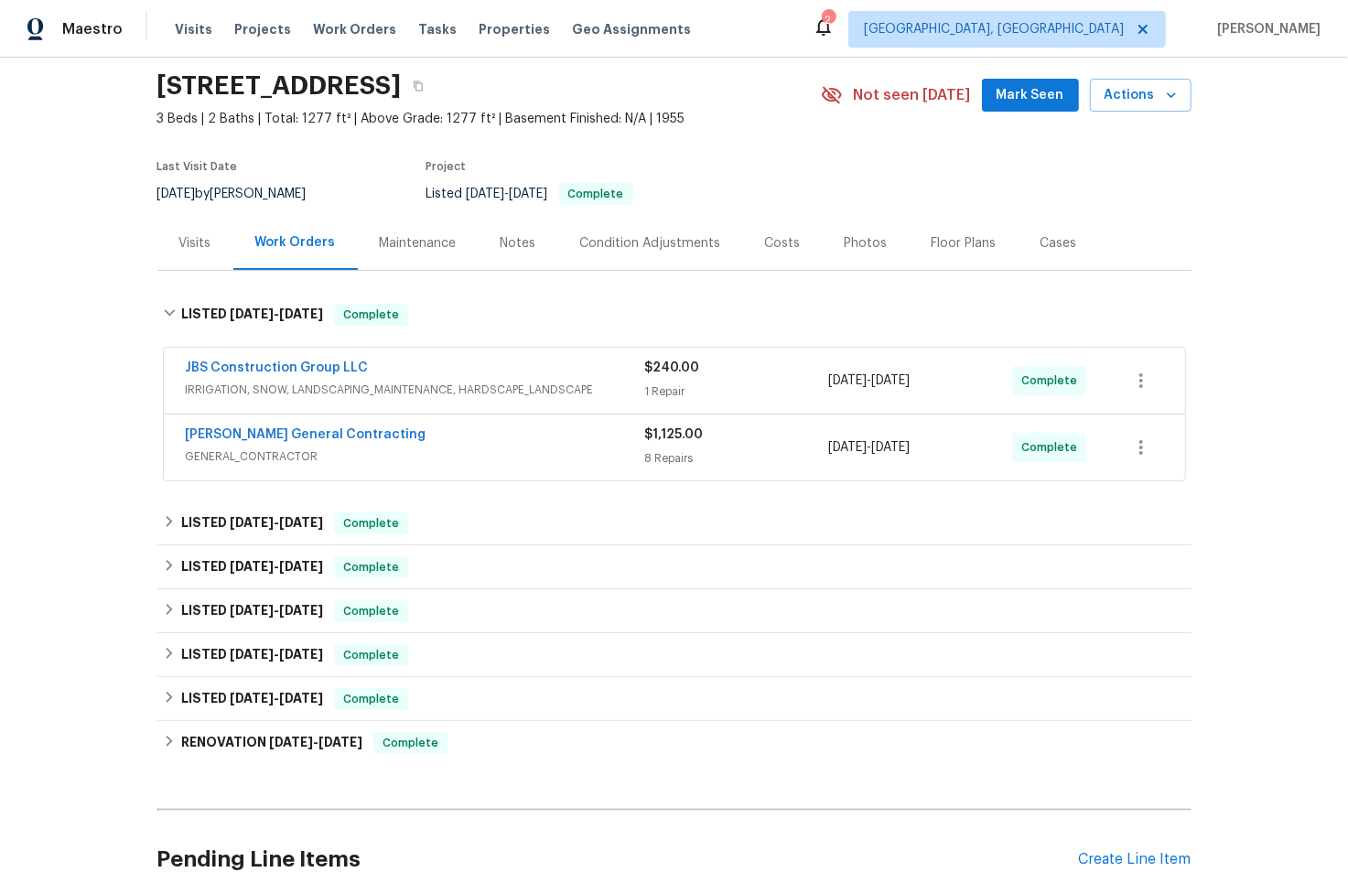
click at [453, 384] on span "IRRIGATION, SNOW, LANDSCAPING_MAINTENANCE, HARDSCAPE_LANDSCAPE" at bounding box center [416, 390] width 460 height 18
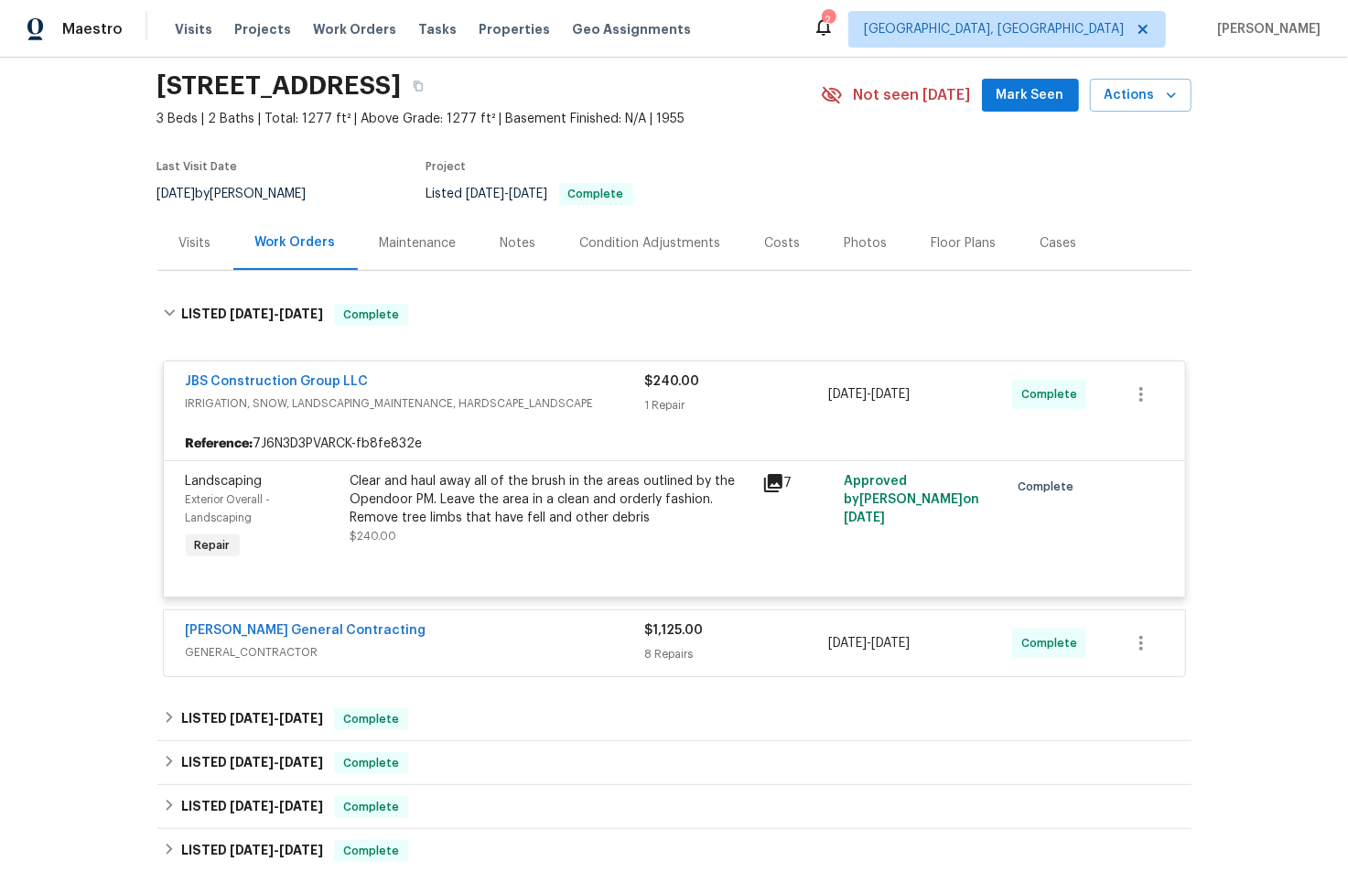
click at [453, 397] on span "IRRIGATION, SNOW, LANDSCAPING_MAINTENANCE, HARDSCAPE_LANDSCAPE" at bounding box center [416, 404] width 460 height 18
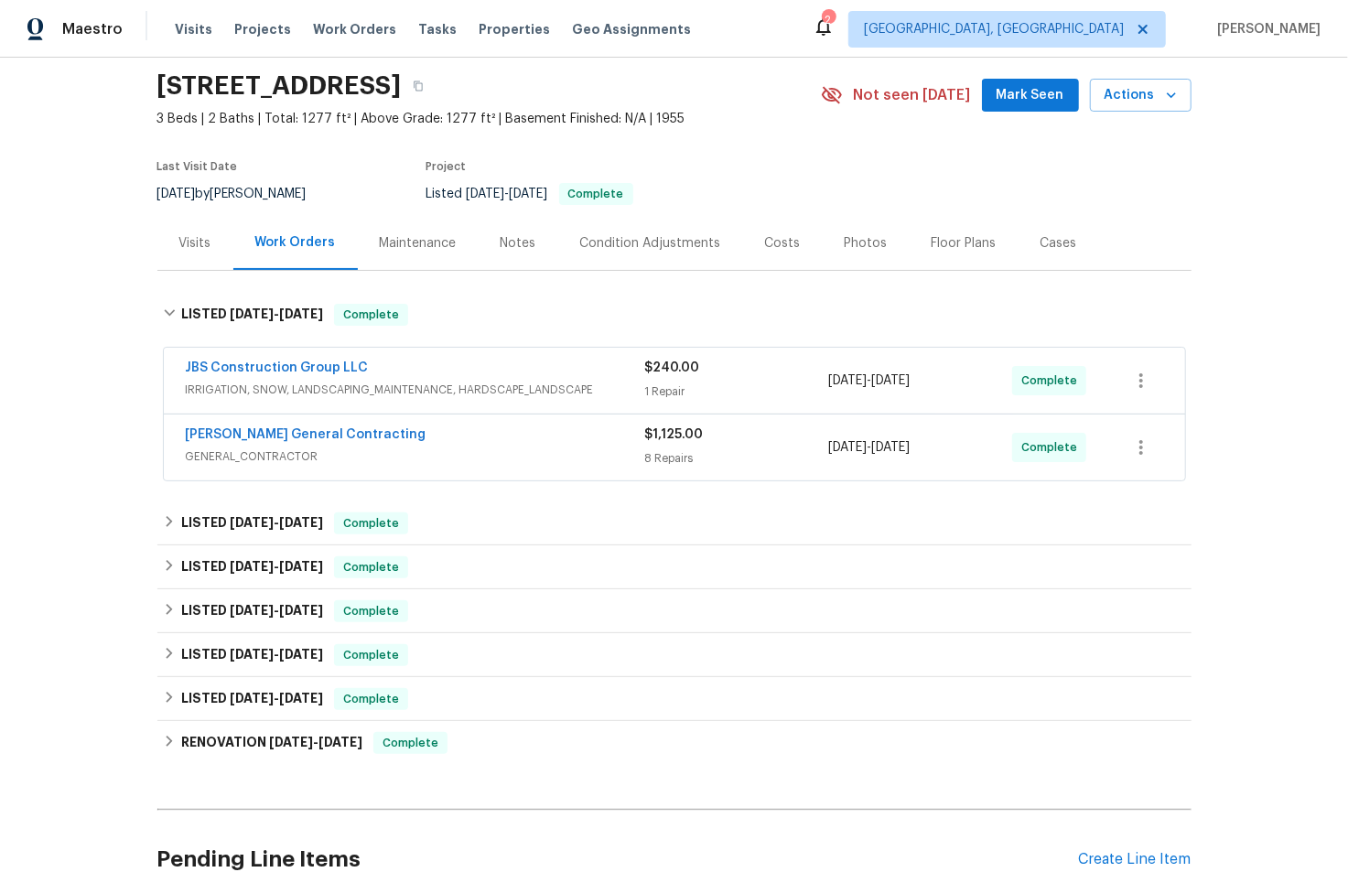
click at [453, 427] on div "[PERSON_NAME] General Contracting" at bounding box center [416, 437] width 460 height 22
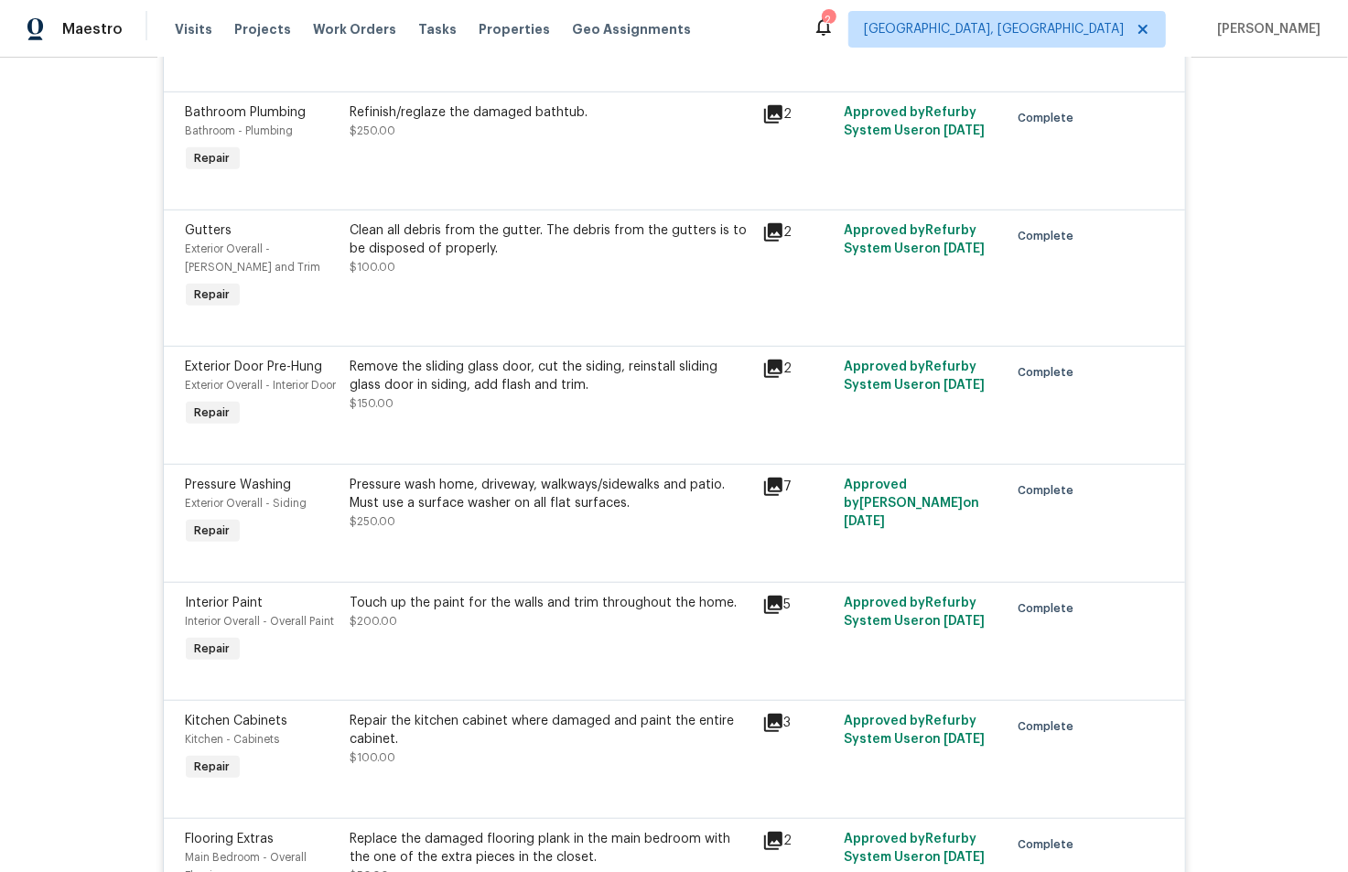
scroll to position [0, 0]
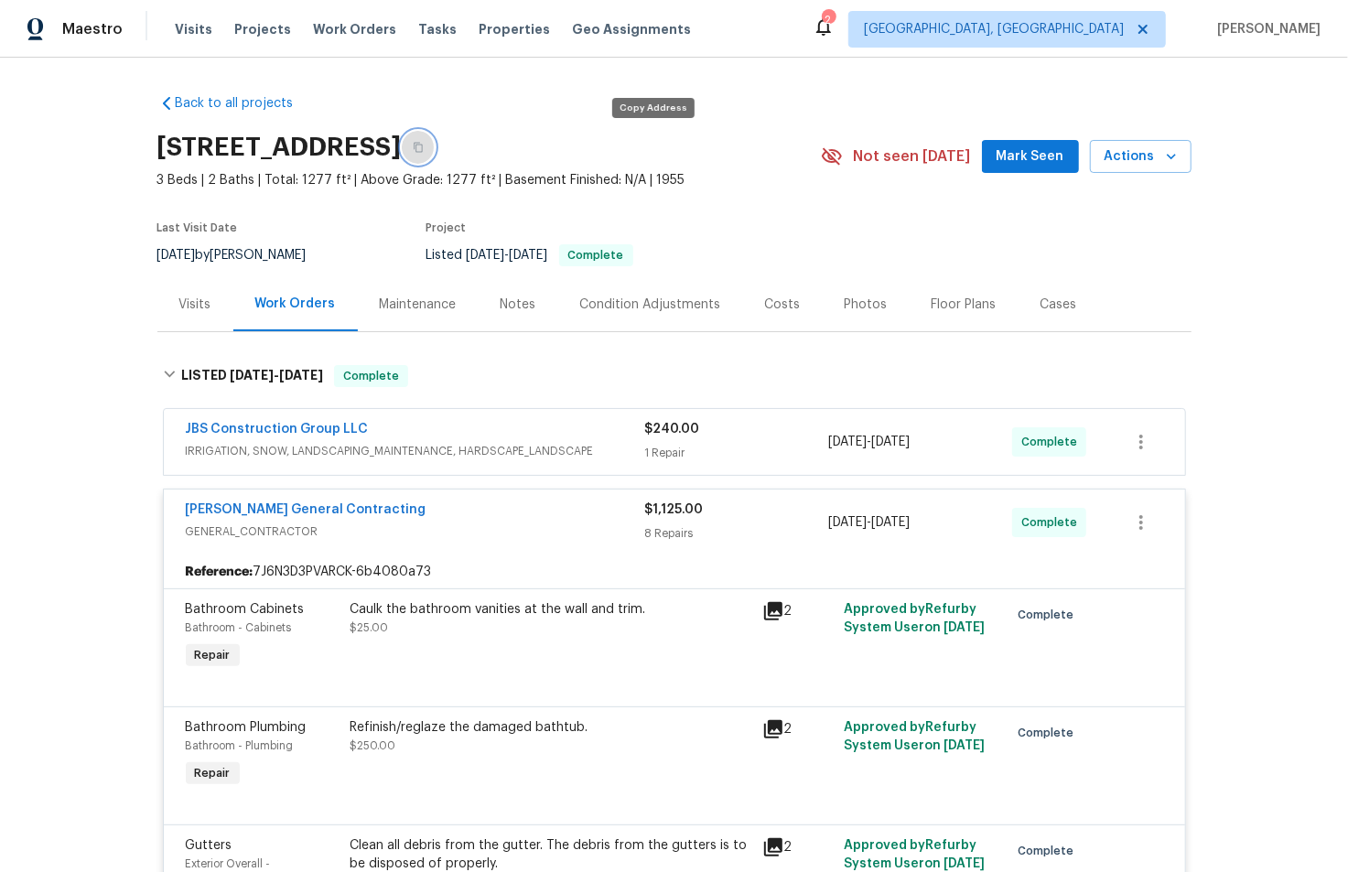
click at [424, 146] on icon "button" at bounding box center [418, 147] width 11 height 11
